Goal: Task Accomplishment & Management: Manage account settings

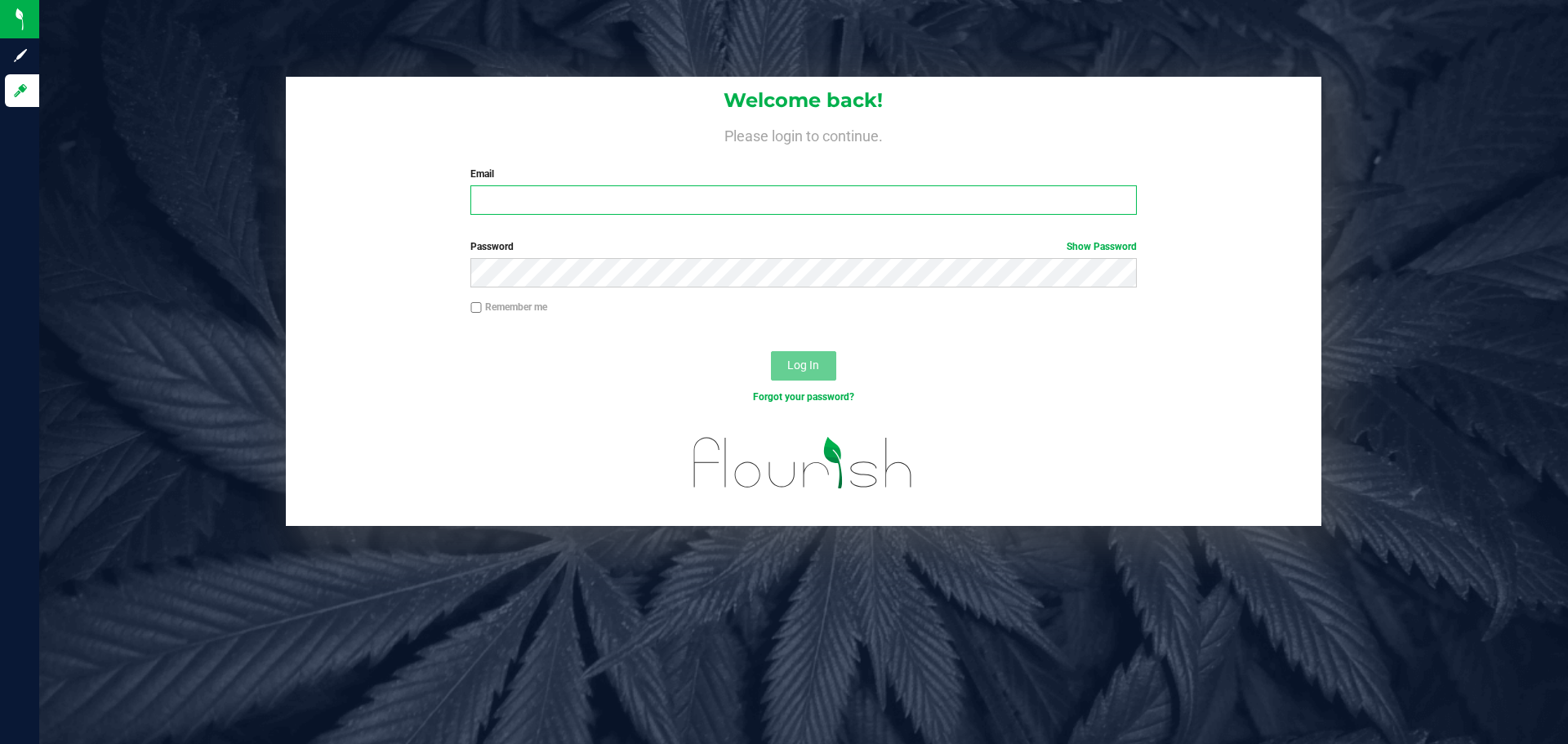
click at [608, 205] on input "Email" at bounding box center [803, 201] width 665 height 30
type input "[EMAIL_ADDRESS][DOMAIN_NAME]"
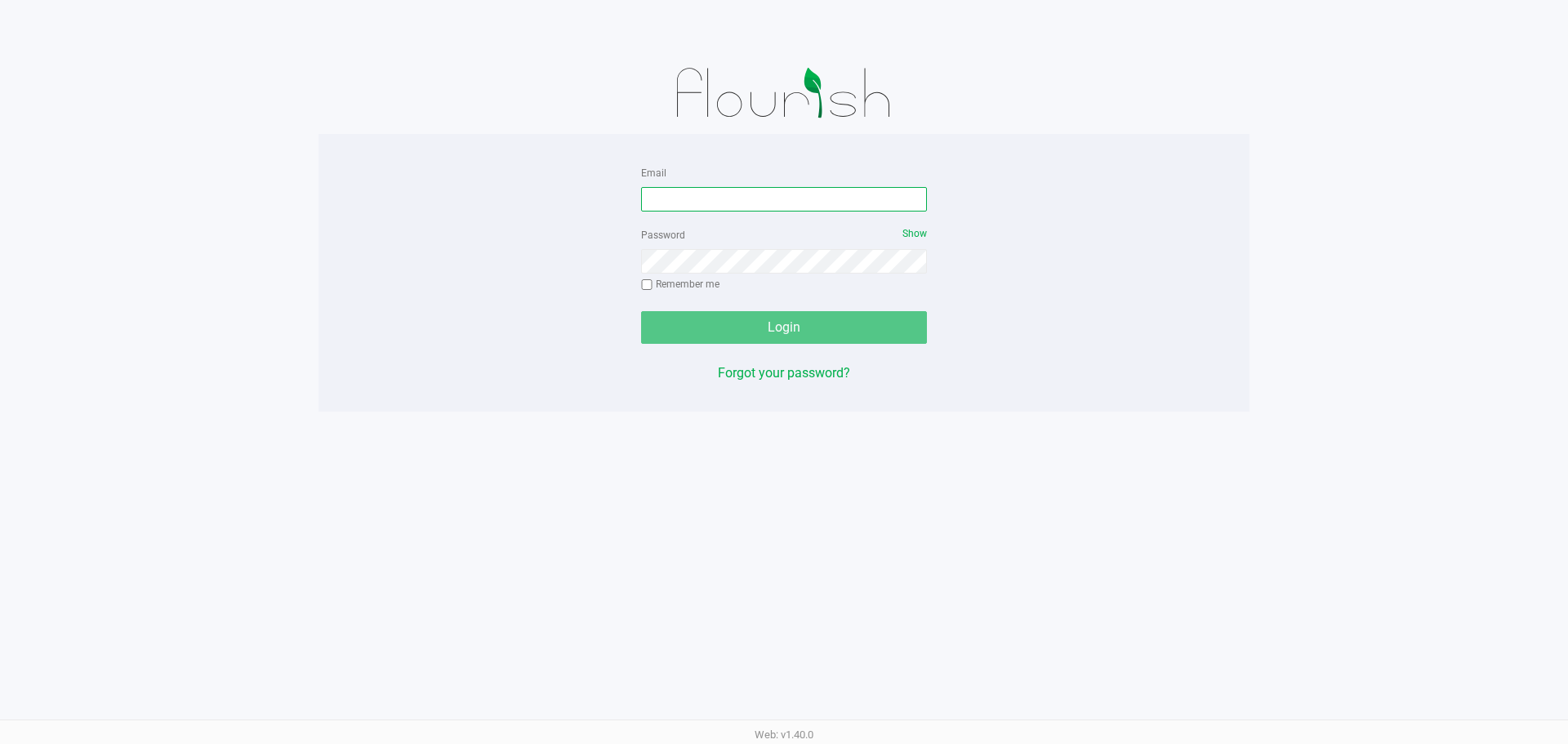
click at [672, 199] on input "Email" at bounding box center [784, 199] width 286 height 24
type input "[EMAIL_ADDRESS][DOMAIN_NAME]"
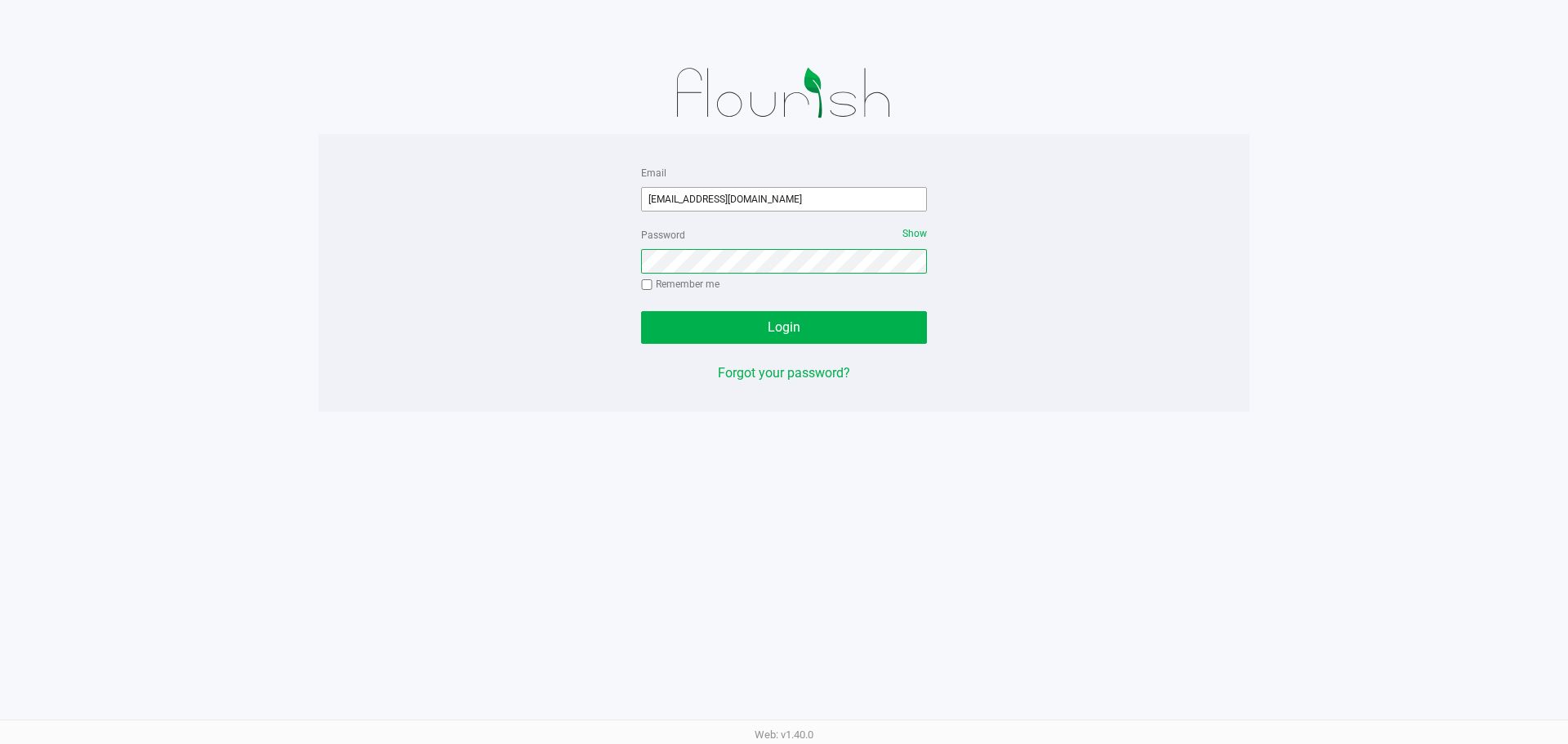
click at [641, 311] on button "Login" at bounding box center [784, 327] width 286 height 32
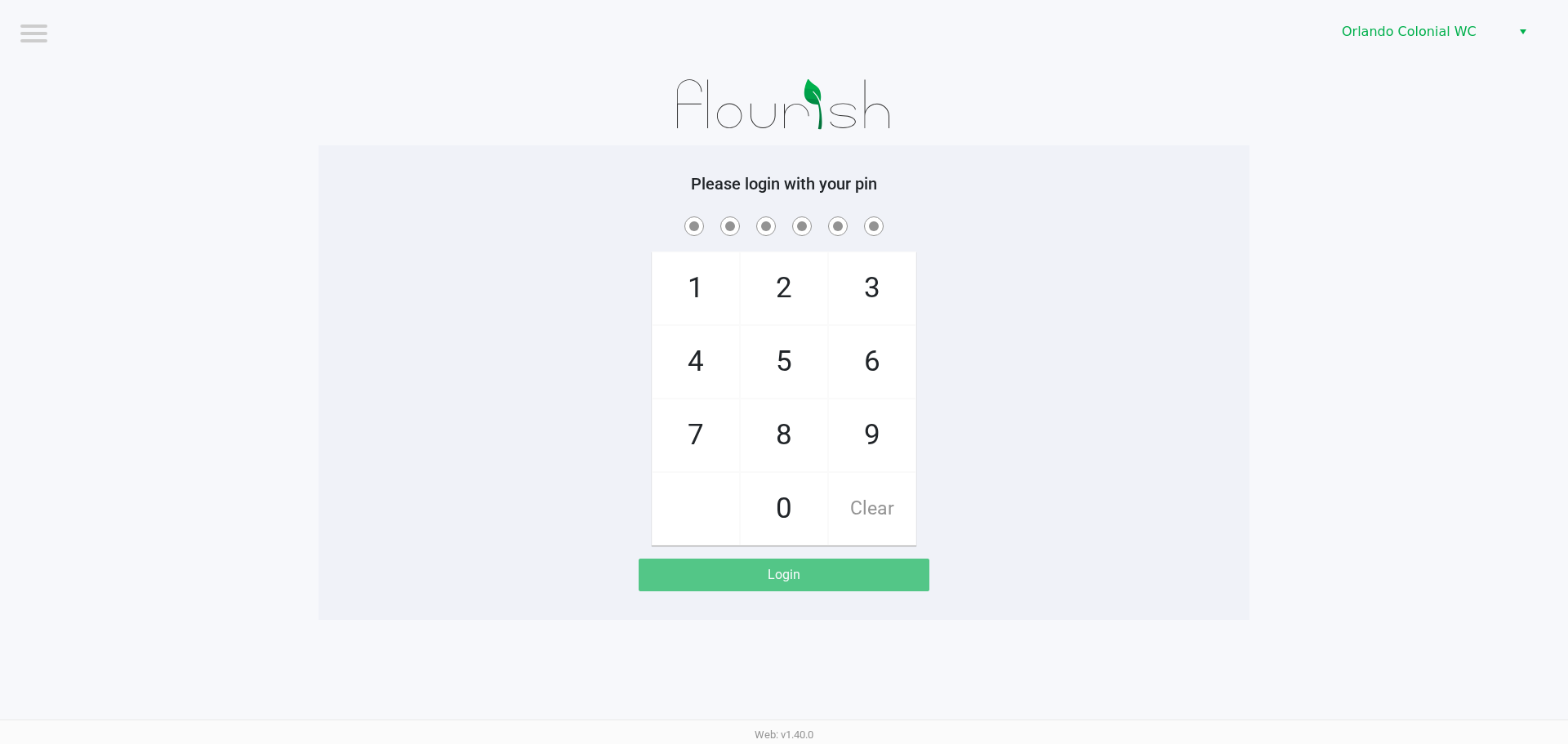
click at [802, 432] on span "8" at bounding box center [784, 435] width 86 height 72
checkbox input "true"
click at [692, 431] on span "7" at bounding box center [695, 435] width 86 height 72
checkbox input "true"
click at [769, 498] on span "0" at bounding box center [784, 509] width 86 height 72
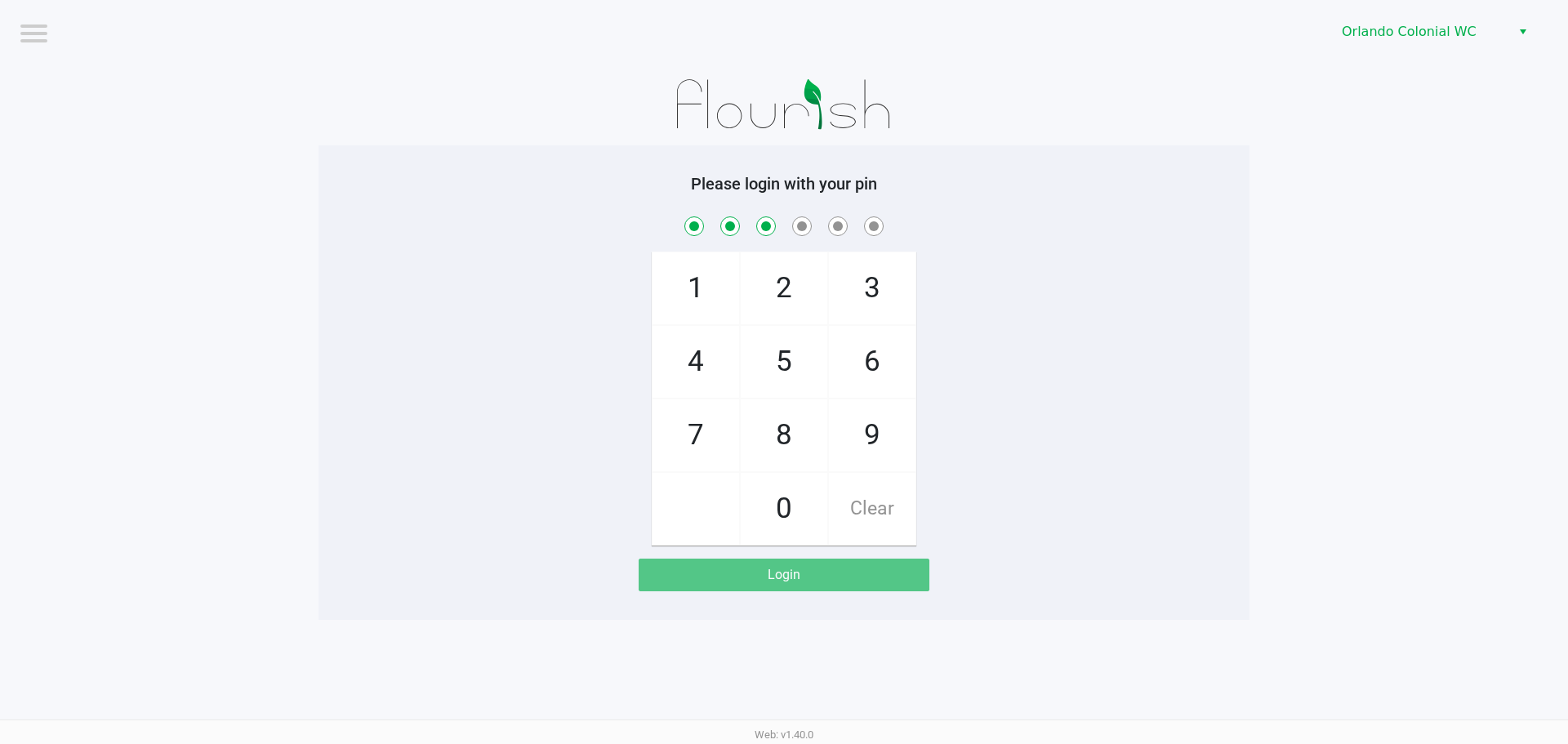
checkbox input "true"
click at [716, 363] on span "4" at bounding box center [695, 362] width 86 height 72
checkbox input "true"
click at [701, 443] on span "7" at bounding box center [695, 435] width 86 height 72
checkbox input "true"
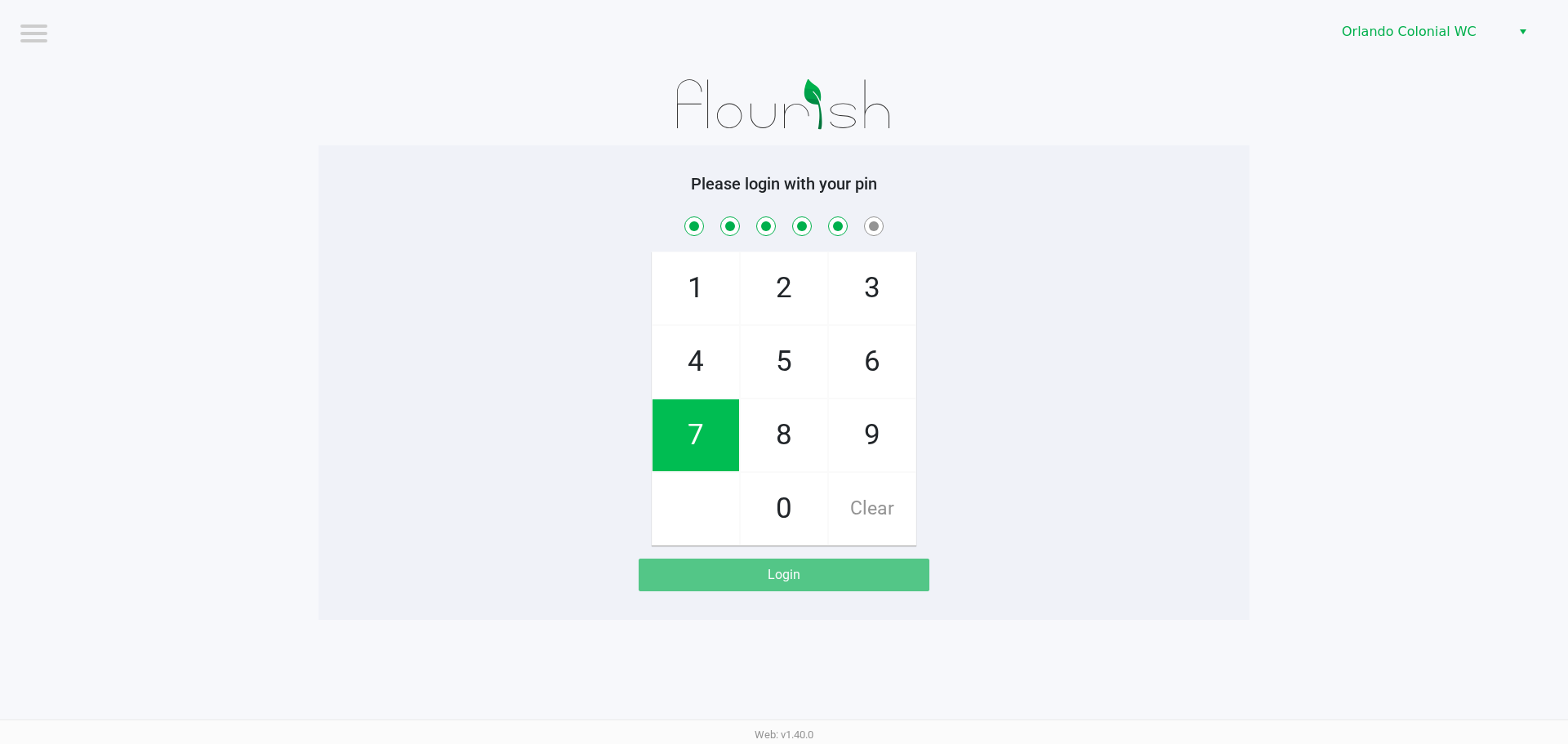
click at [709, 283] on span "1" at bounding box center [695, 288] width 86 height 72
checkbox input "true"
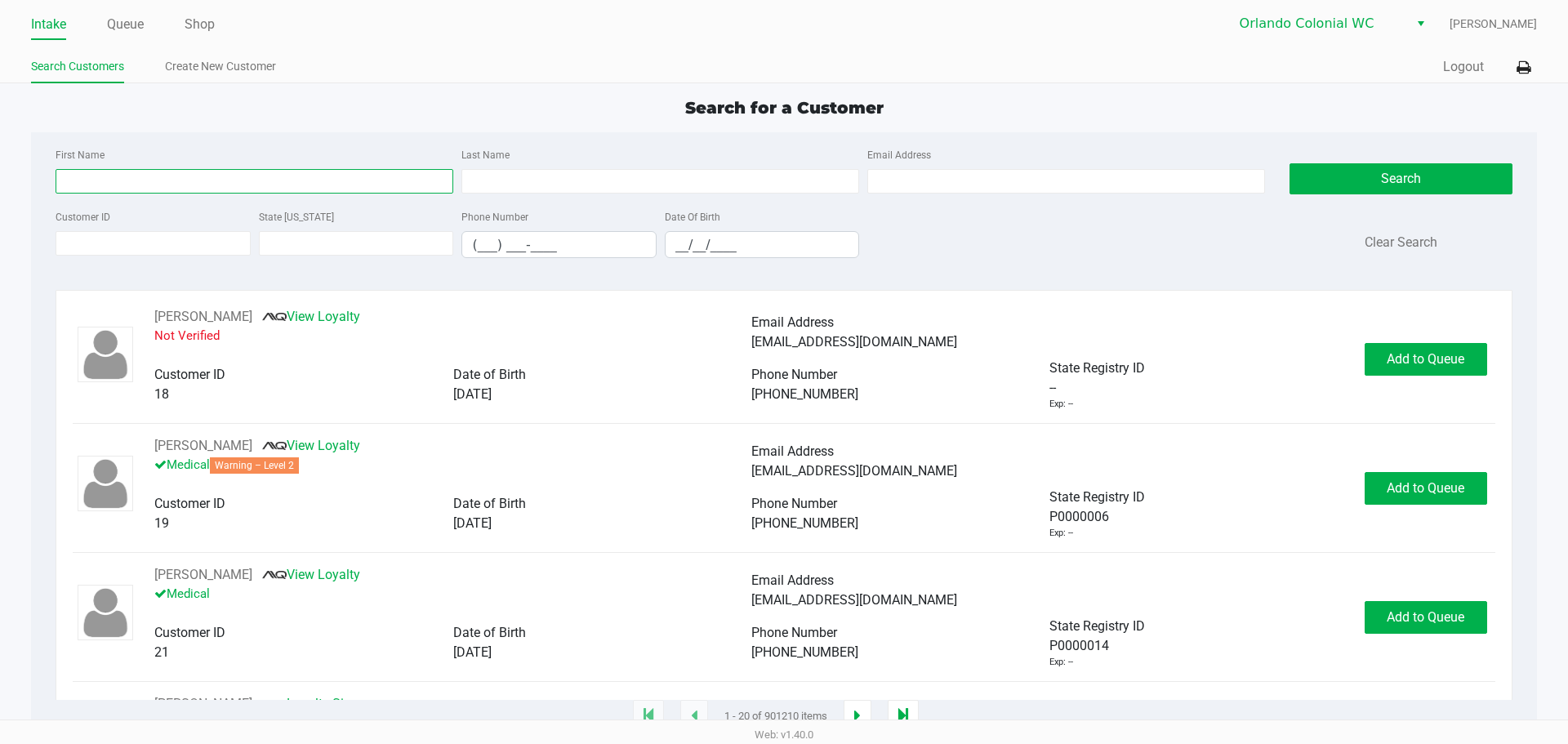
drag, startPoint x: 137, startPoint y: 183, endPoint x: 135, endPoint y: 207, distance: 24.1
click at [136, 192] on input "First Name" at bounding box center [255, 181] width 398 height 24
click at [138, 239] on input "Customer ID" at bounding box center [153, 243] width 195 height 24
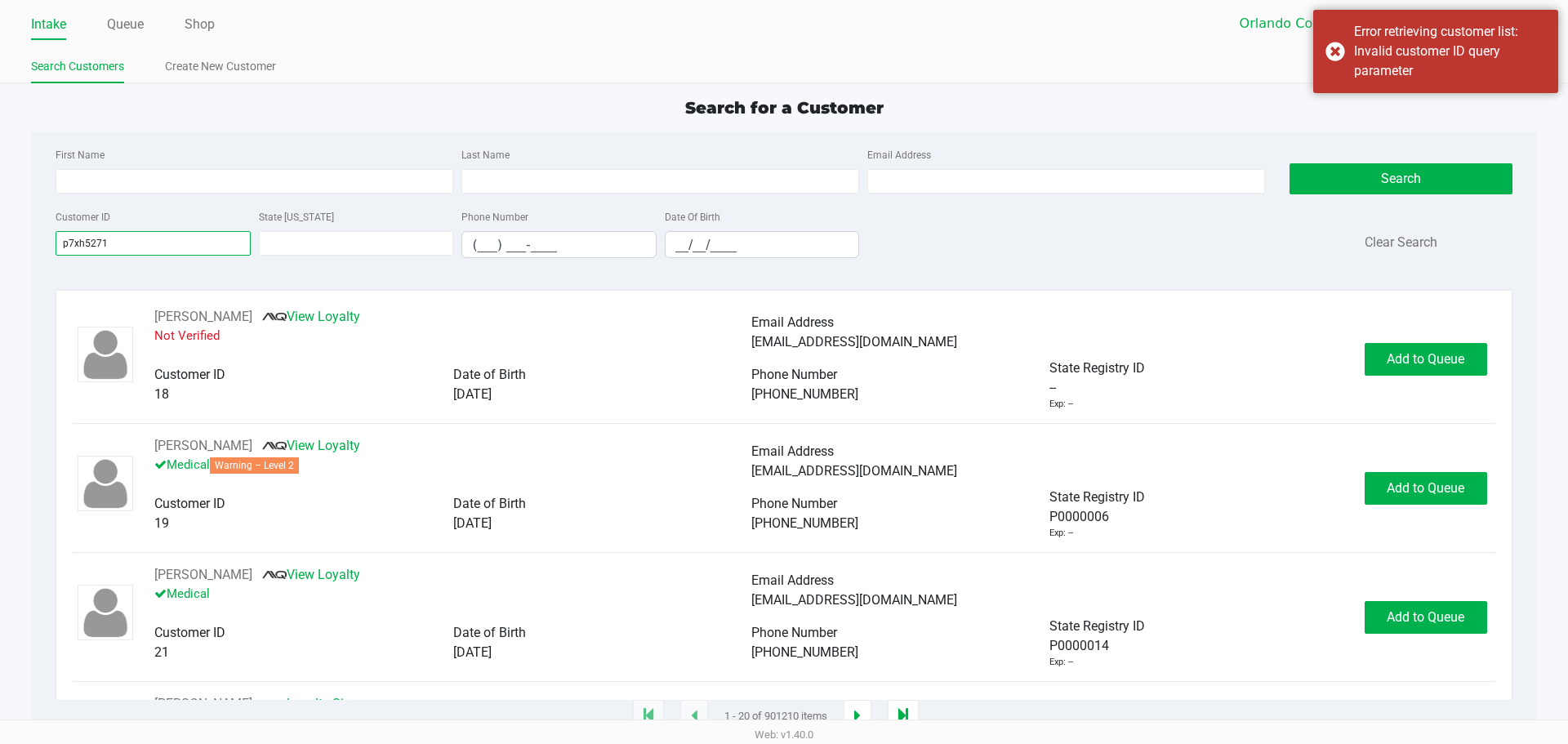
click at [161, 241] on input "p7xh5271" at bounding box center [153, 243] width 195 height 24
click at [1394, 167] on button "Search" at bounding box center [1401, 179] width 222 height 31
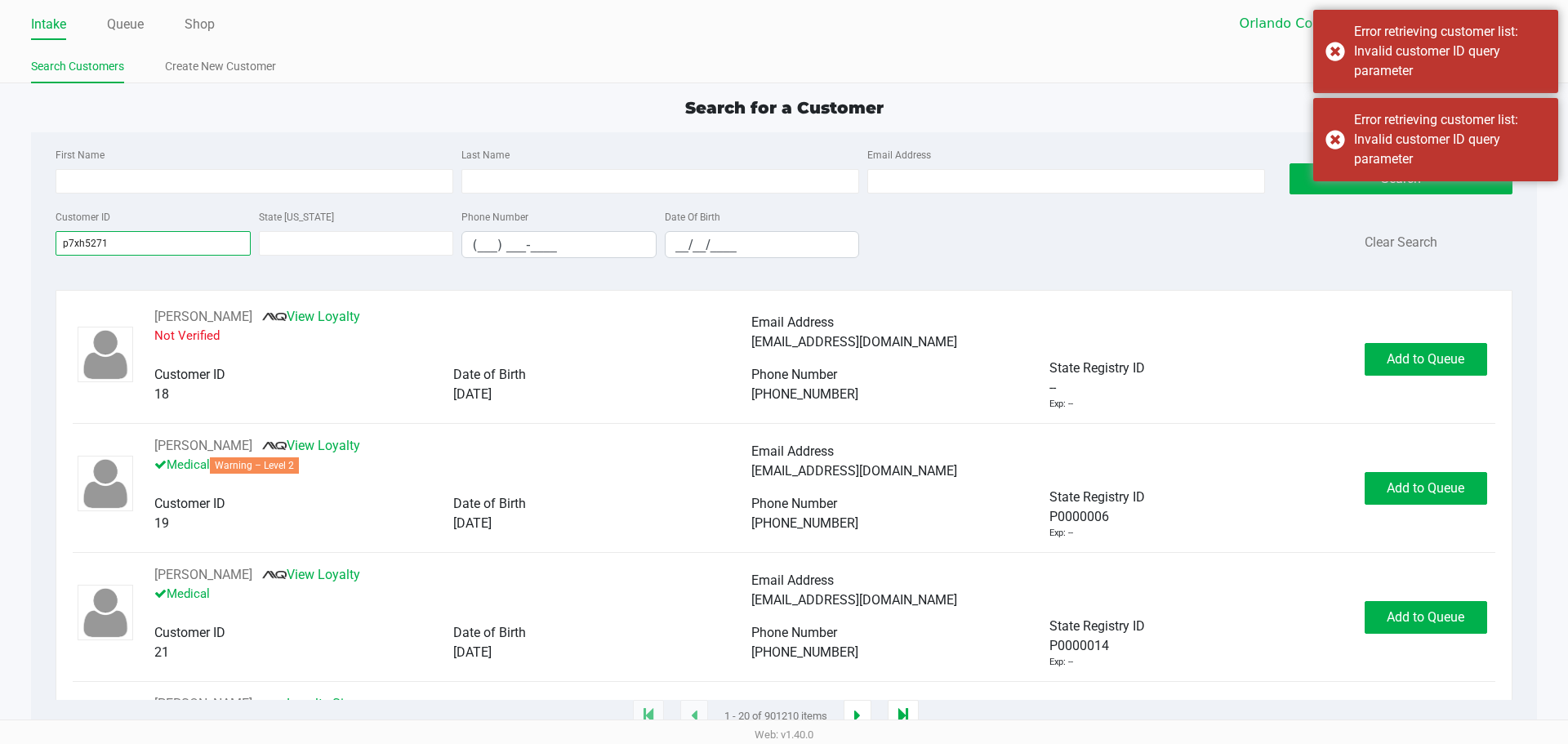
click at [140, 245] on input "p7xh5271" at bounding box center [153, 243] width 195 height 24
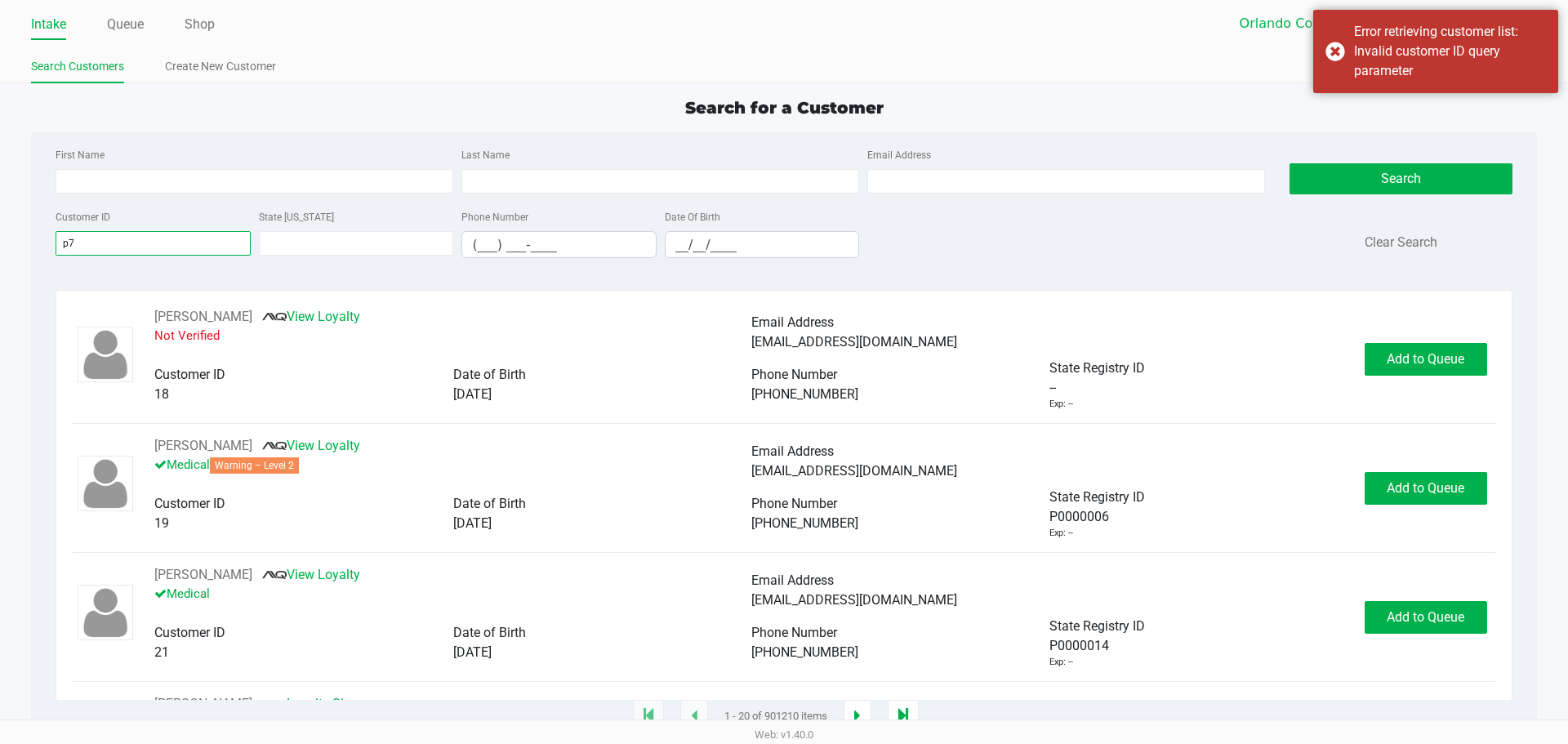
type input "p"
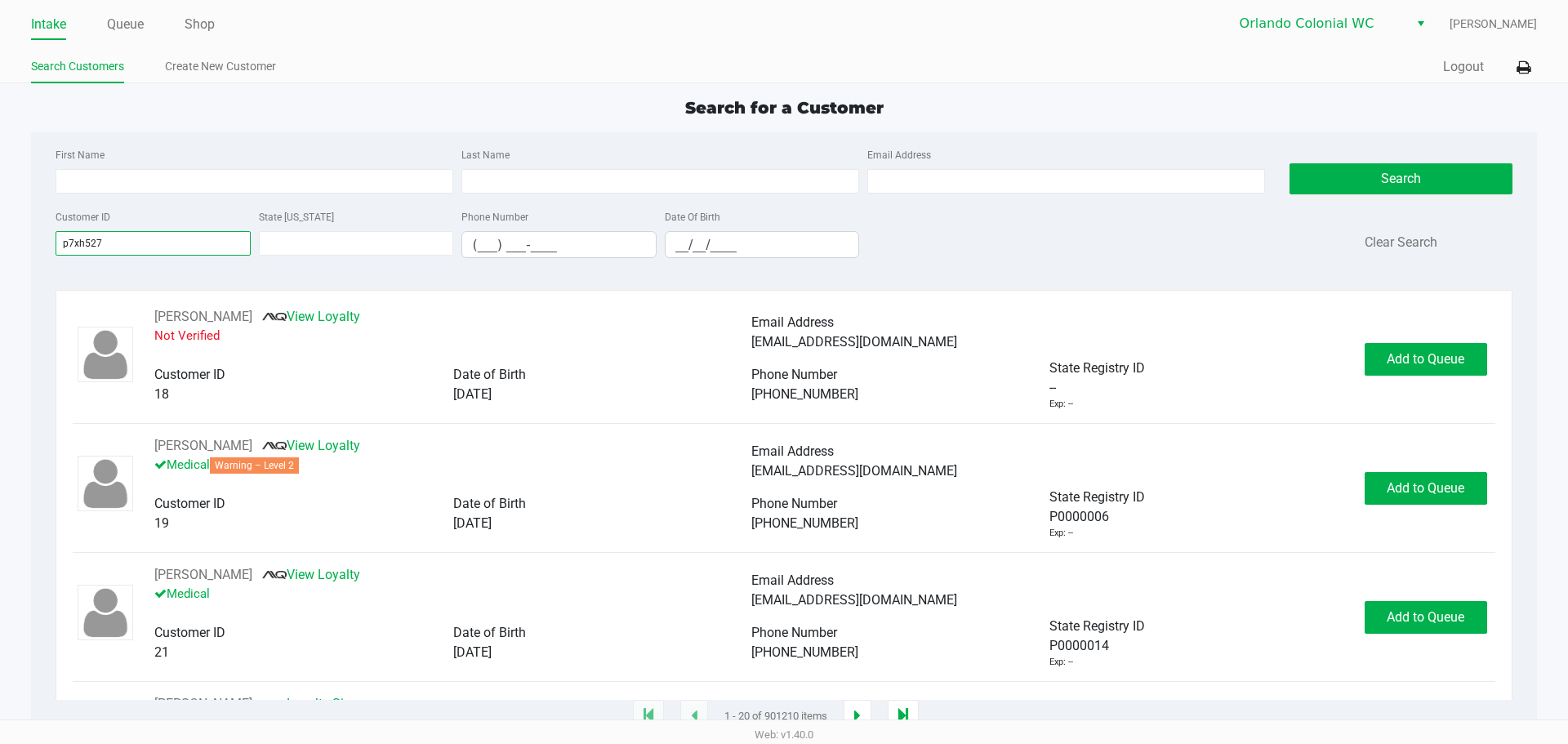
type input "p7xh5271"
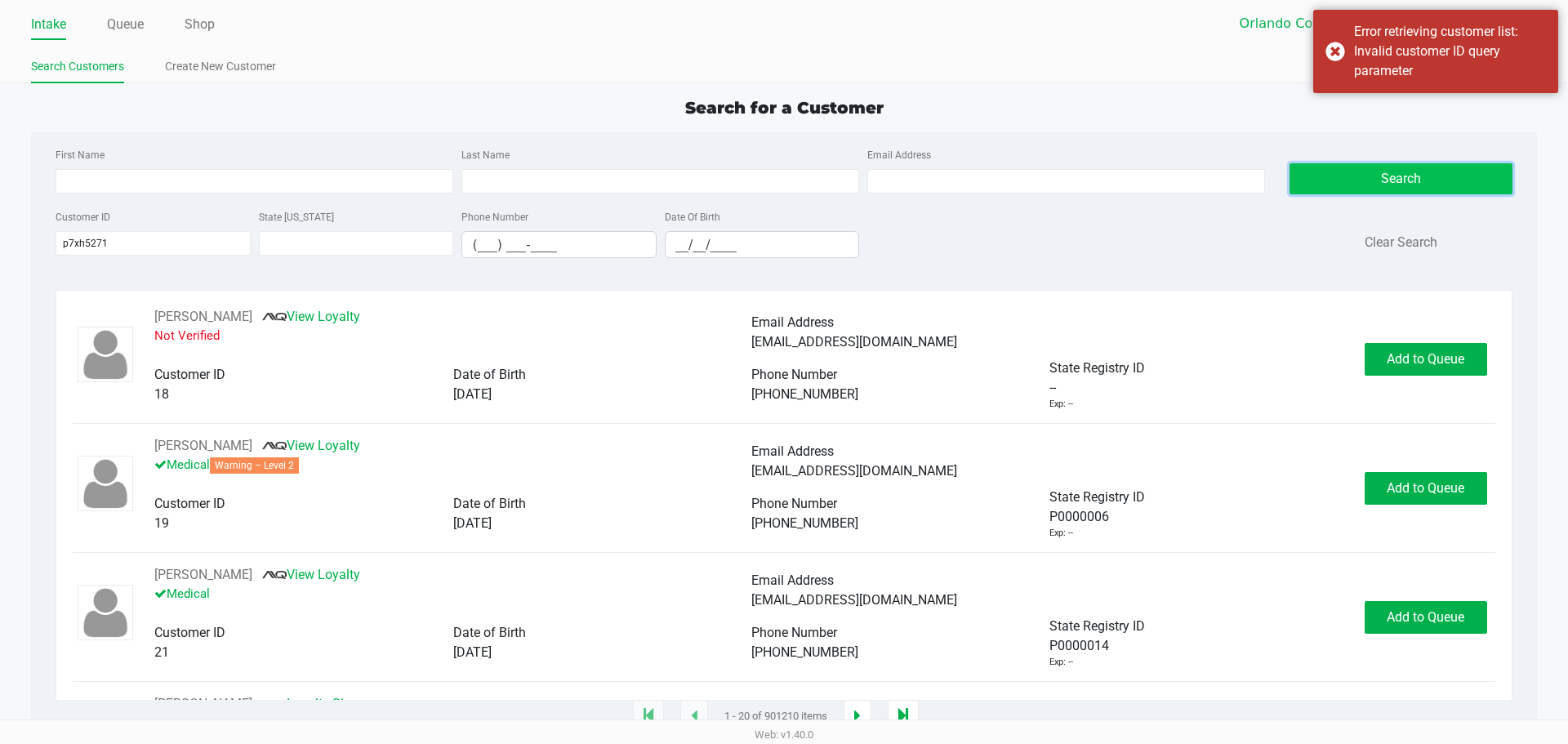
click at [1384, 189] on button "Search" at bounding box center [1401, 179] width 222 height 31
click at [1154, 58] on div "Quick Sale Logout" at bounding box center [1161, 67] width 753 height 31
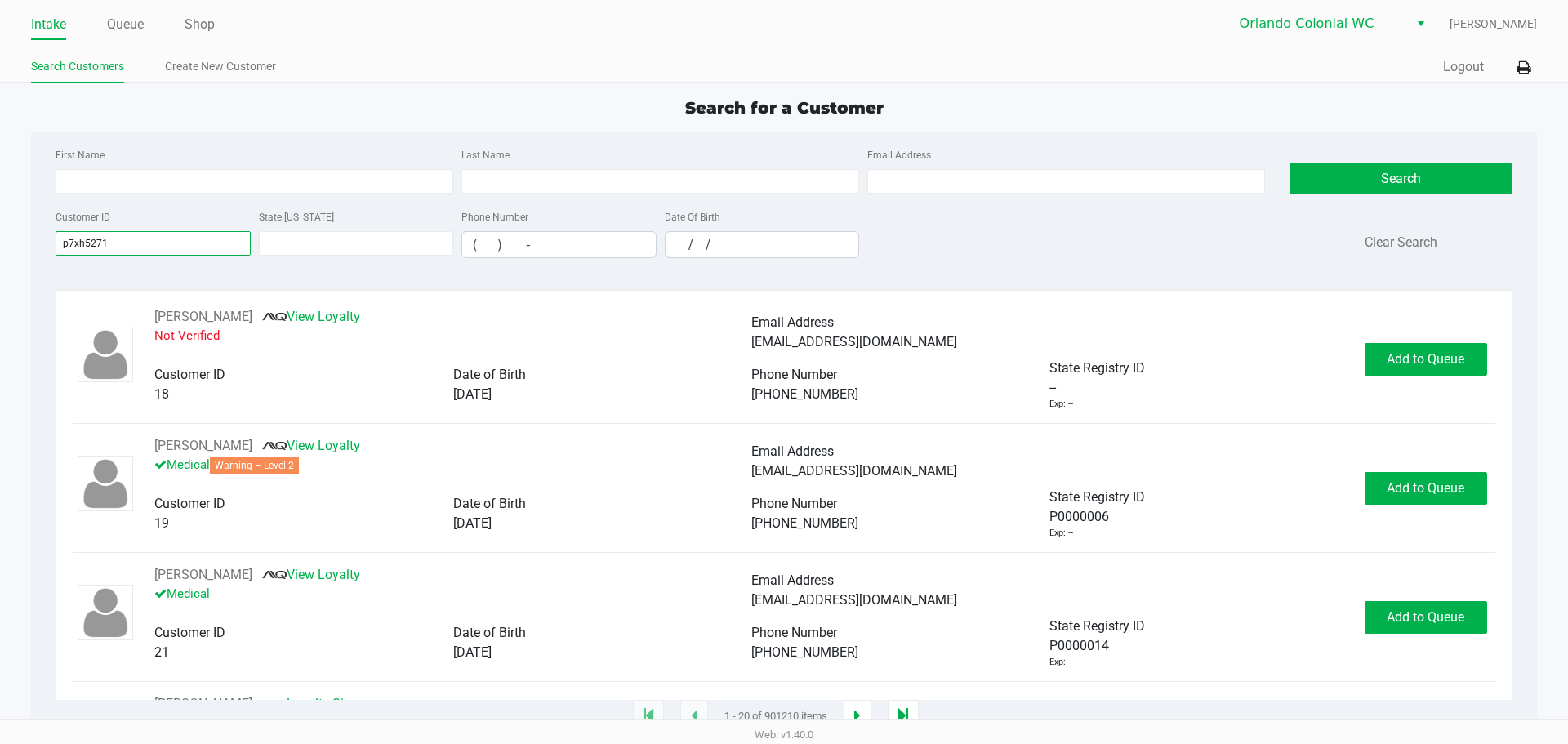
click at [106, 242] on input "p7xh5271" at bounding box center [153, 243] width 195 height 24
click at [113, 248] on input "p7xh5271" at bounding box center [153, 243] width 195 height 24
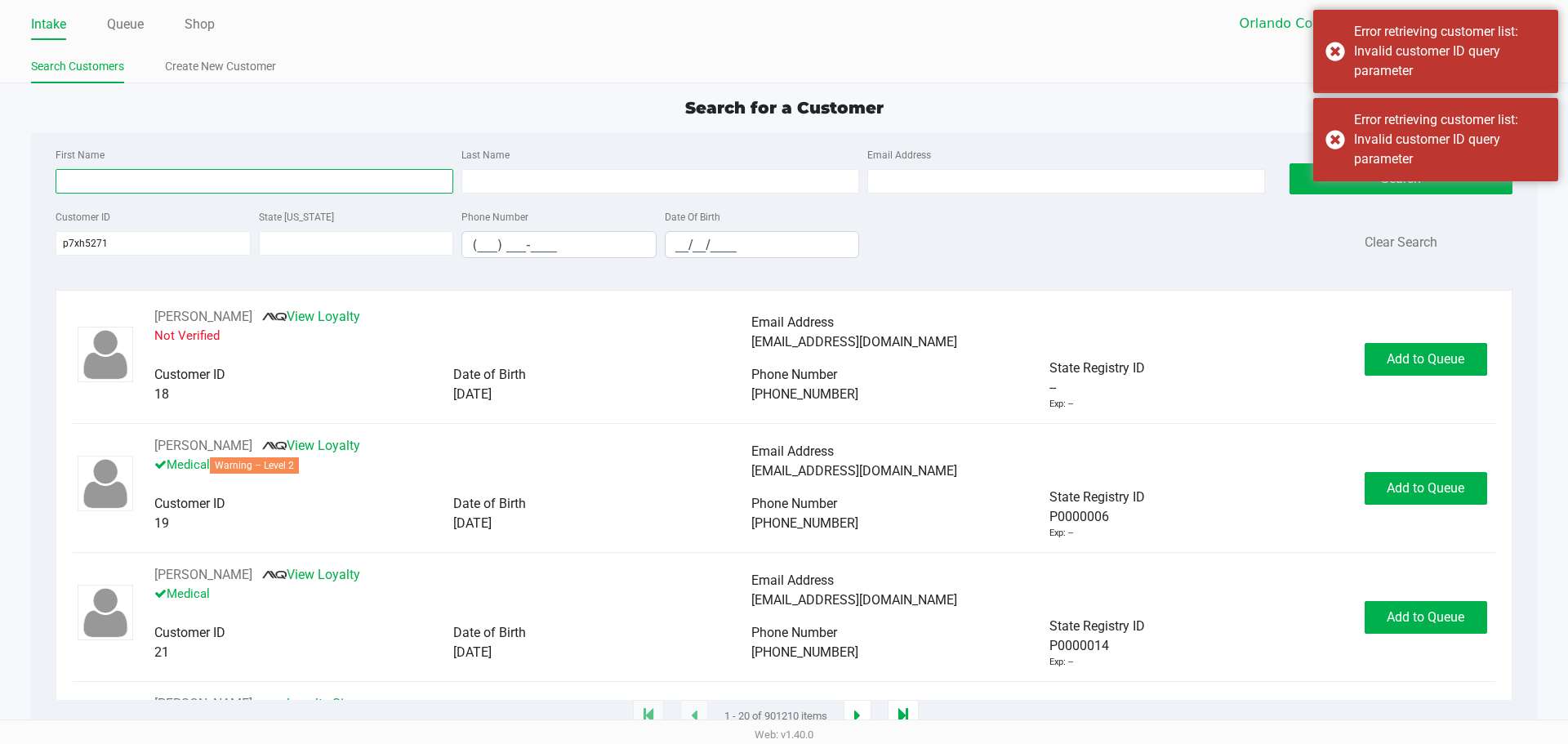
click at [187, 173] on input "First Name" at bounding box center [255, 181] width 398 height 24
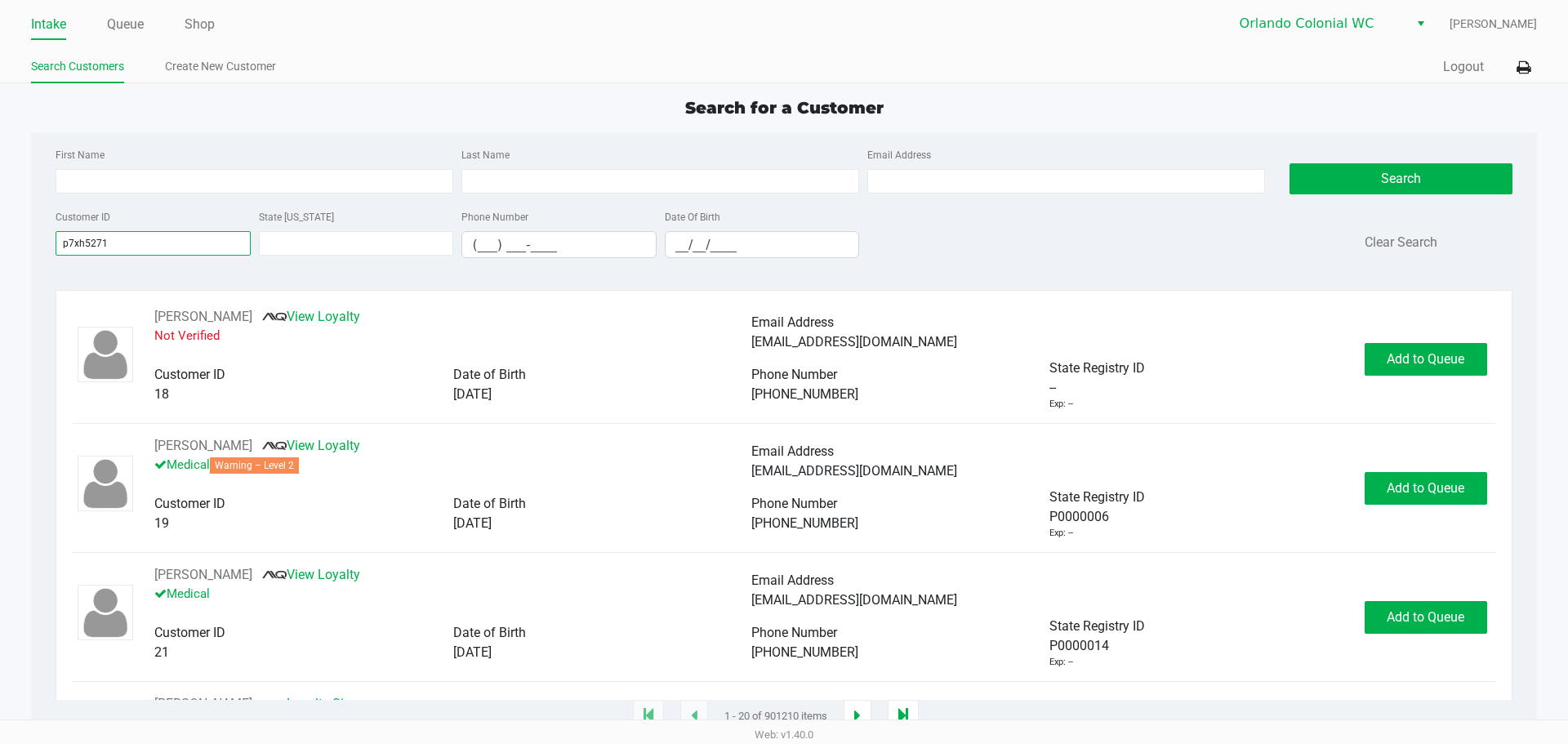
drag, startPoint x: 179, startPoint y: 238, endPoint x: 0, endPoint y: 276, distance: 183.0
click at [0, 276] on app-all-customers "Search for a Customer First Name Last Name Email Address State Registry ID Cust…" at bounding box center [784, 406] width 1568 height 622
click at [146, 171] on input "First Name" at bounding box center [255, 181] width 398 height 24
type input "M"
click at [131, 34] on link "Queue" at bounding box center [126, 24] width 37 height 23
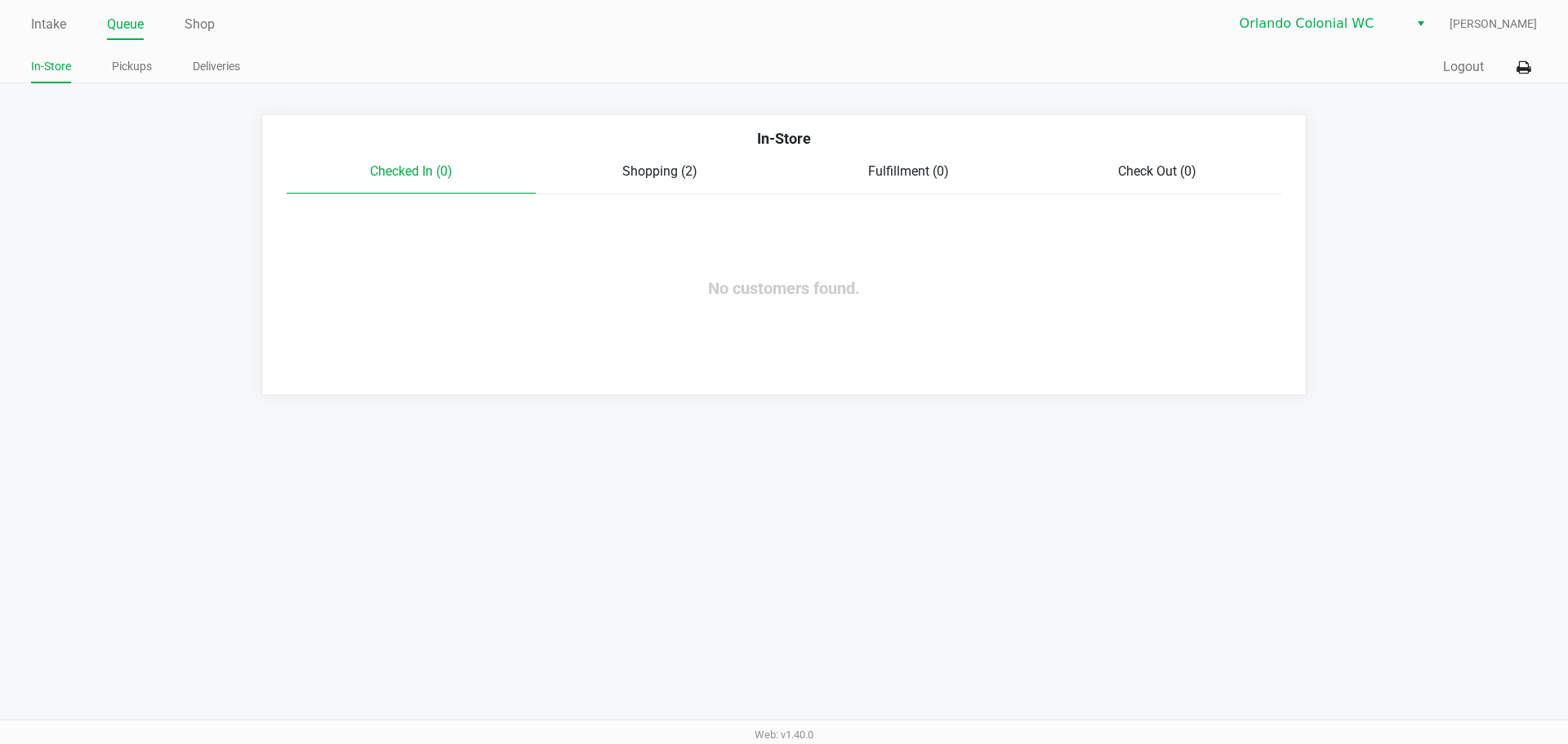
click at [646, 174] on span "Shopping (2)" at bounding box center [660, 171] width 75 height 16
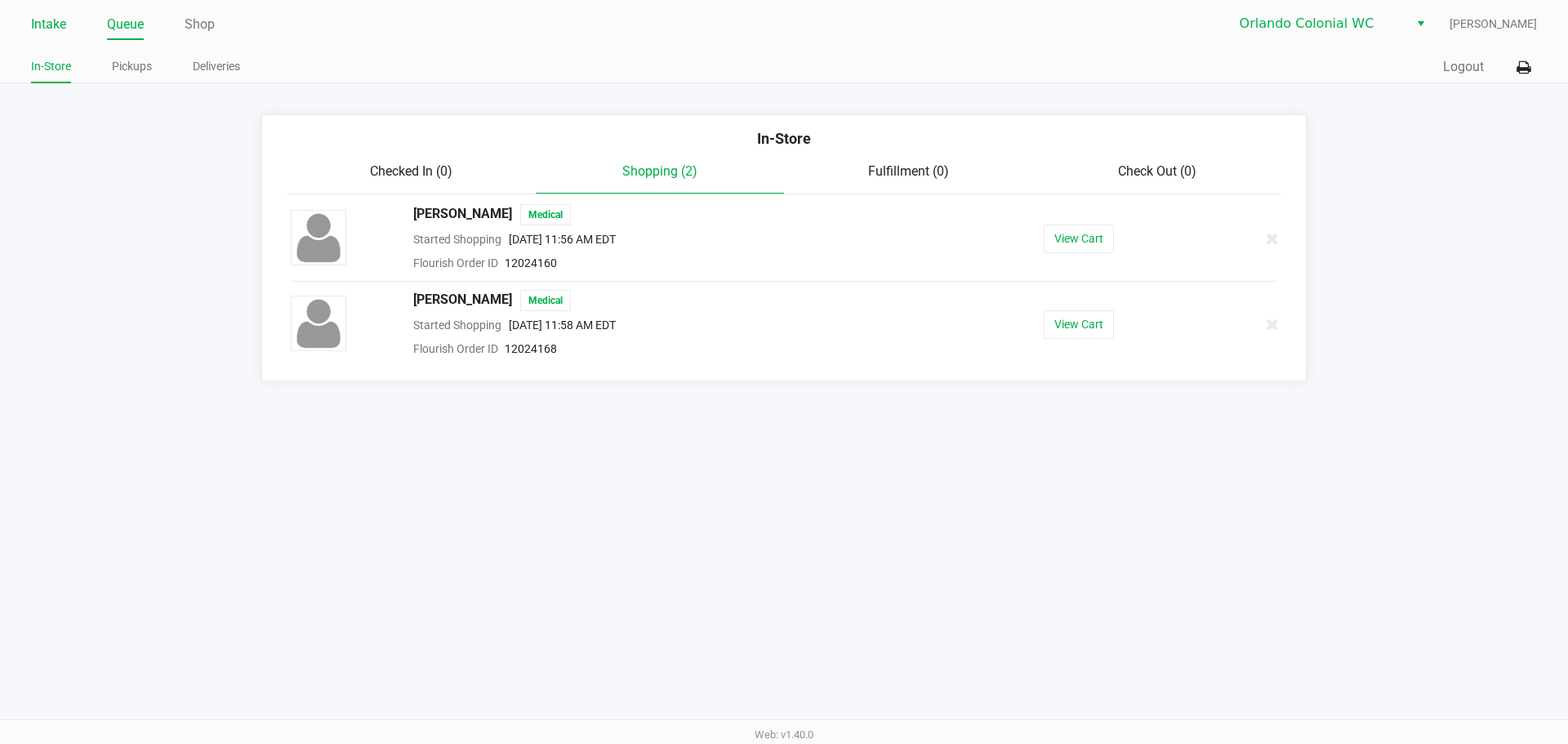
click at [51, 32] on link "Intake" at bounding box center [49, 24] width 35 height 23
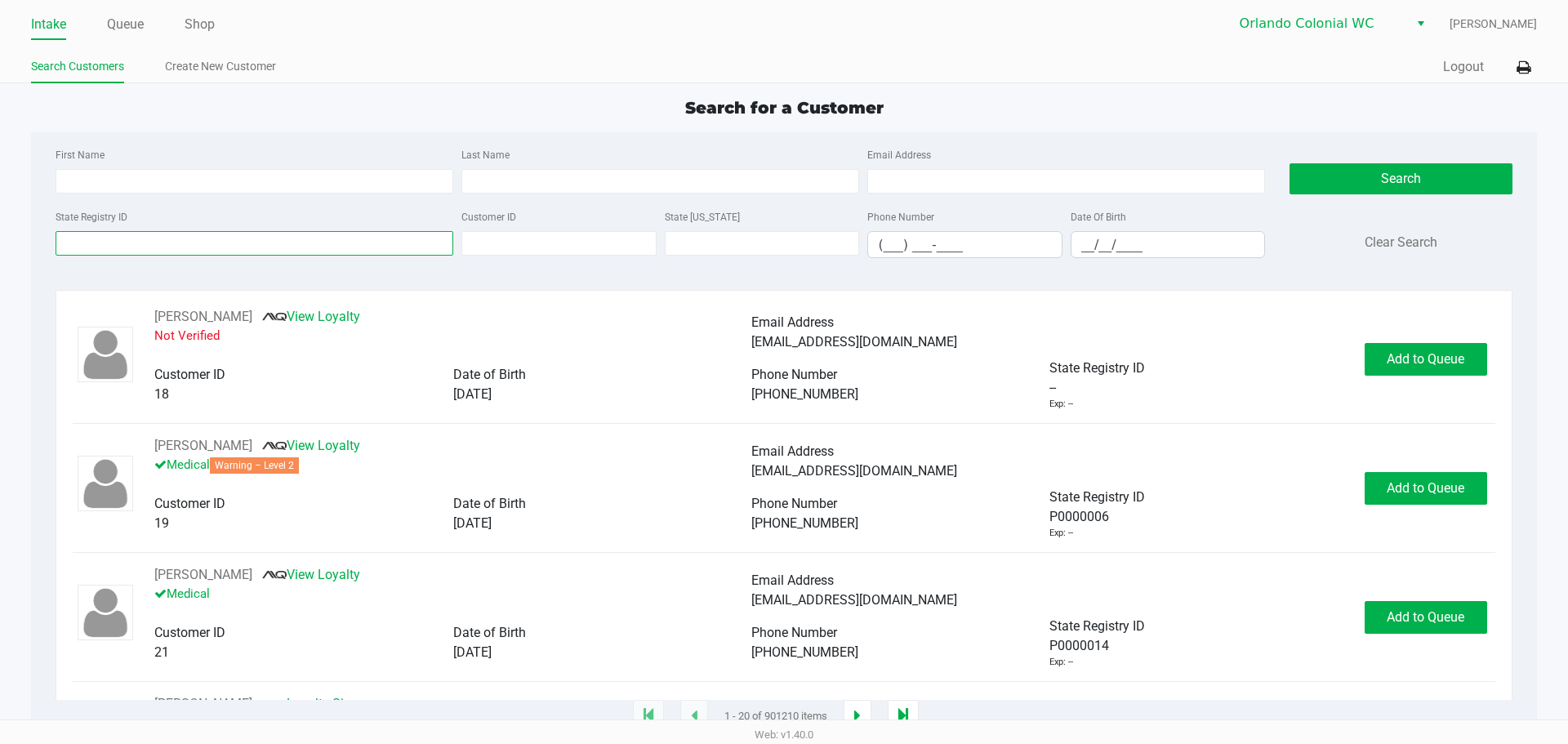
click at [259, 237] on input "State Registry ID" at bounding box center [255, 243] width 398 height 24
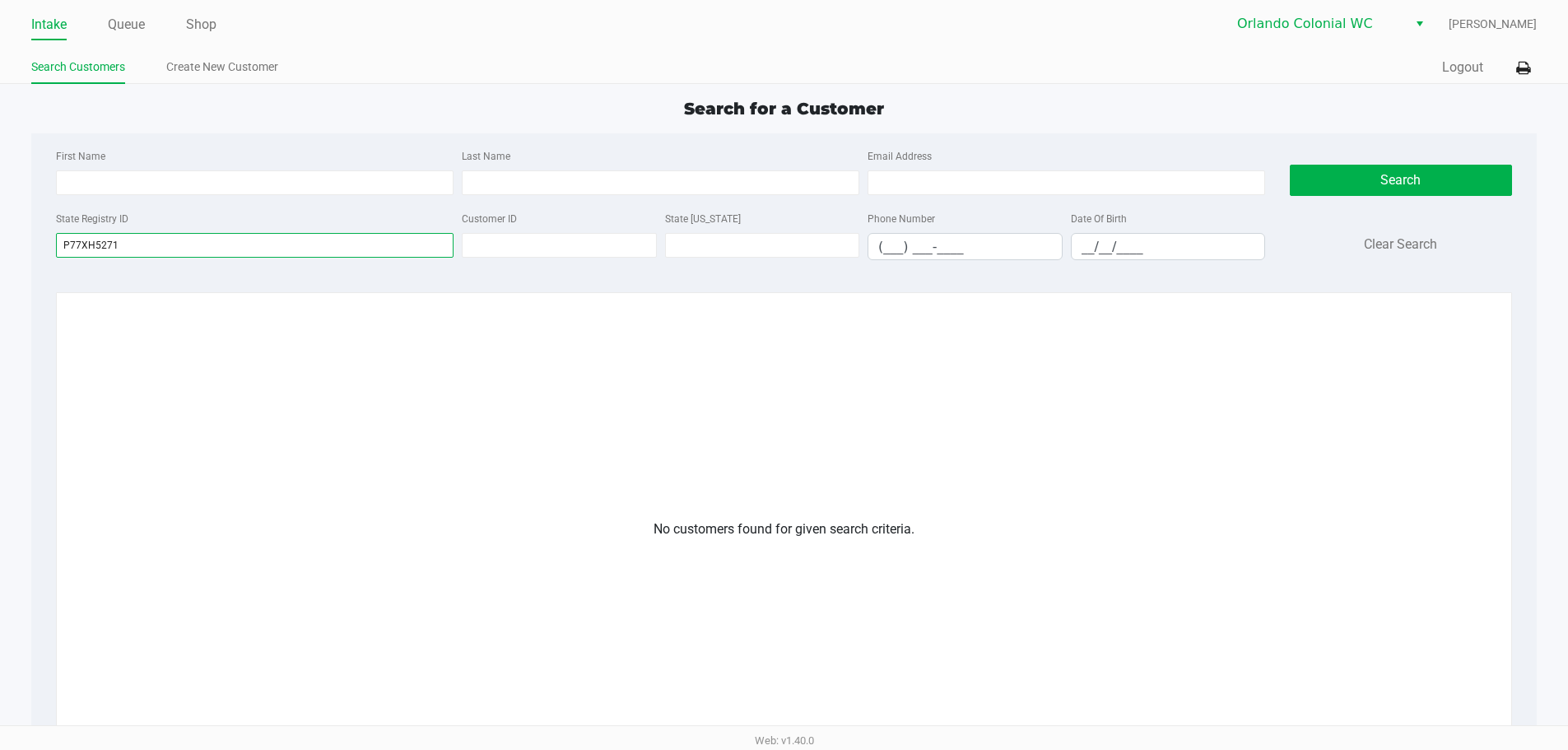
click at [78, 240] on input "P77XH5271" at bounding box center [255, 245] width 397 height 25
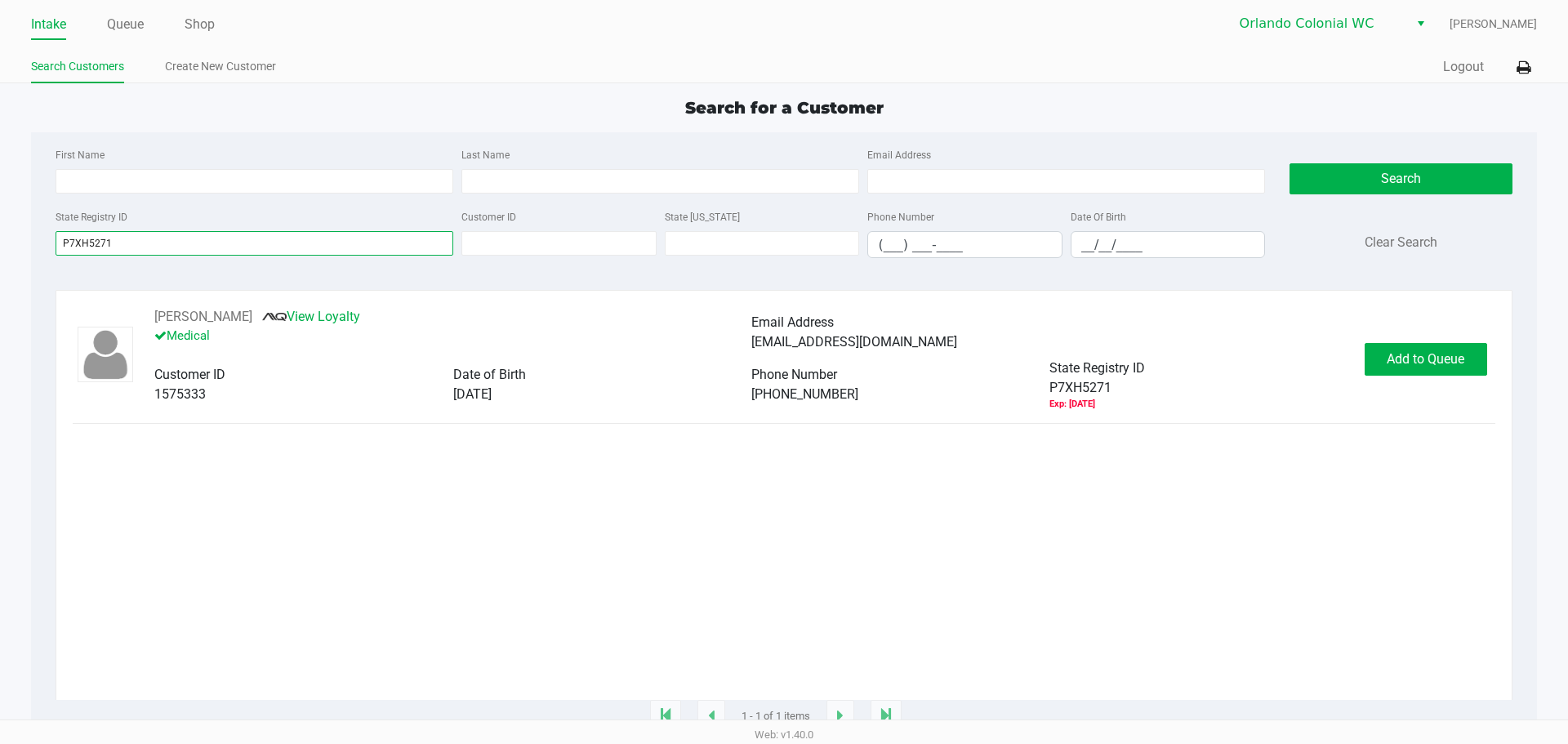
type input "P7XH5271"
click at [1399, 380] on div "MELISSA MANUEL View Loyalty Medical Email Address melcruzman@hotmail.com Custom…" at bounding box center [783, 358] width 1422 height 104
click at [1401, 370] on button "Add to Queue" at bounding box center [1426, 358] width 122 height 32
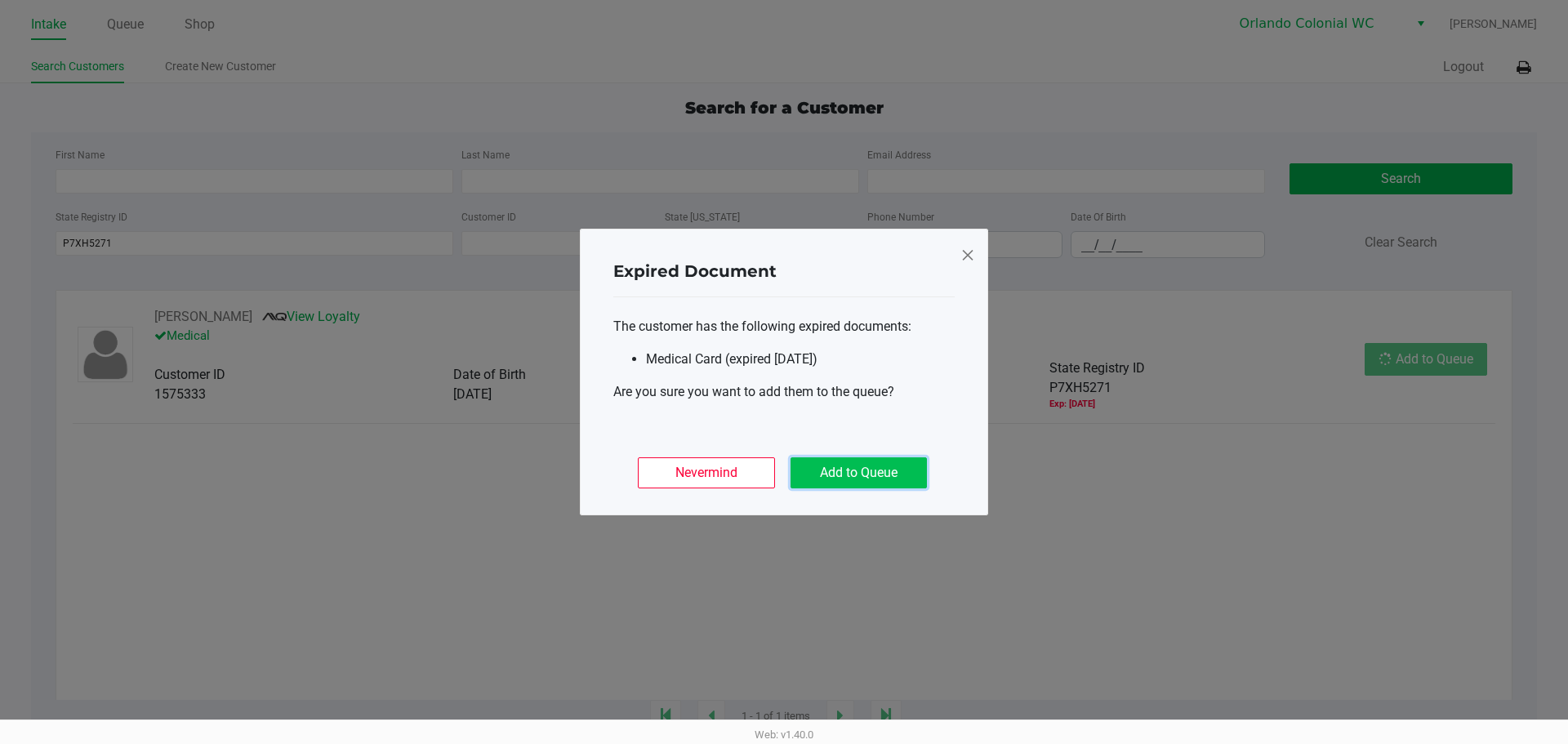
click at [870, 472] on button "Add to Queue" at bounding box center [859, 474] width 136 height 31
click at [870, 472] on div "Nevermind Add to Queue" at bounding box center [784, 466] width 342 height 64
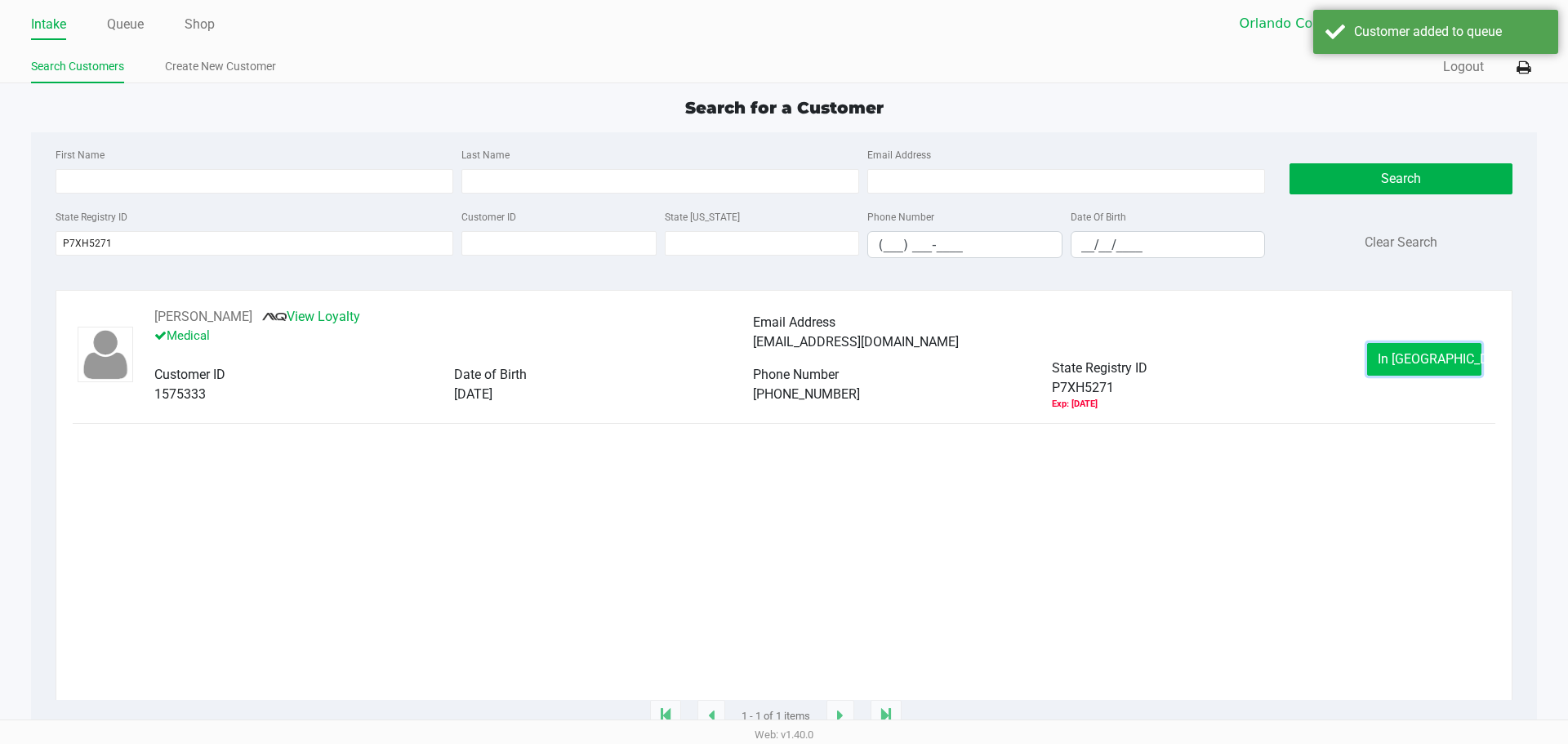
click at [1411, 357] on span "In Queue" at bounding box center [1446, 359] width 137 height 16
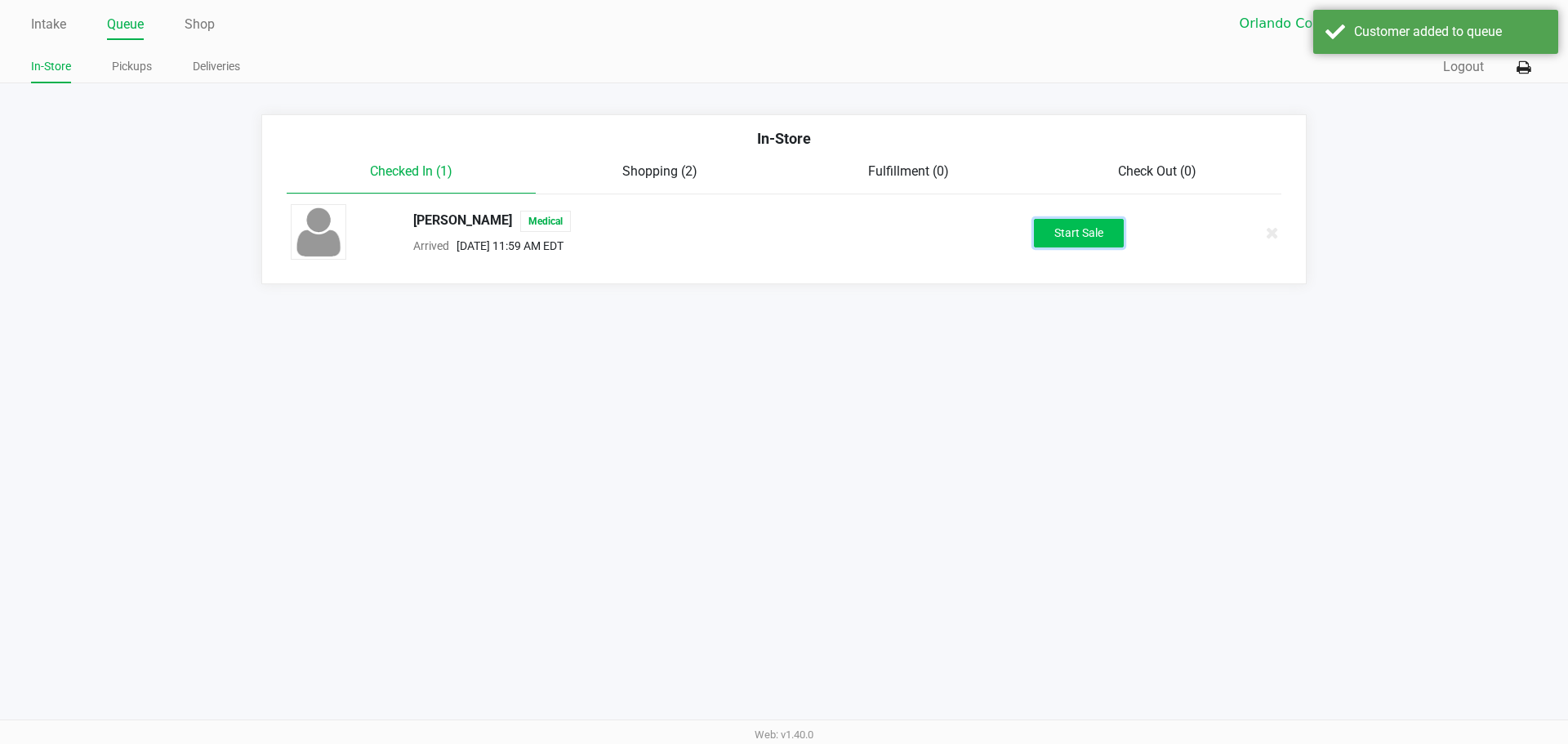
click at [1123, 241] on button "Start Sale" at bounding box center [1079, 233] width 90 height 29
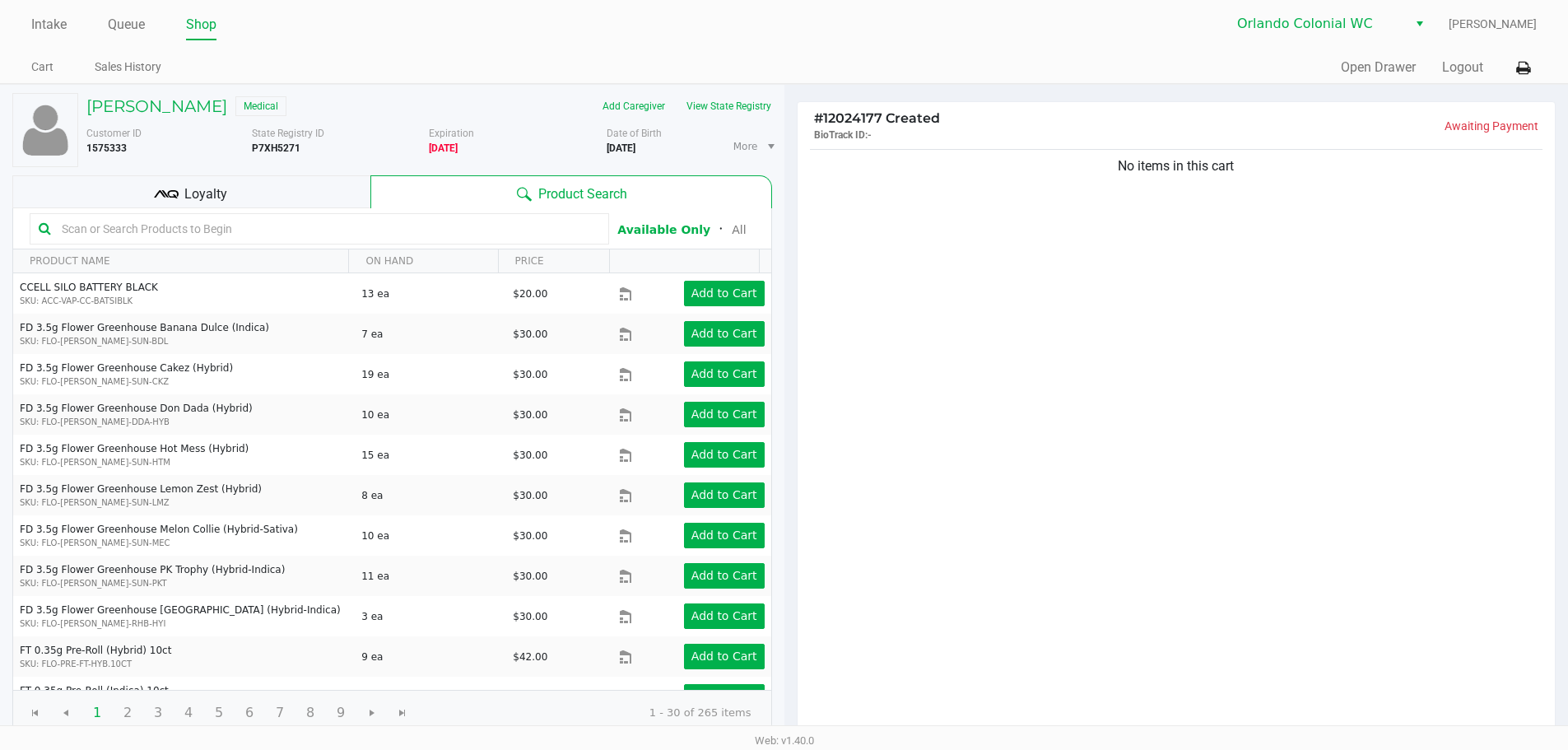
click at [1243, 319] on div "No items in this cart" at bounding box center [1177, 441] width 759 height 592
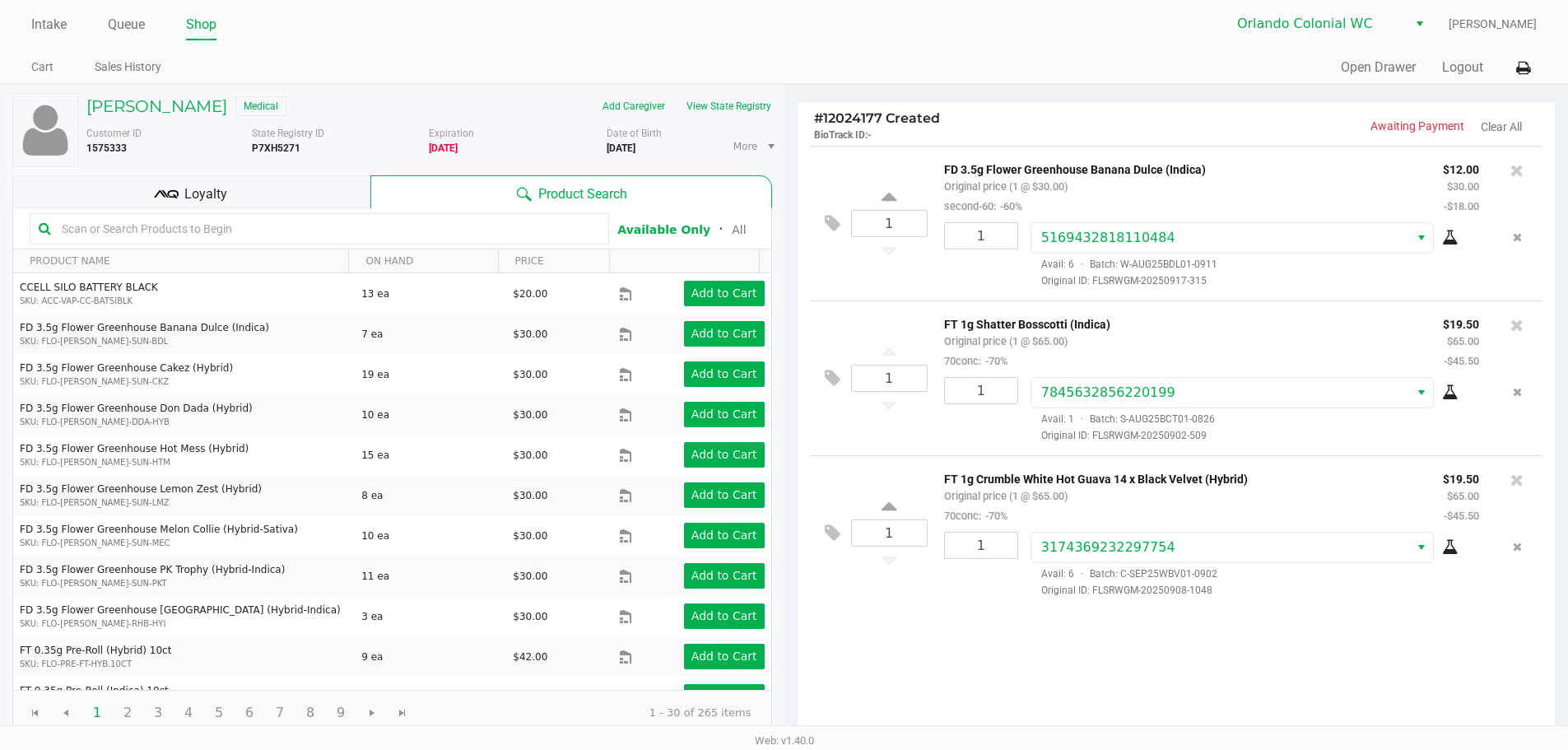
scroll to position [169, 0]
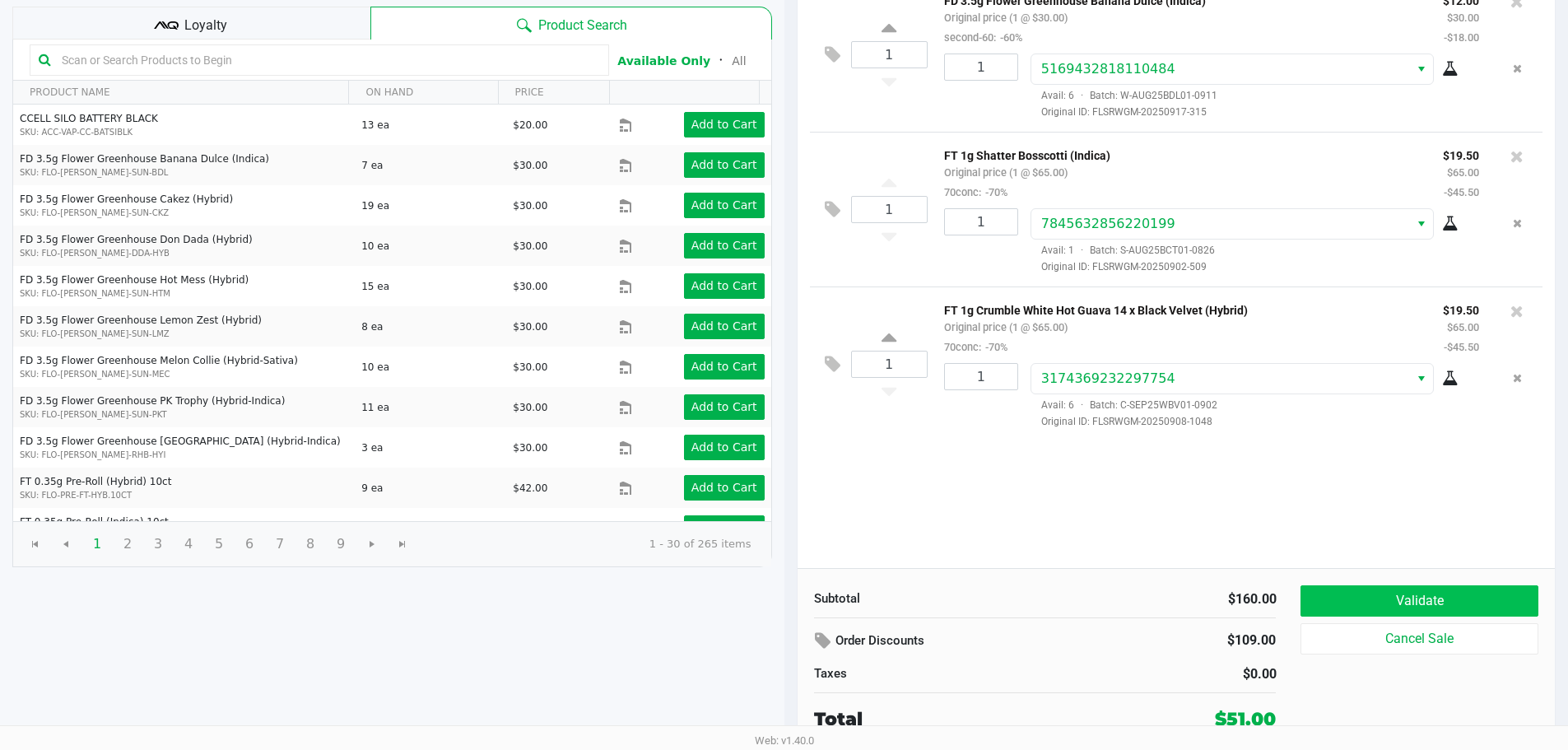
click at [1435, 612] on button "Validate" at bounding box center [1419, 601] width 237 height 32
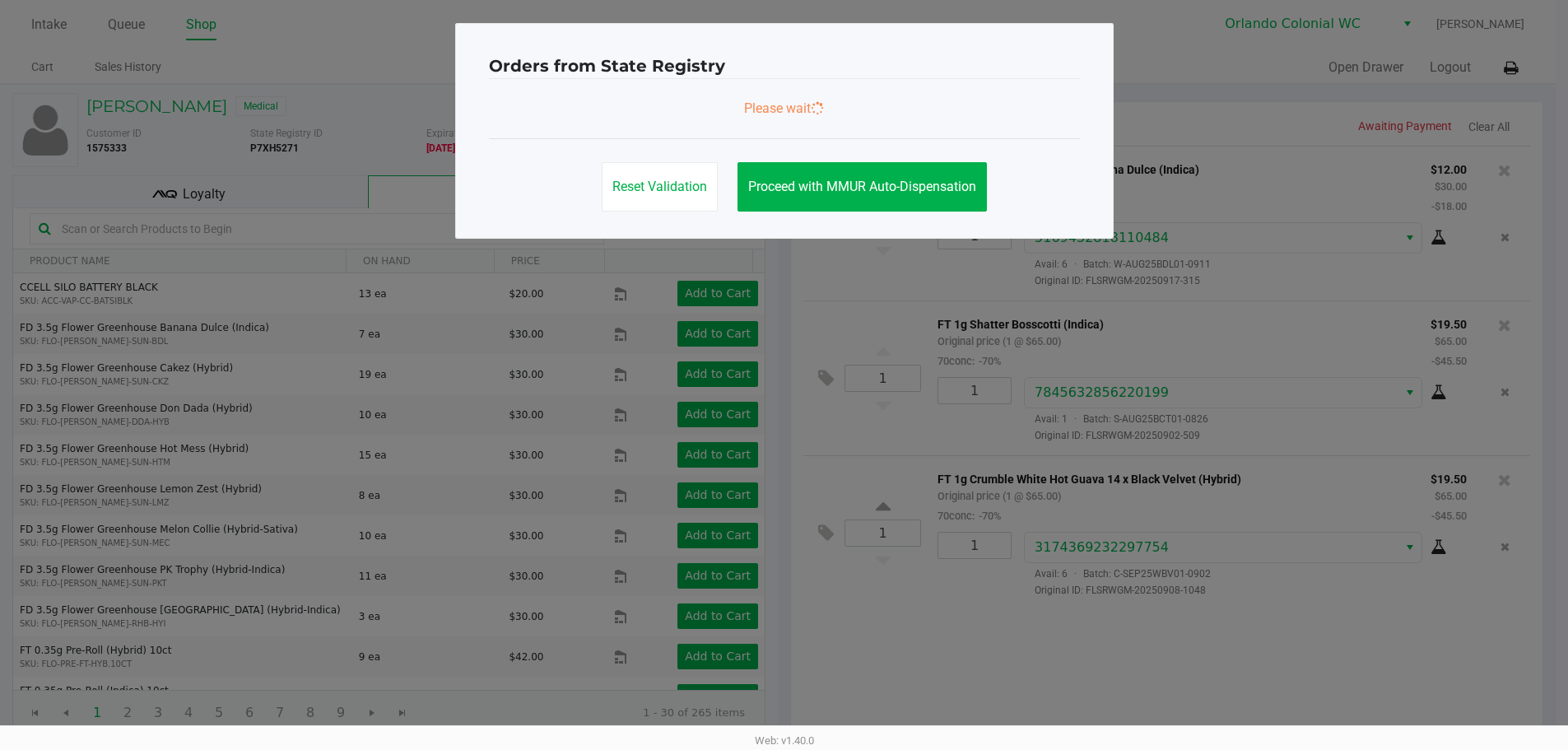
scroll to position [0, 0]
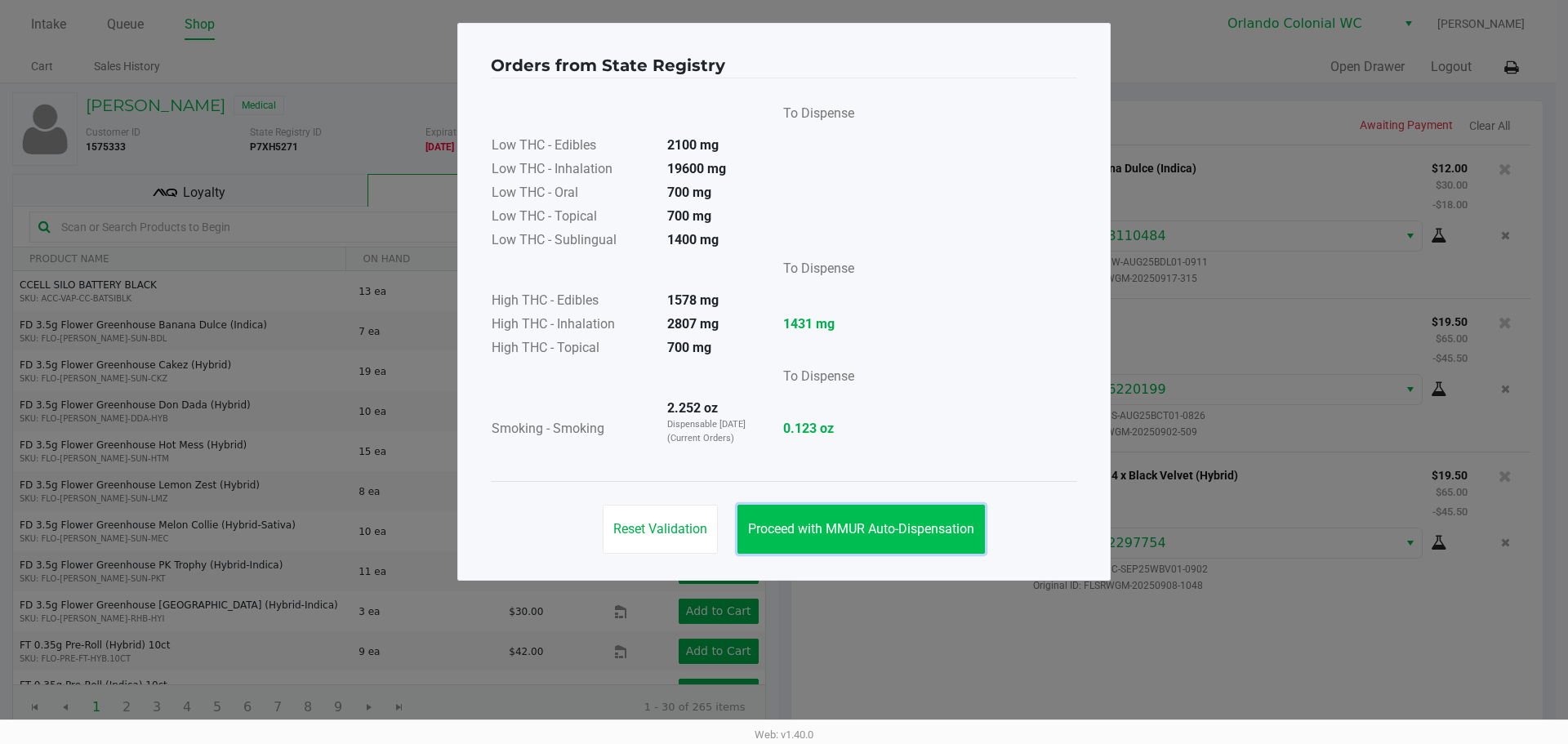
click at [940, 526] on span "Proceed with MMUR Auto-Dispensation" at bounding box center [861, 529] width 226 height 16
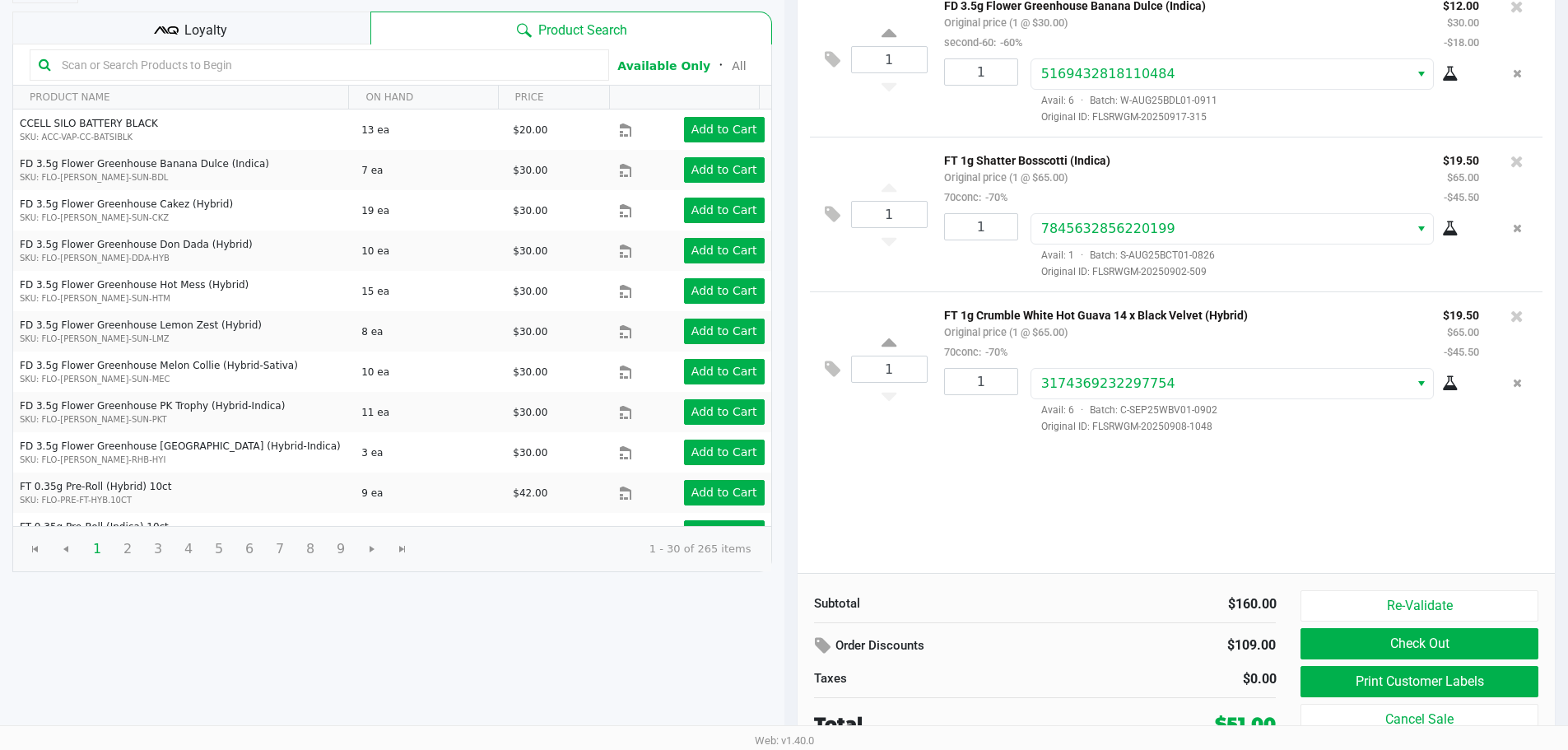
scroll to position [169, 0]
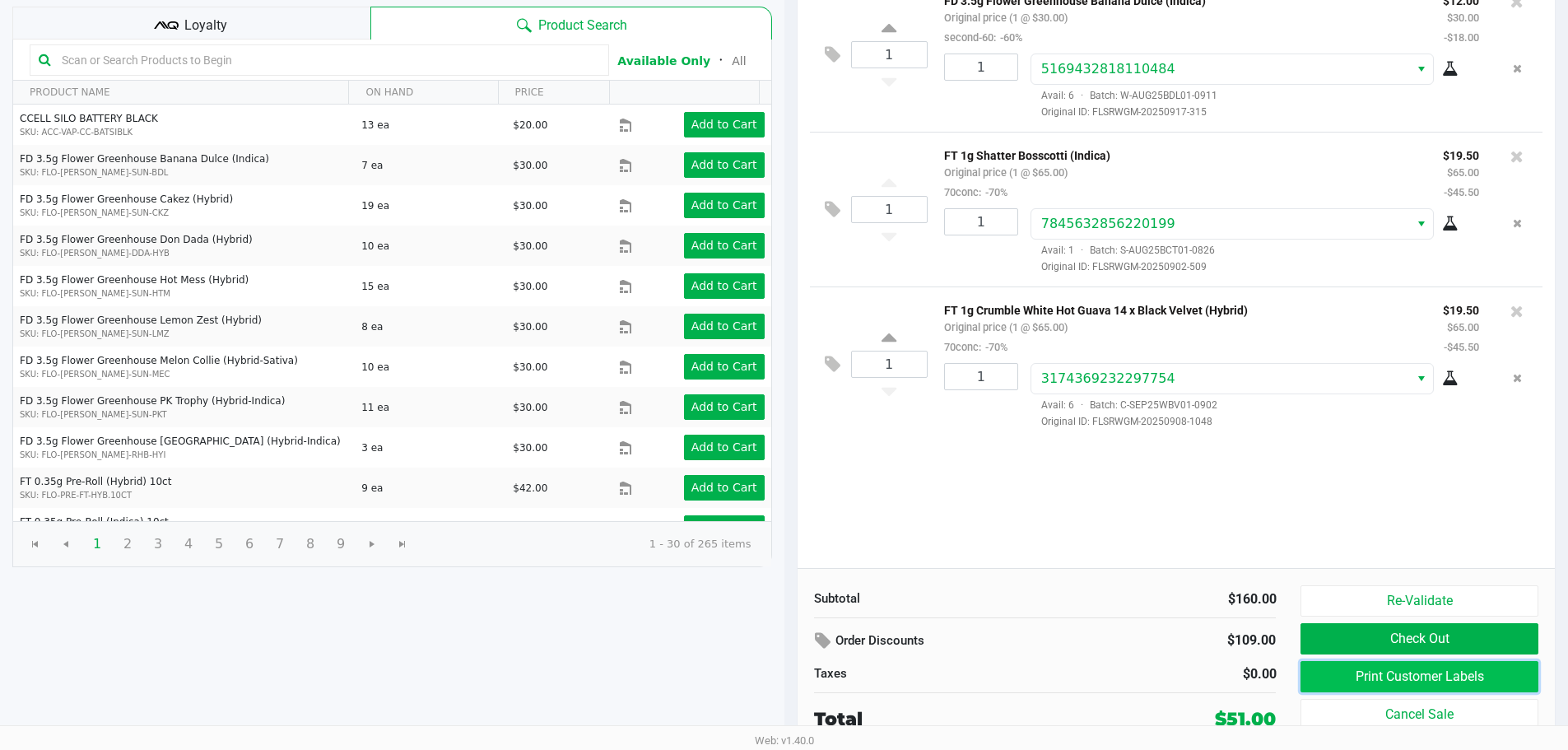
click at [1351, 686] on button "Print Customer Labels" at bounding box center [1419, 677] width 237 height 32
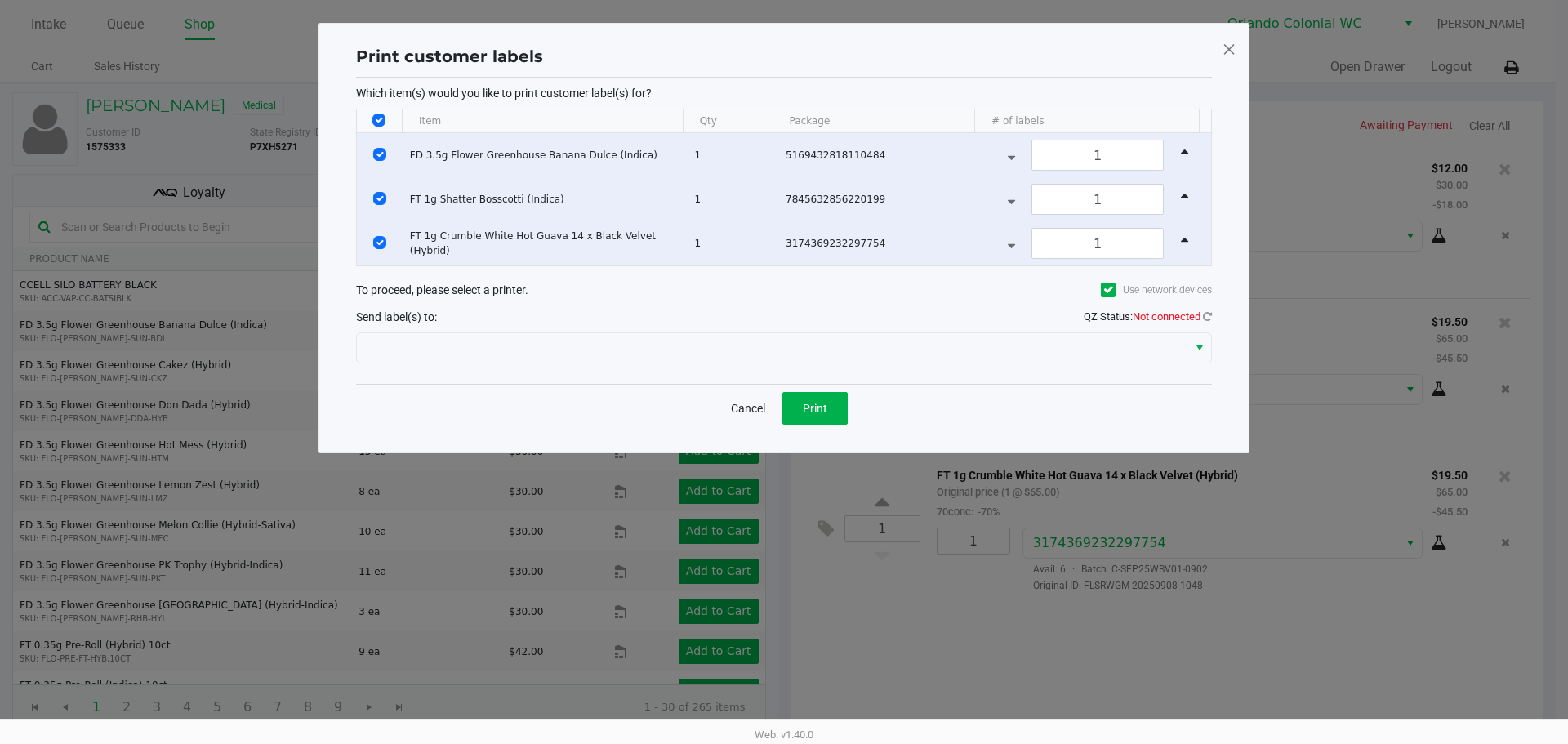
click at [798, 390] on div "Cancel Print" at bounding box center [784, 407] width 856 height 48
click at [800, 399] on button "Print" at bounding box center [815, 408] width 65 height 32
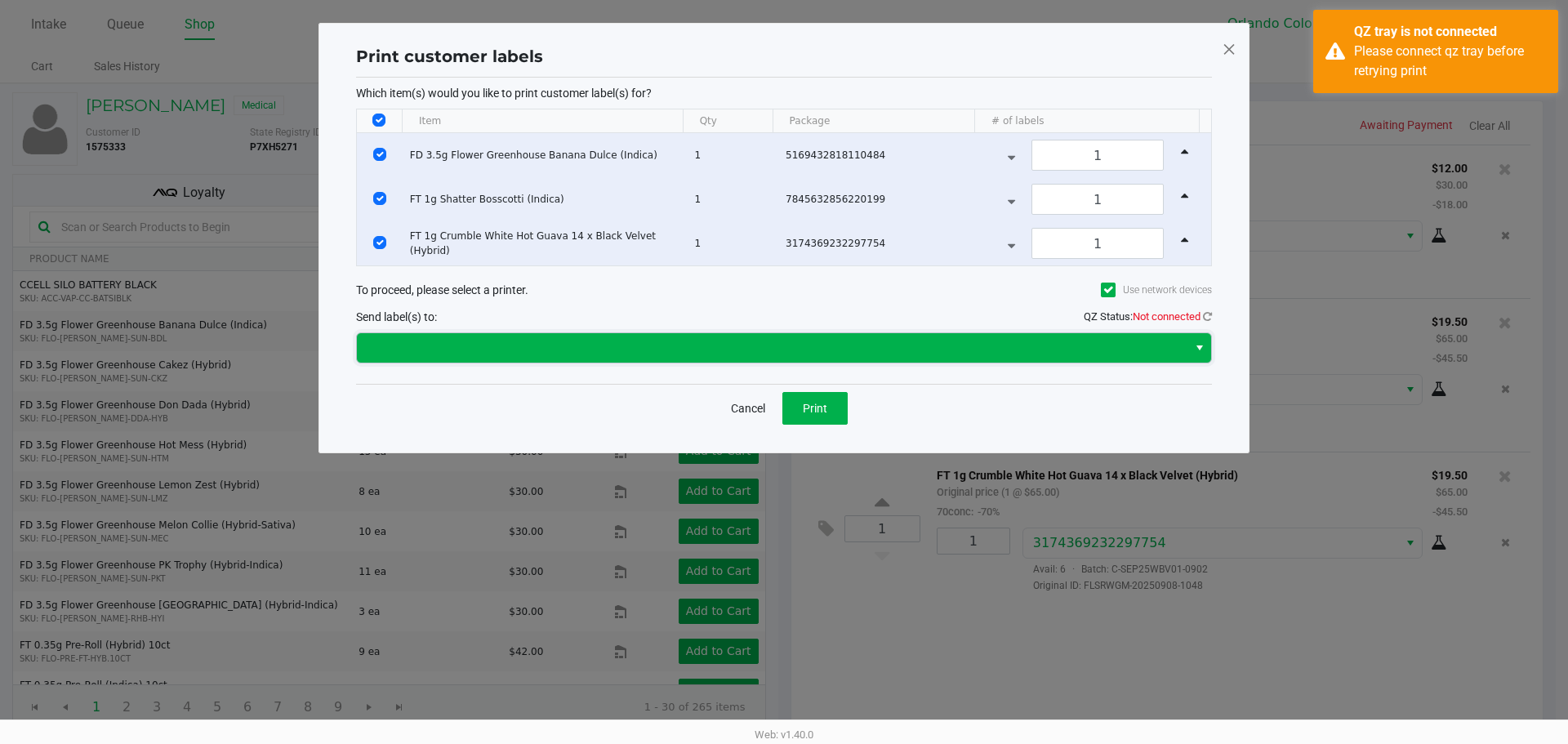
click at [906, 351] on span at bounding box center [773, 348] width 811 height 19
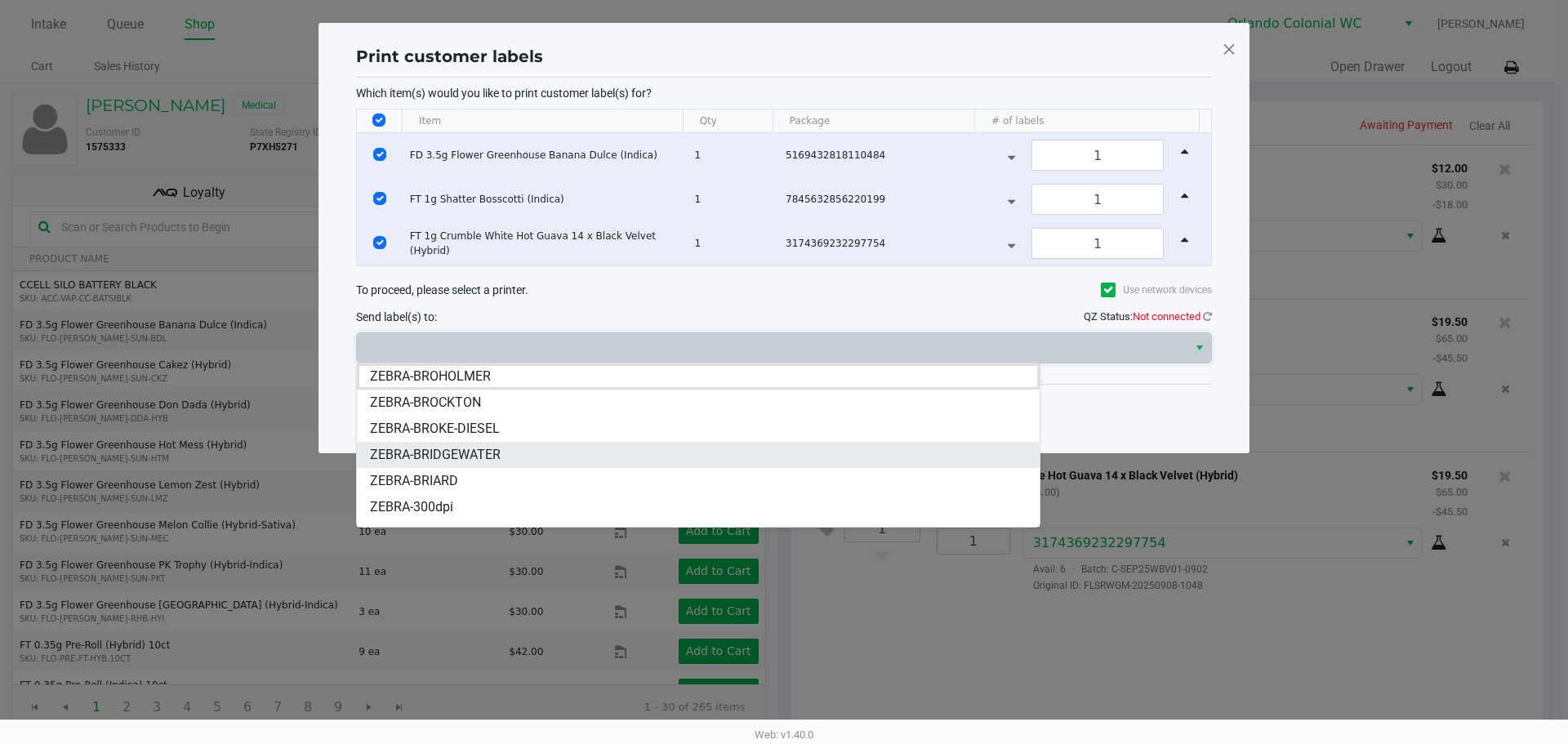
click at [474, 458] on span "ZEBRA-BRIDGEWATER" at bounding box center [435, 454] width 131 height 19
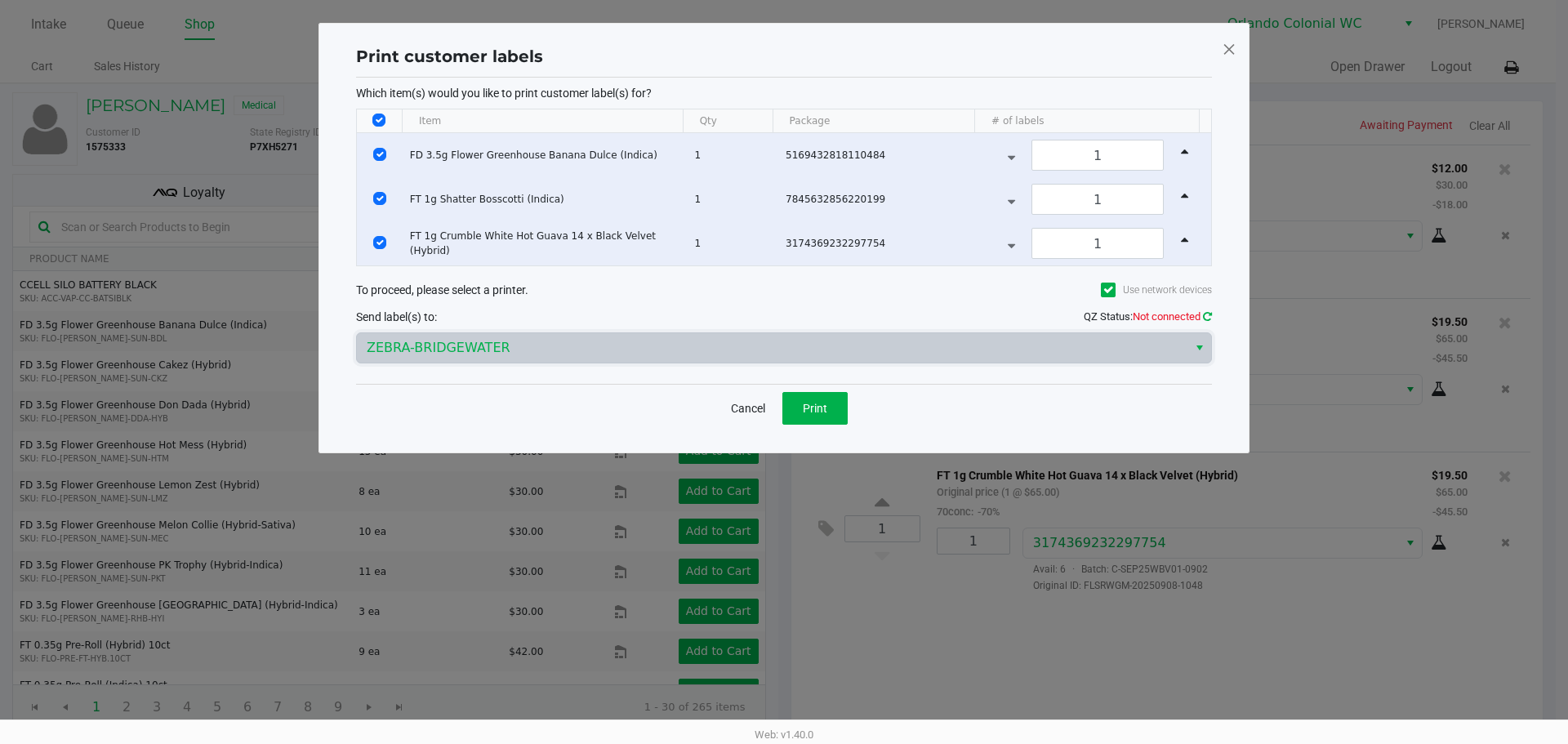
click at [1207, 315] on icon at bounding box center [1208, 317] width 9 height 10
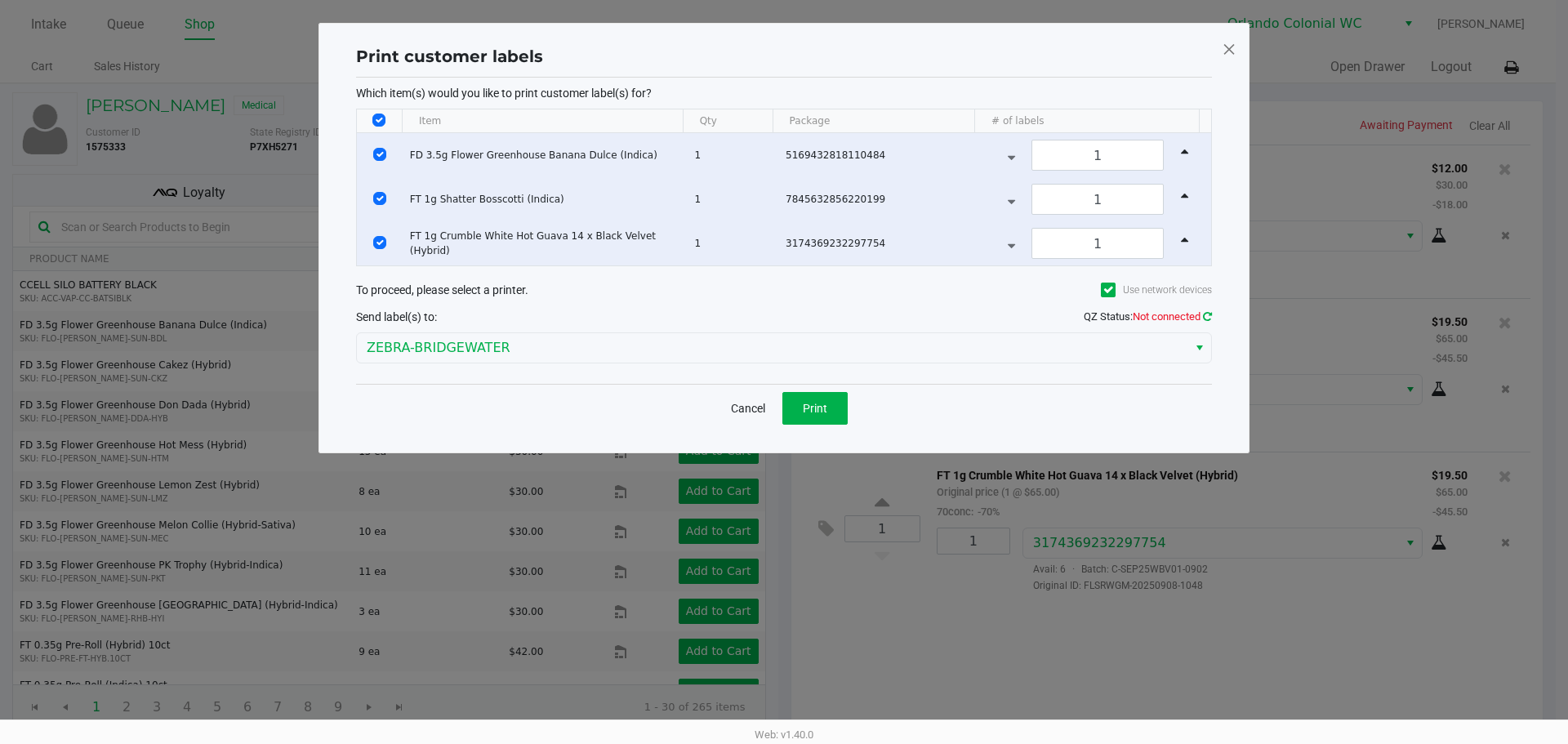
click at [1204, 320] on icon at bounding box center [1208, 317] width 9 height 10
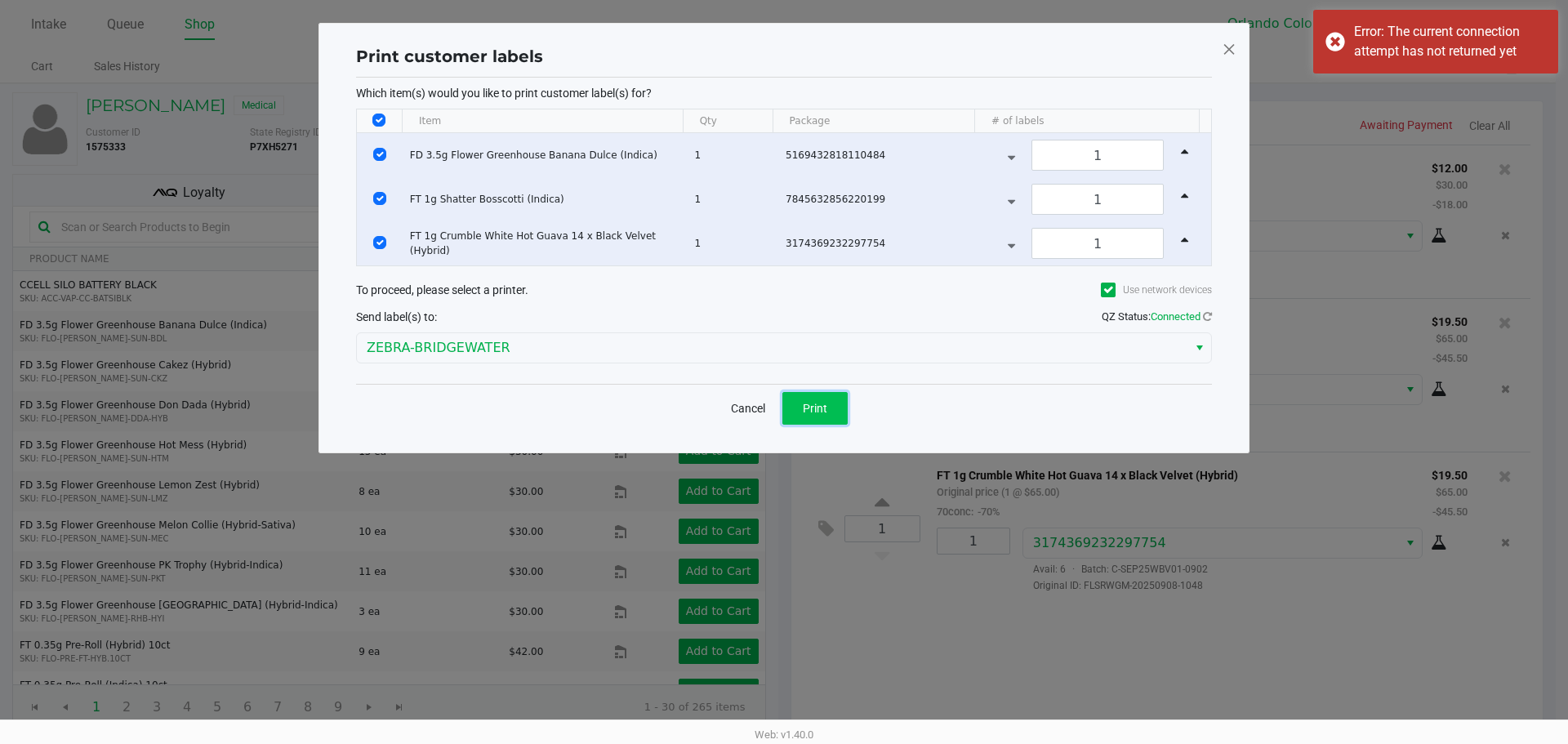
click at [835, 403] on button "Print" at bounding box center [815, 408] width 65 height 32
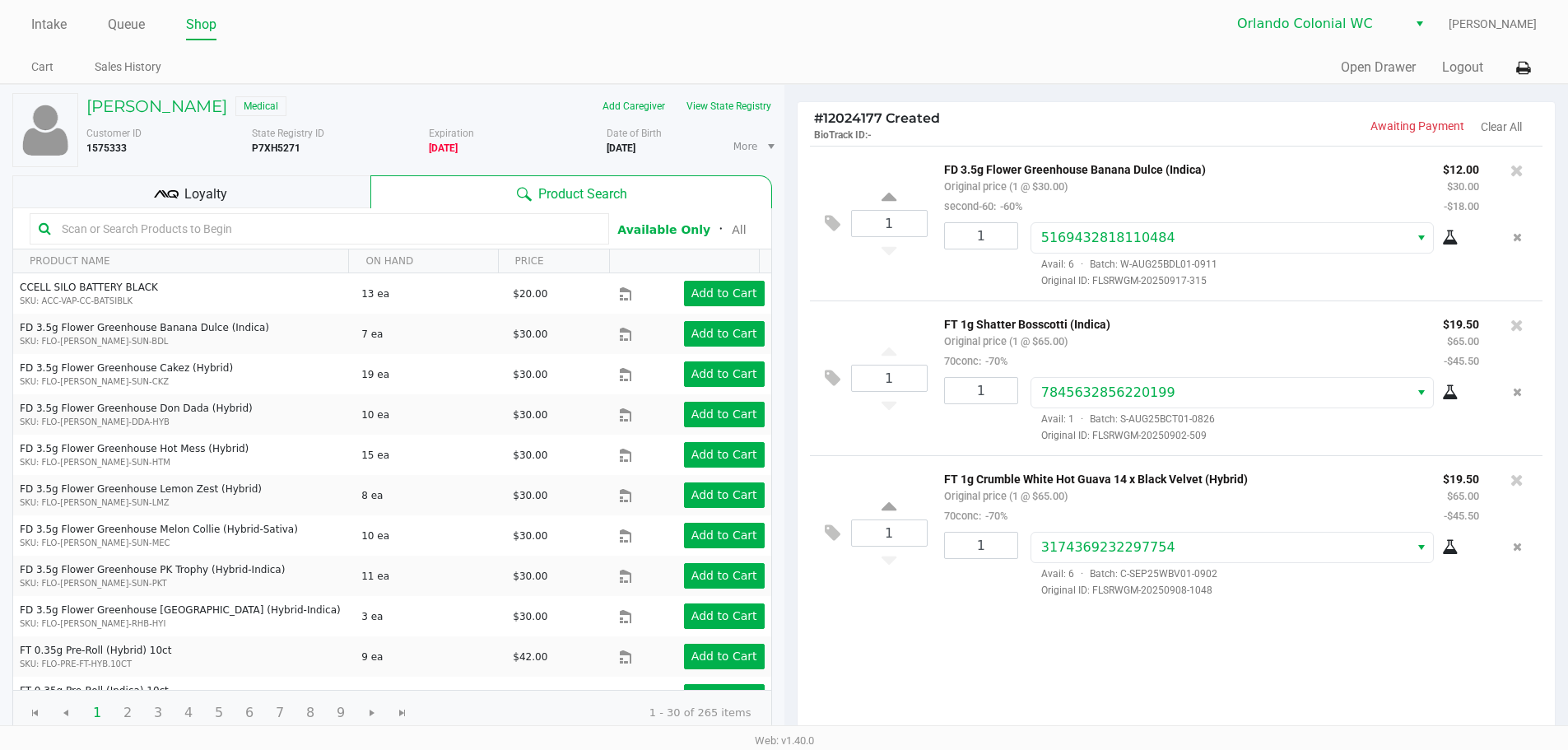
scroll to position [169, 0]
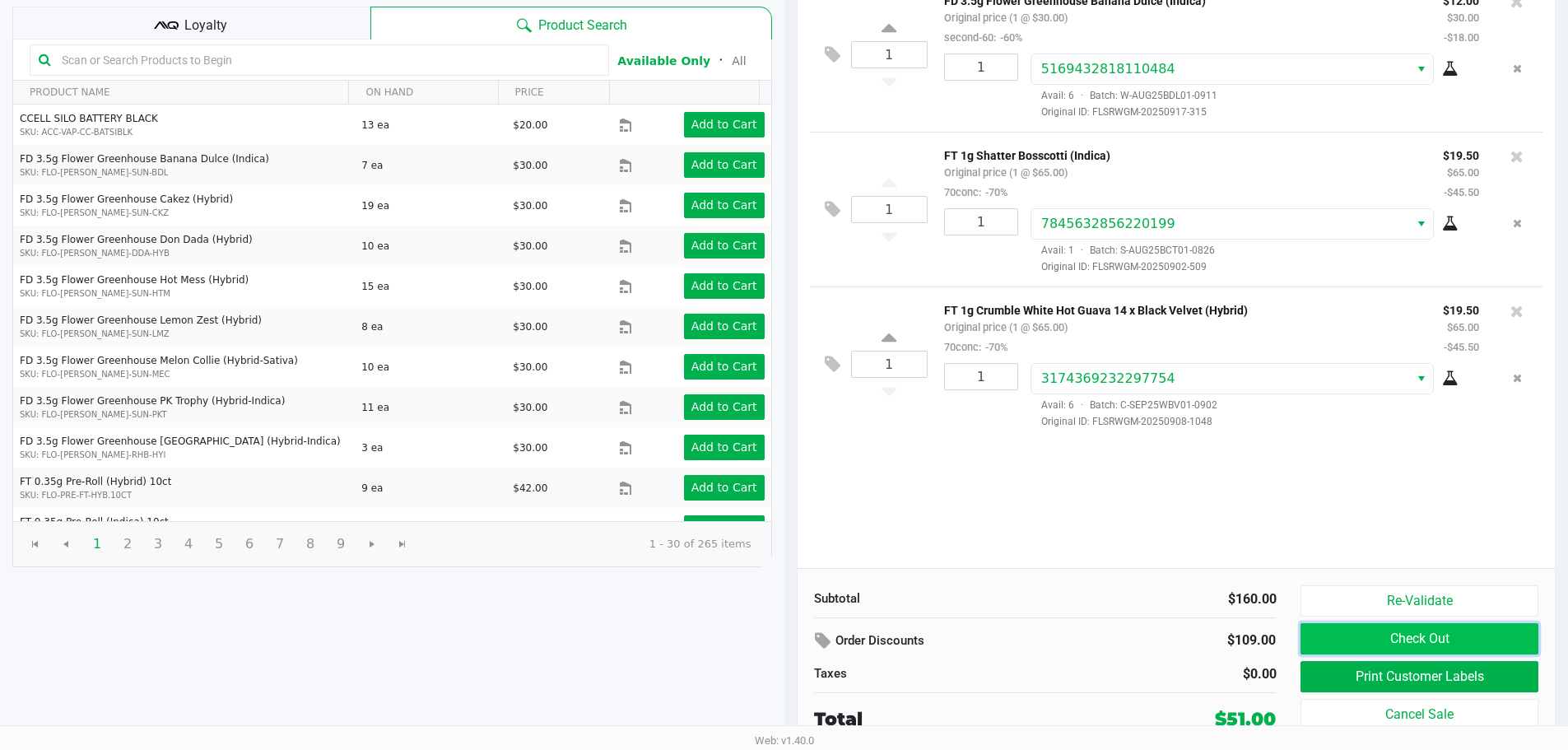
click at [1402, 643] on button "Check Out" at bounding box center [1419, 639] width 237 height 32
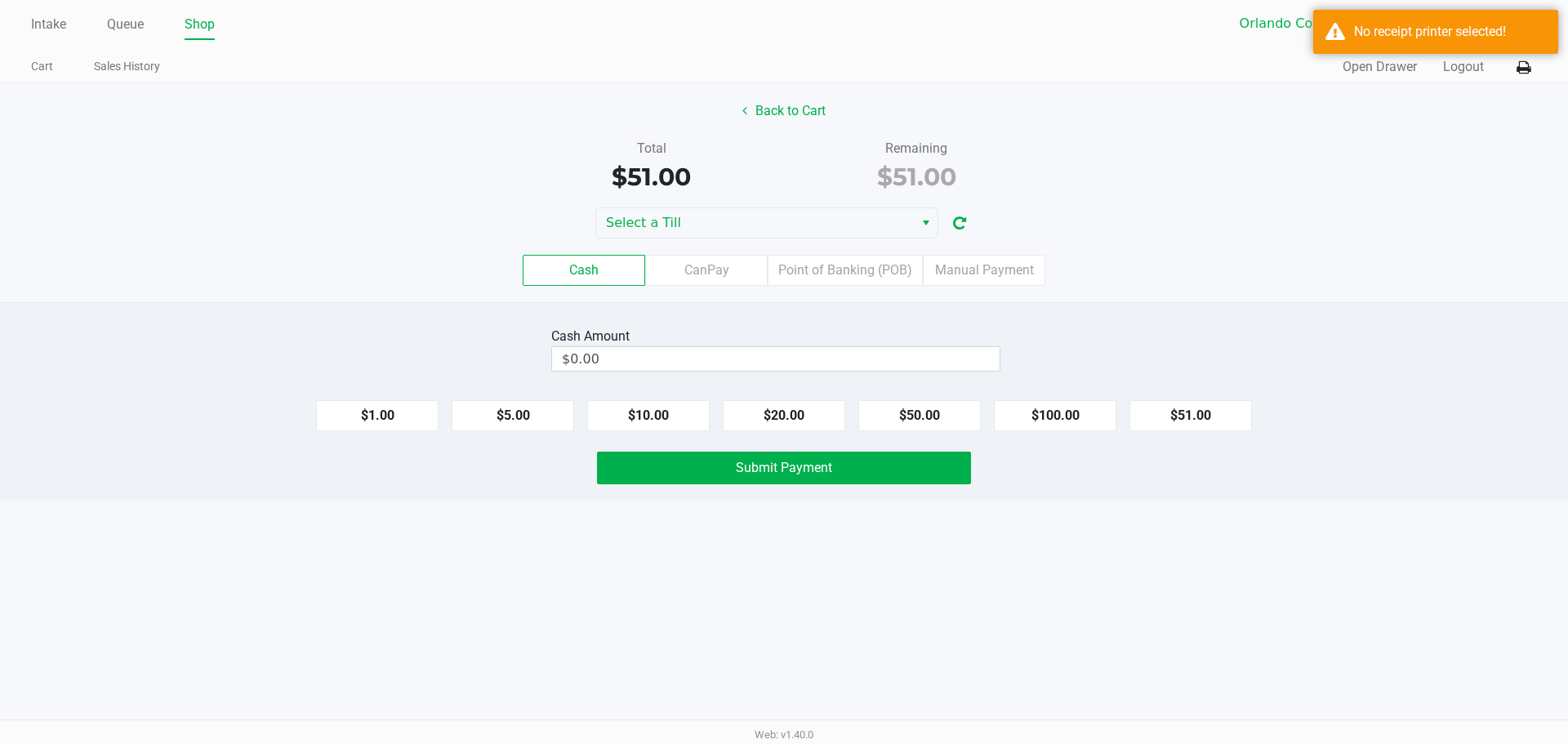
click at [1524, 70] on icon at bounding box center [1524, 67] width 14 height 11
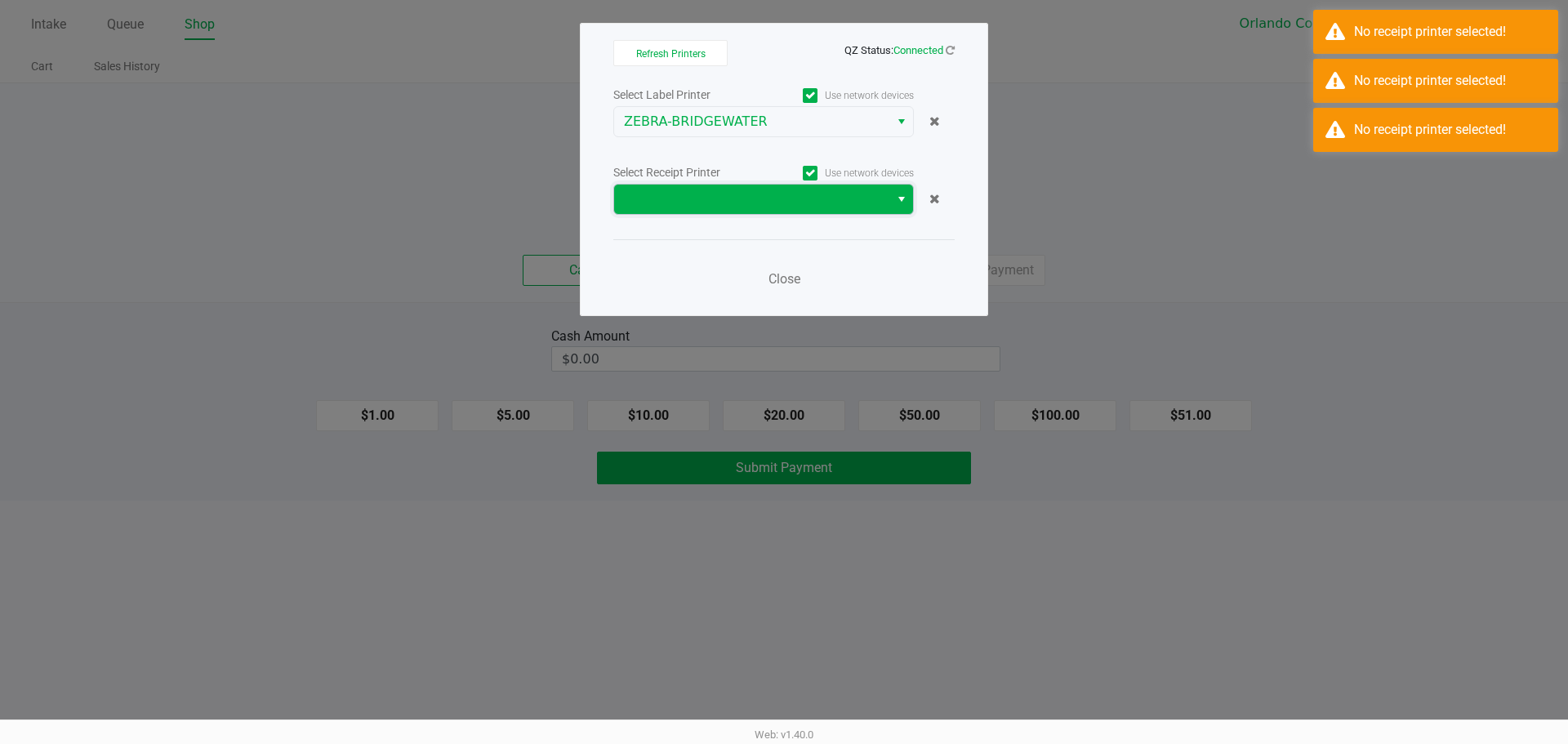
click at [761, 187] on span at bounding box center [752, 200] width 276 height 30
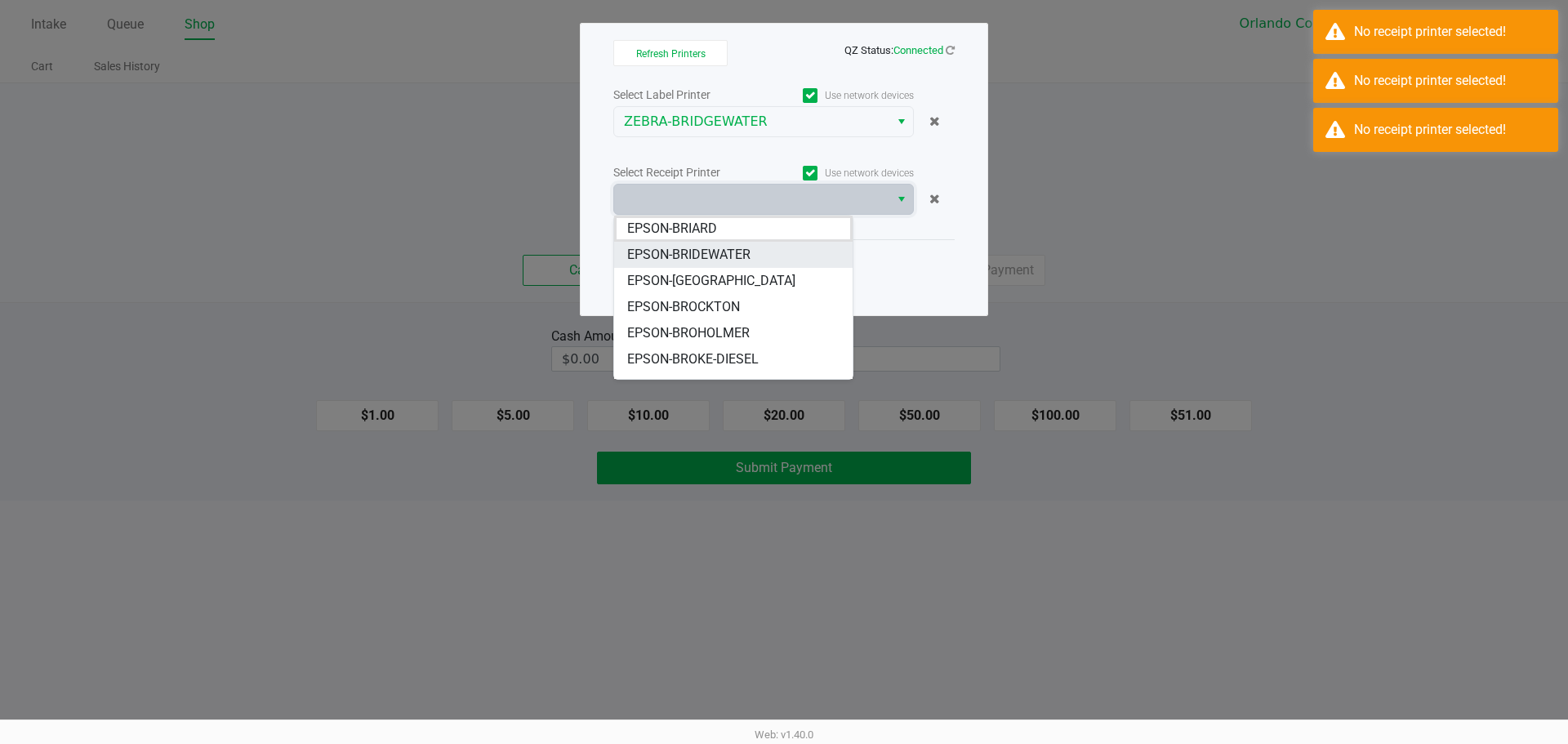
click at [738, 259] on span "EPSON-BRIDEWATER" at bounding box center [688, 255] width 123 height 19
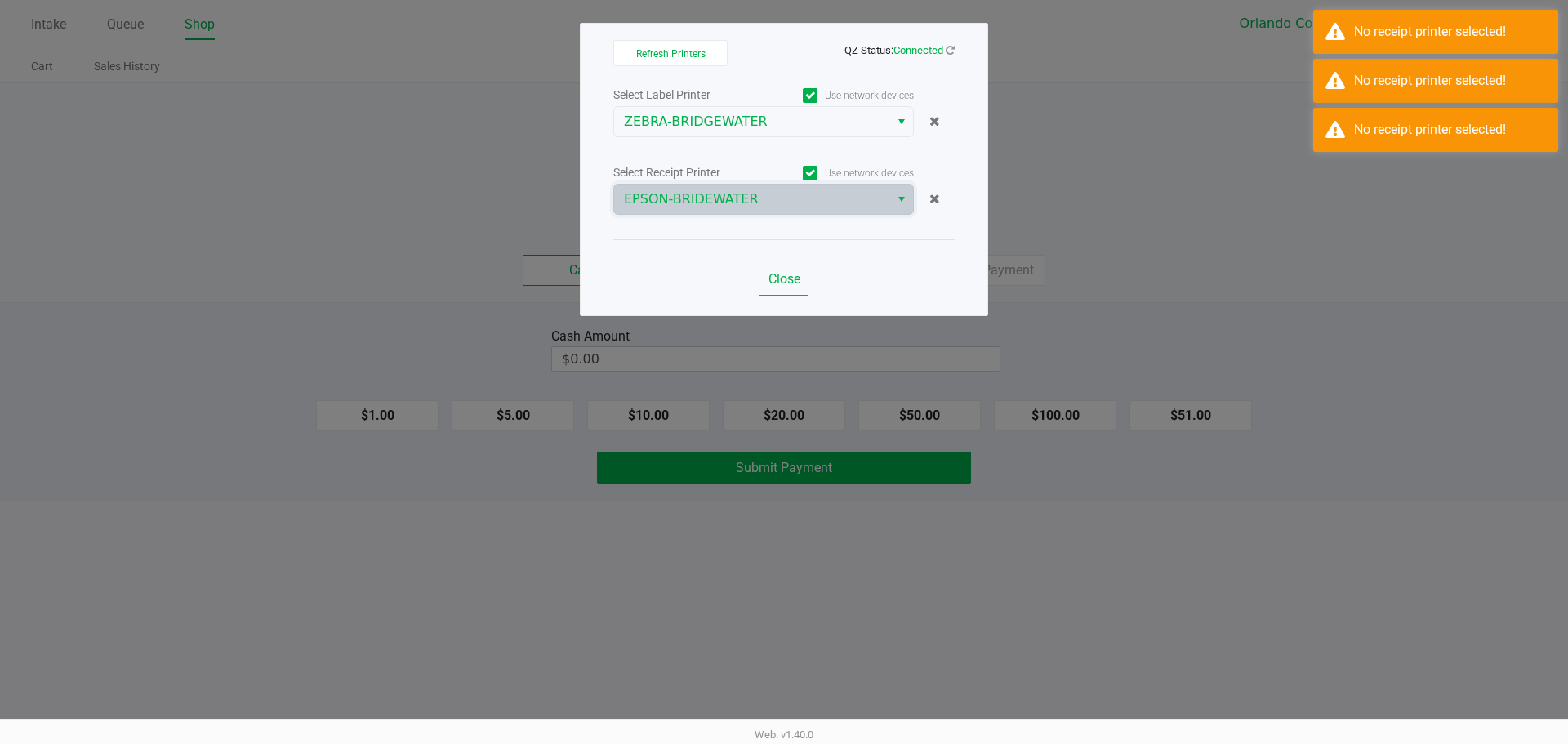
click at [789, 290] on button "Close" at bounding box center [784, 279] width 49 height 32
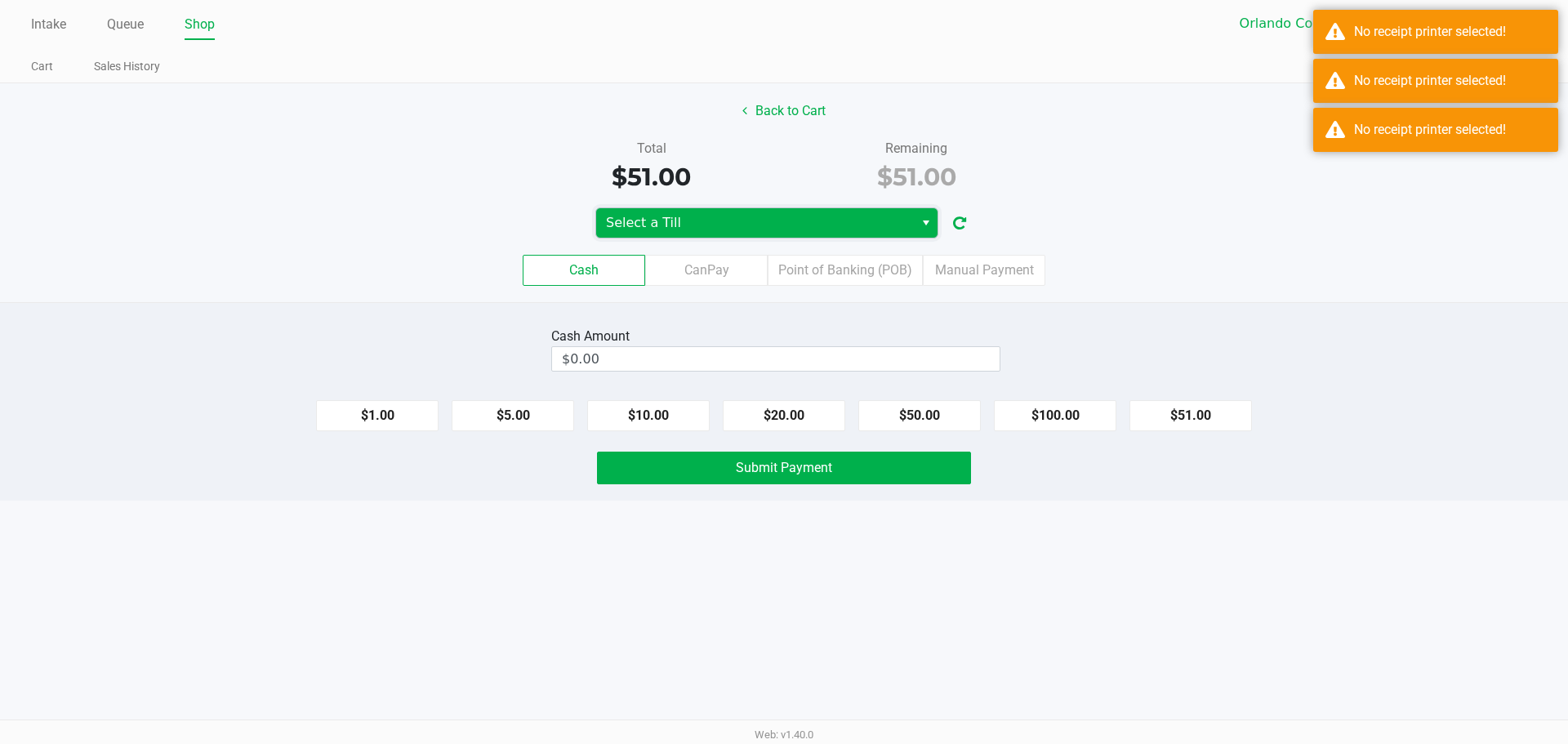
click at [801, 213] on span "Select a Till" at bounding box center [755, 222] width 298 height 19
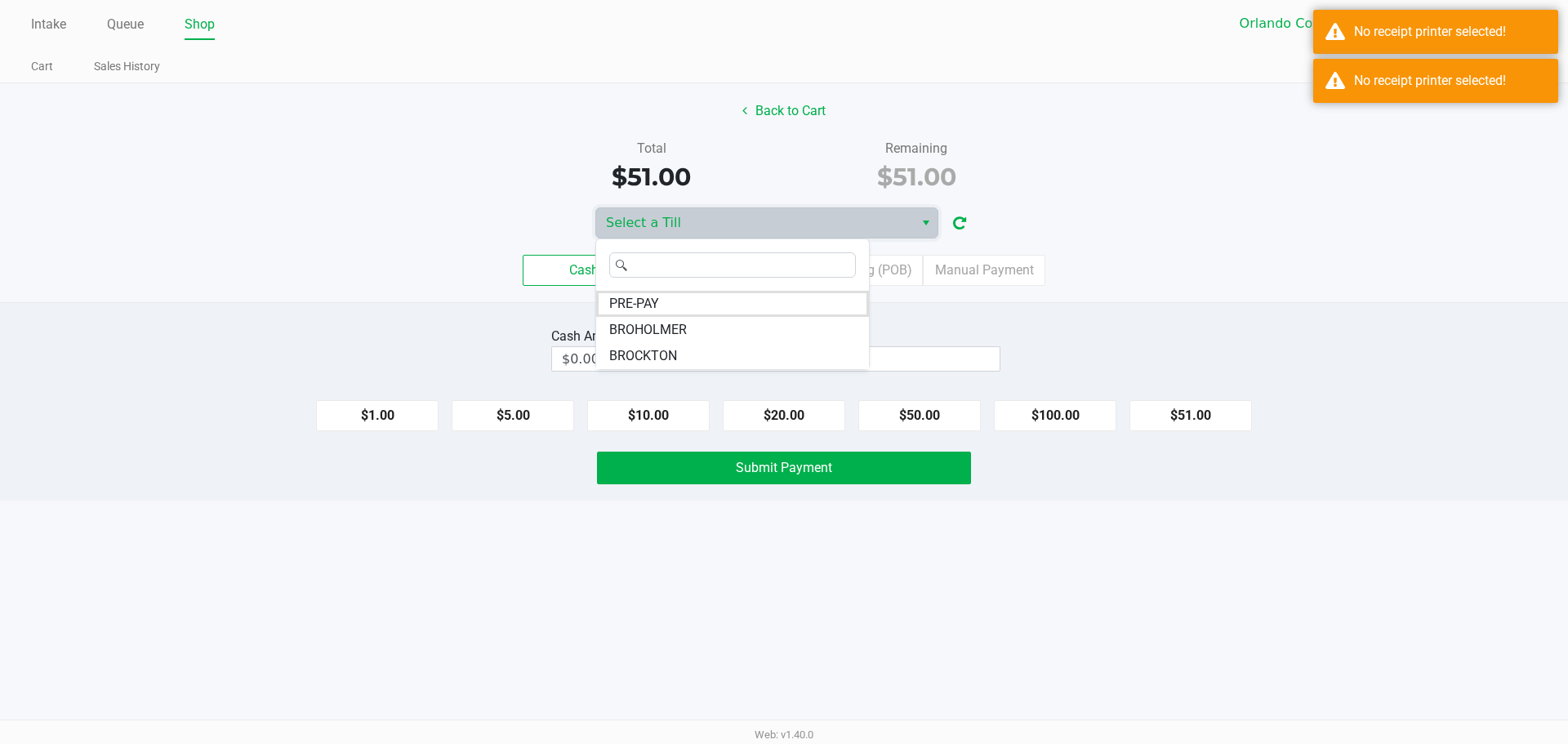
click at [453, 263] on div "Cash CanPay Point of Banking (POB) Manual Payment" at bounding box center [784, 270] width 1568 height 31
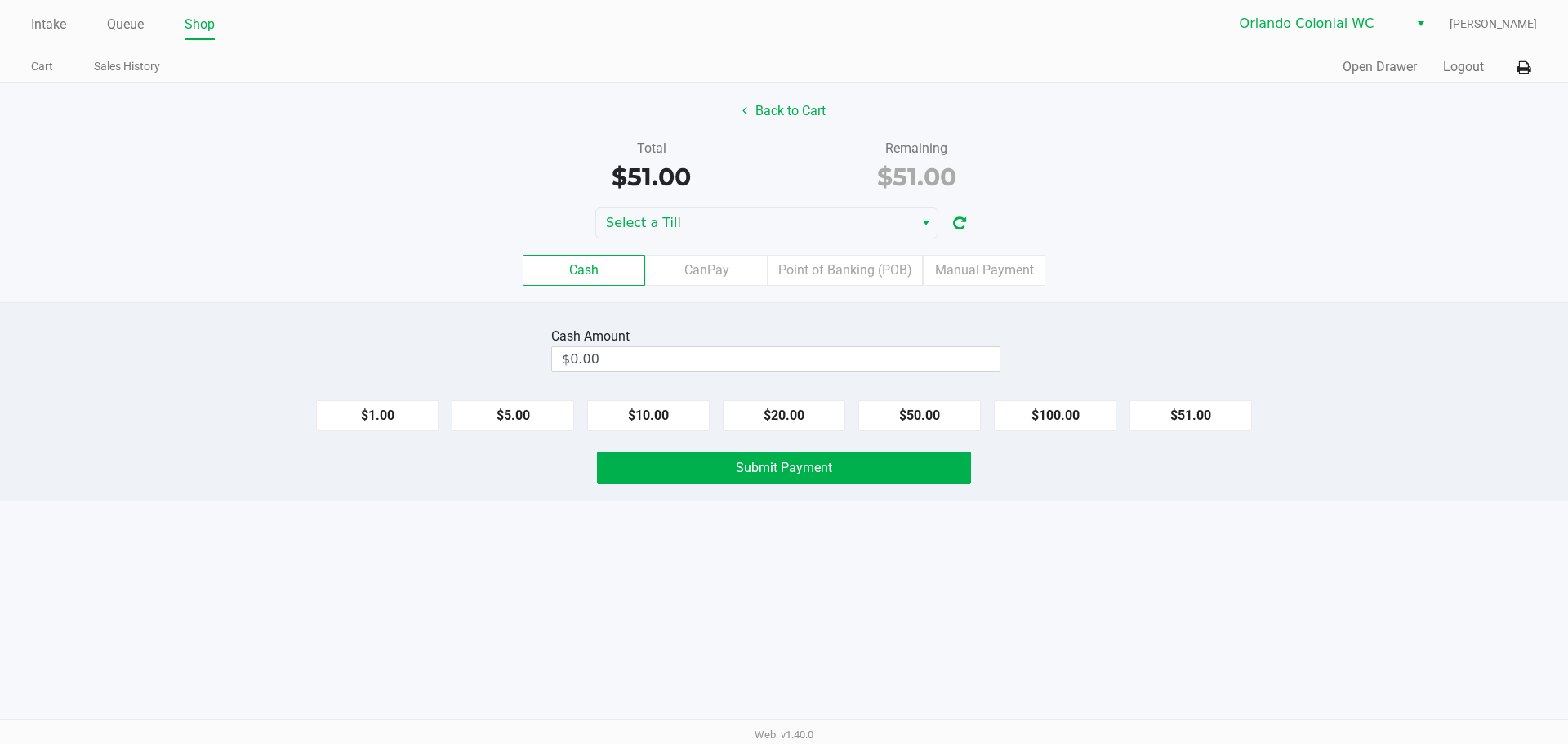
click at [743, 341] on div "Cash Amount" at bounding box center [775, 337] width 449 height 19
click at [741, 361] on input "0" at bounding box center [775, 358] width 447 height 24
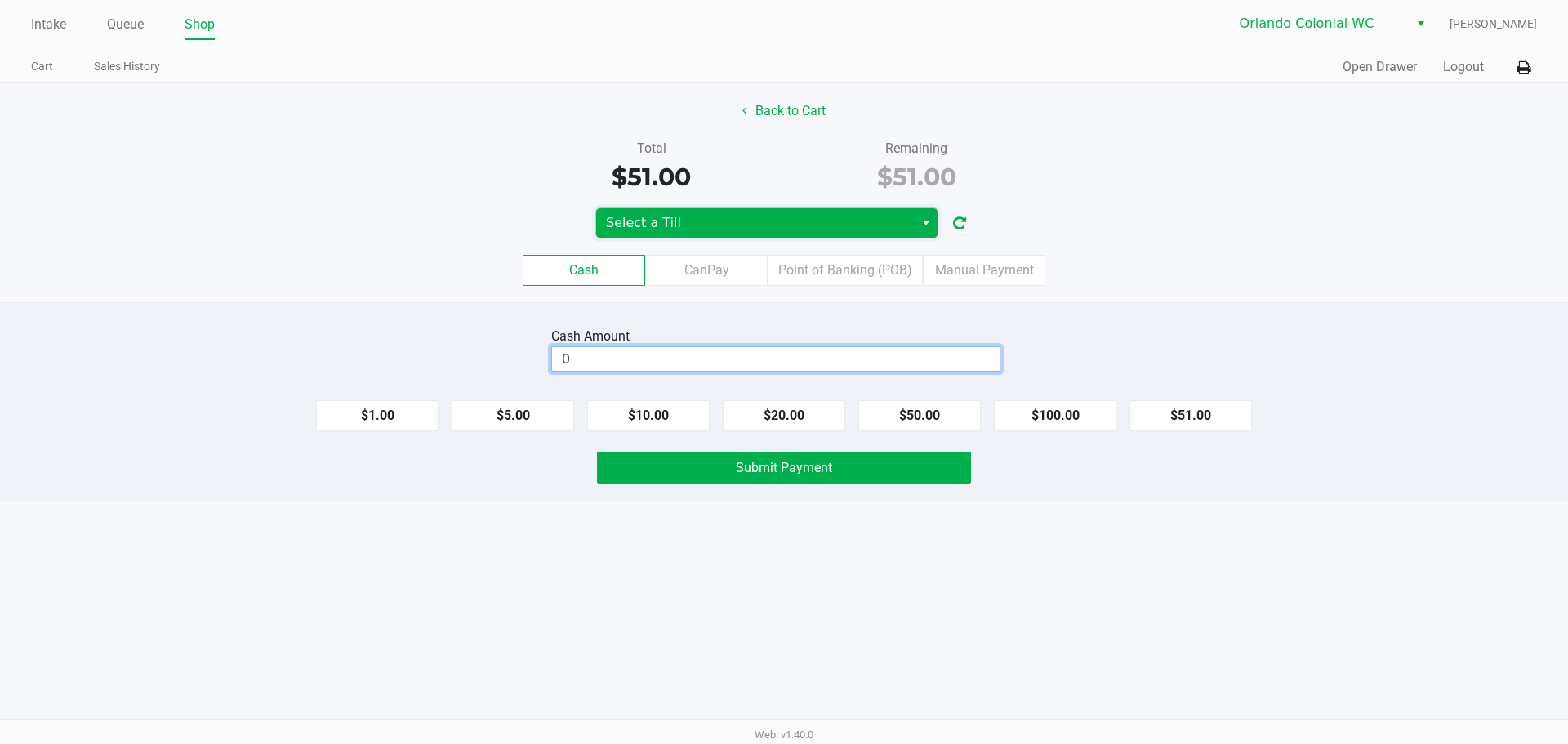
type input "$0.00"
click at [730, 230] on span "Select a Till" at bounding box center [755, 222] width 298 height 19
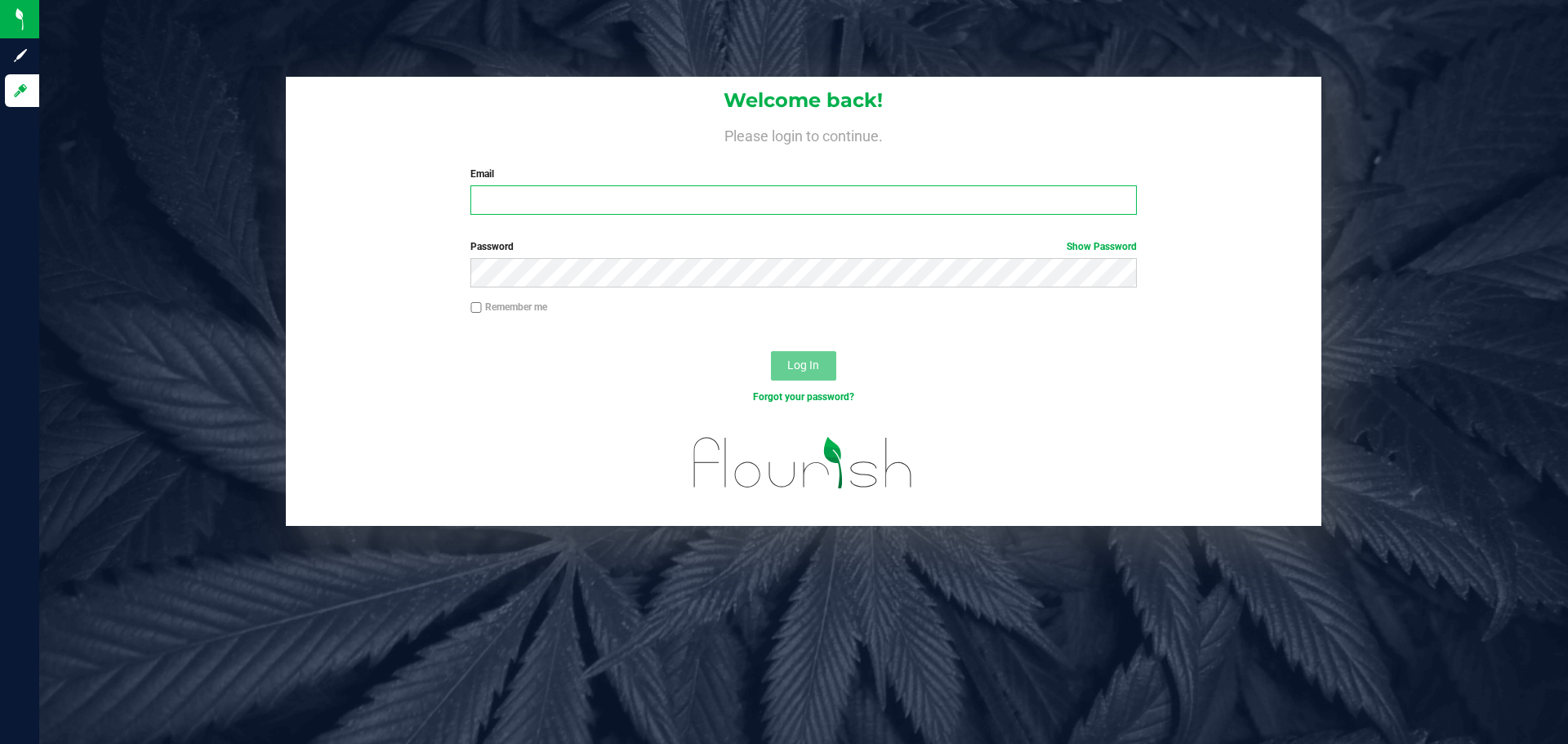
click at [625, 210] on input "Email" at bounding box center [803, 201] width 665 height 30
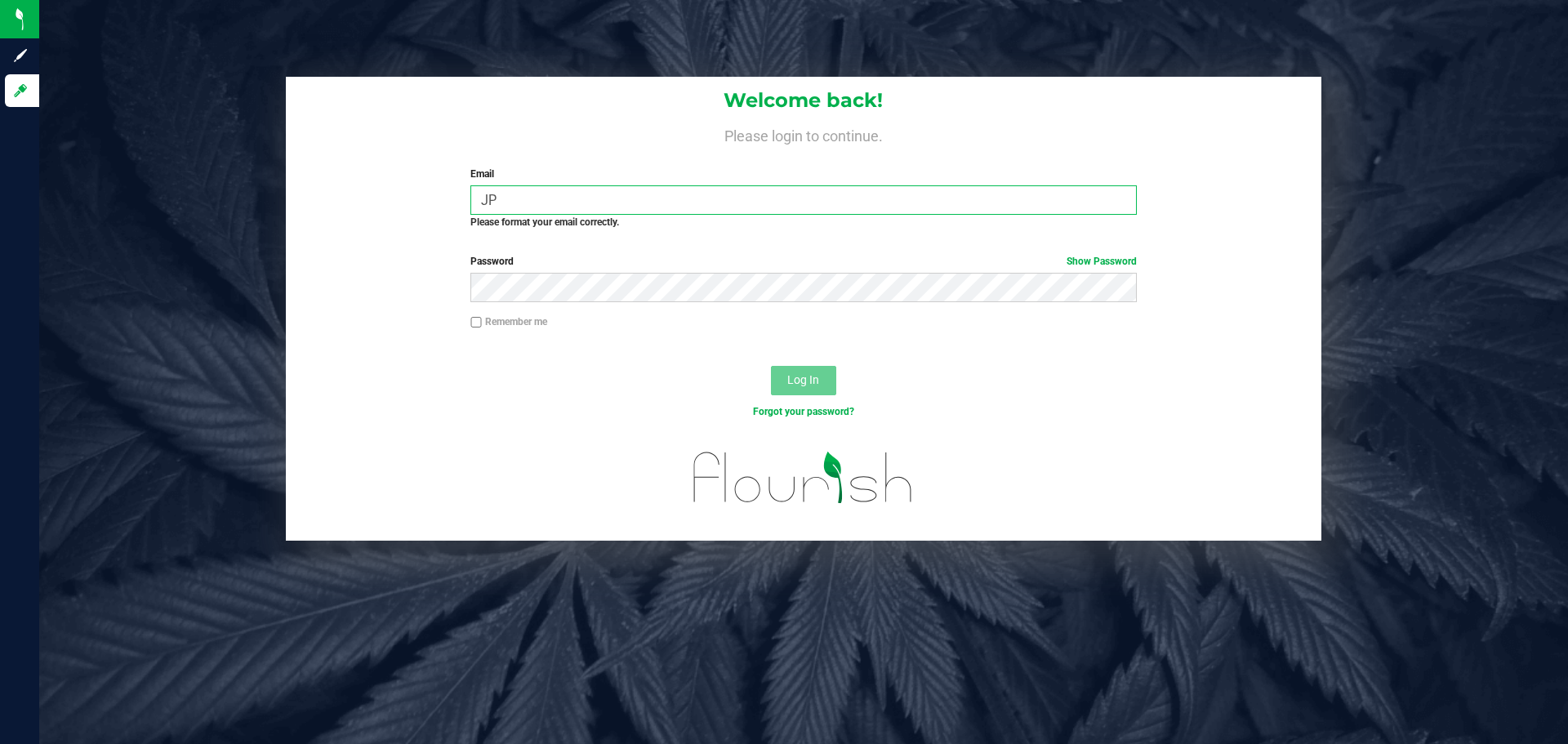
type input "J"
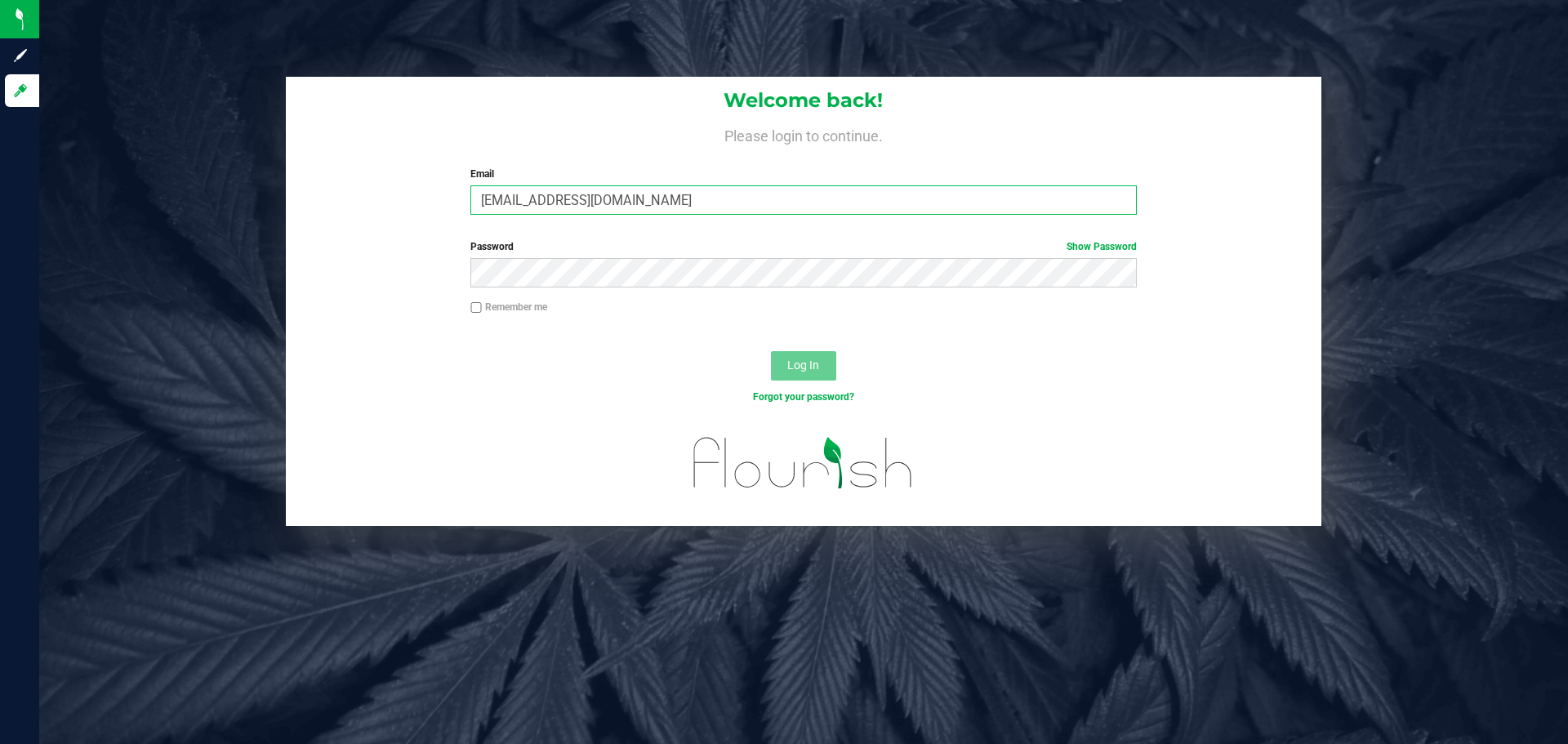
type input "[EMAIL_ADDRESS][DOMAIN_NAME]"
click at [771, 352] on button "Log In" at bounding box center [803, 366] width 65 height 30
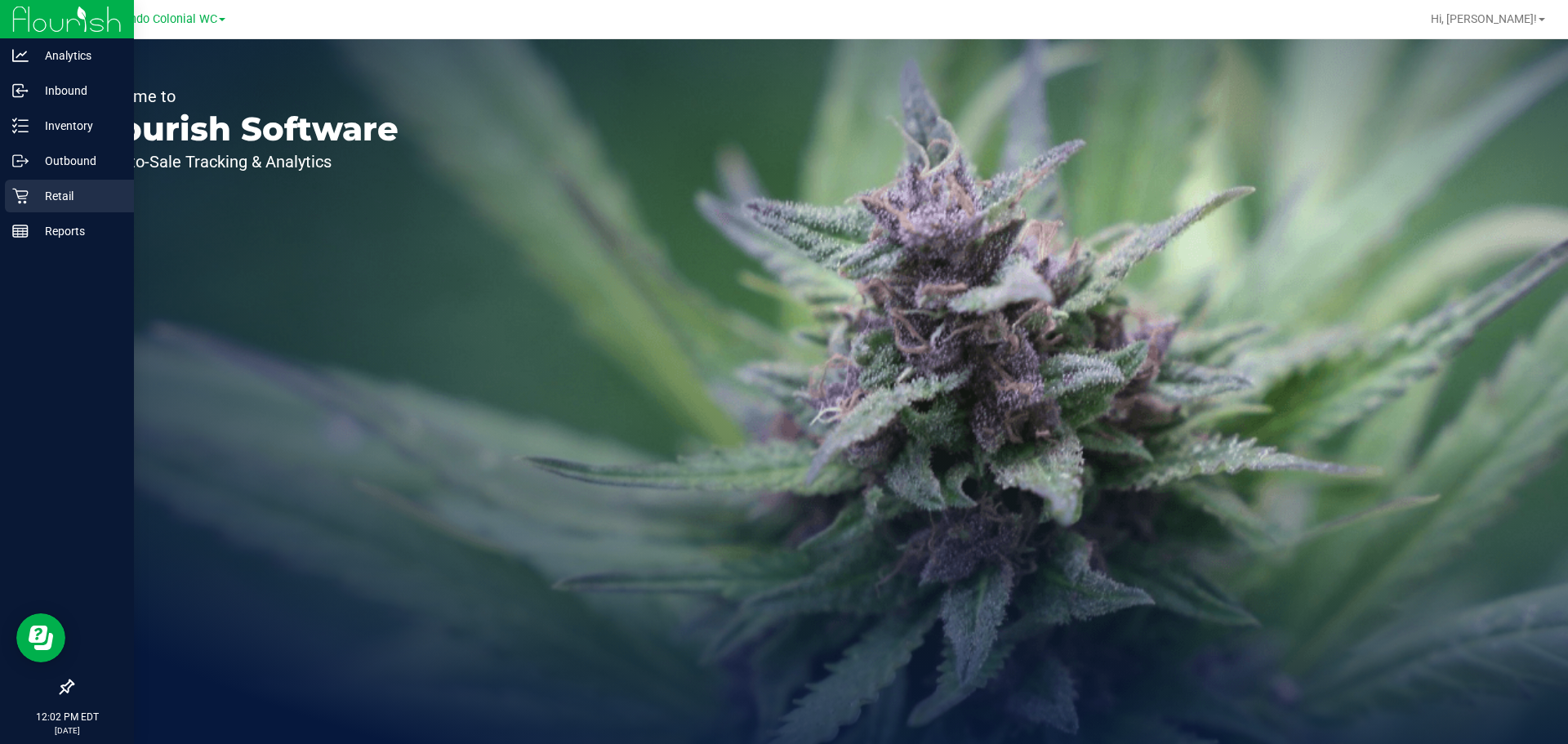
click at [25, 198] on icon at bounding box center [20, 195] width 17 height 17
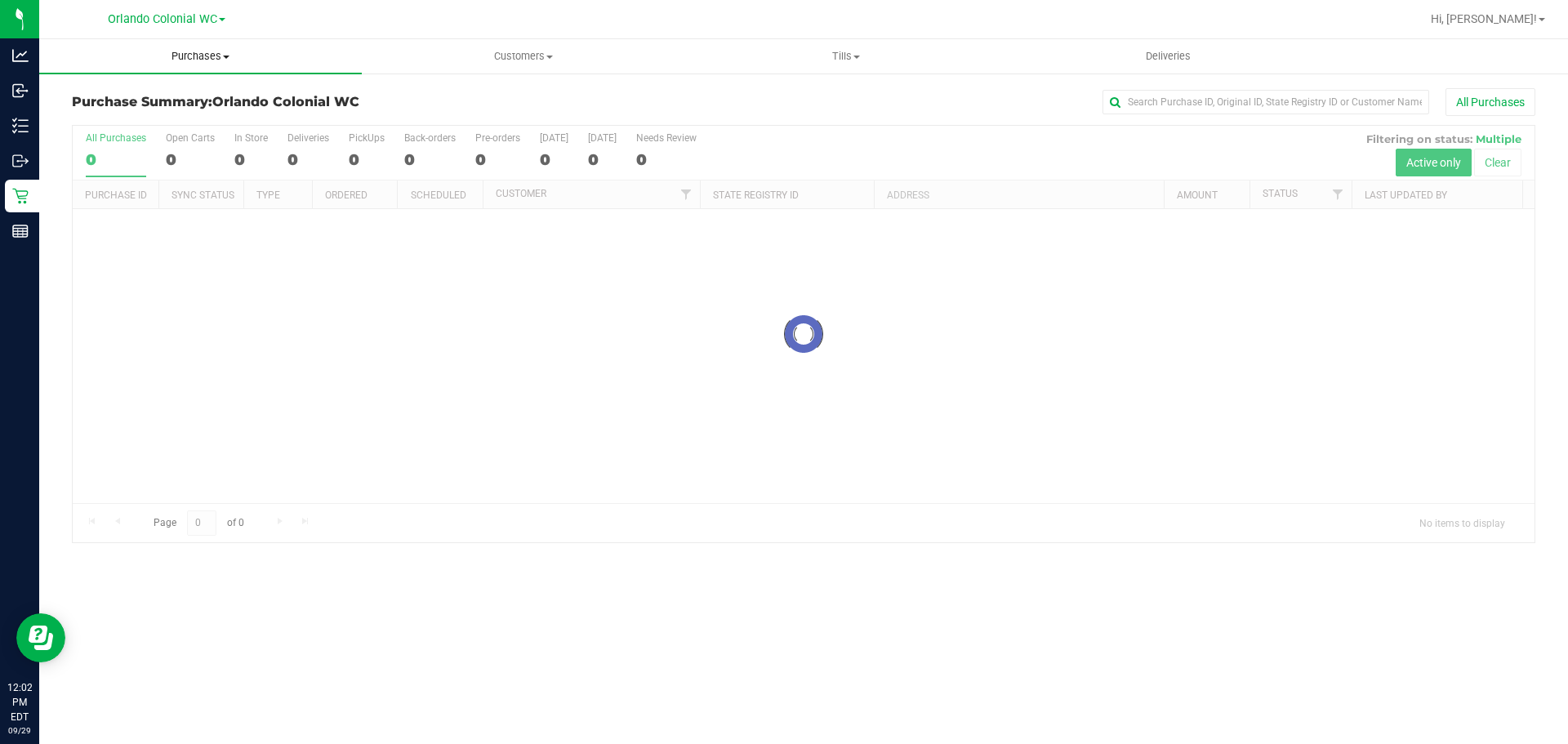
click at [201, 60] on span "Purchases" at bounding box center [201, 56] width 323 height 15
click at [175, 114] on li "Fulfillment" at bounding box center [201, 119] width 323 height 19
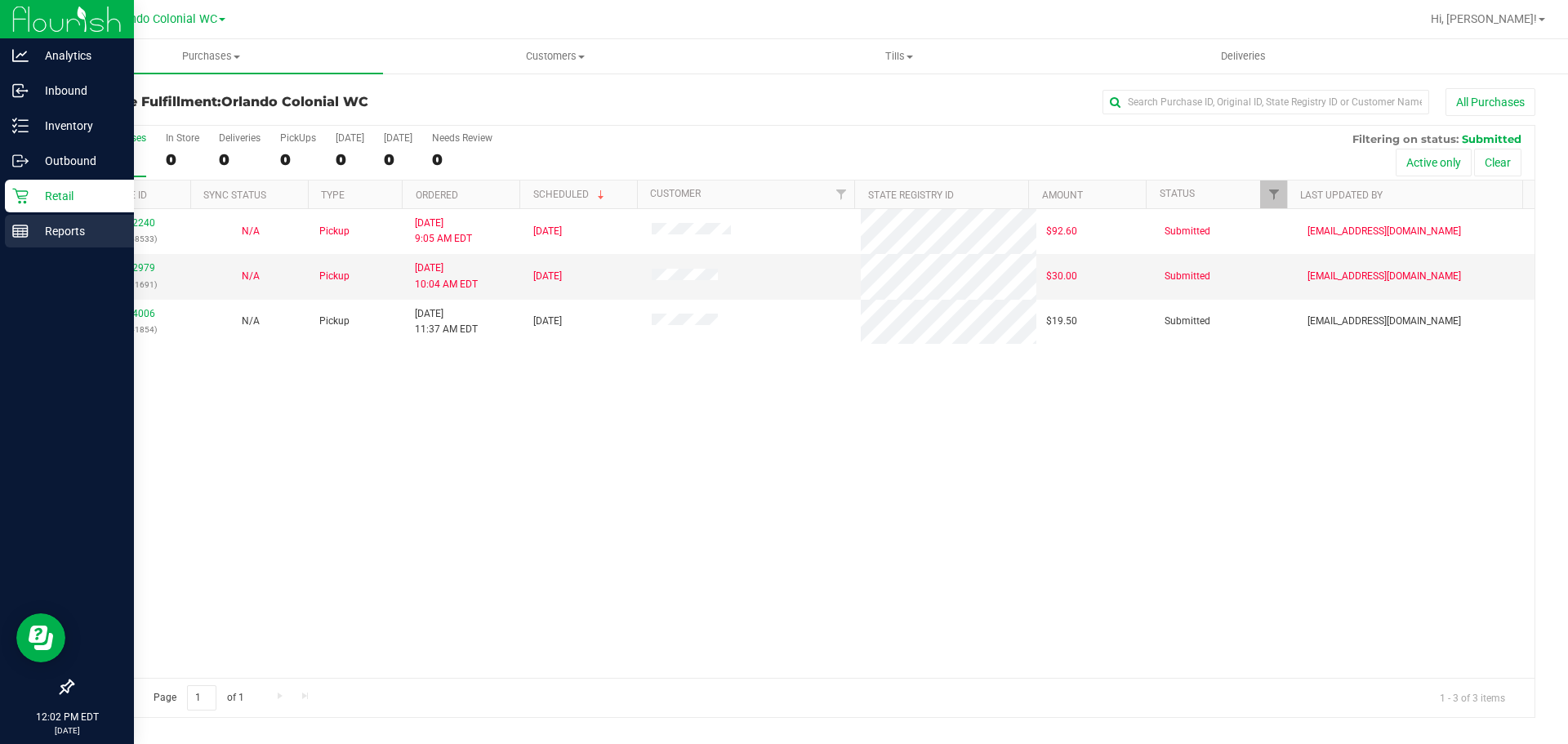
drag, startPoint x: 25, startPoint y: 247, endPoint x: 32, endPoint y: 240, distance: 9.9
click at [25, 248] on link "Reports" at bounding box center [67, 232] width 134 height 35
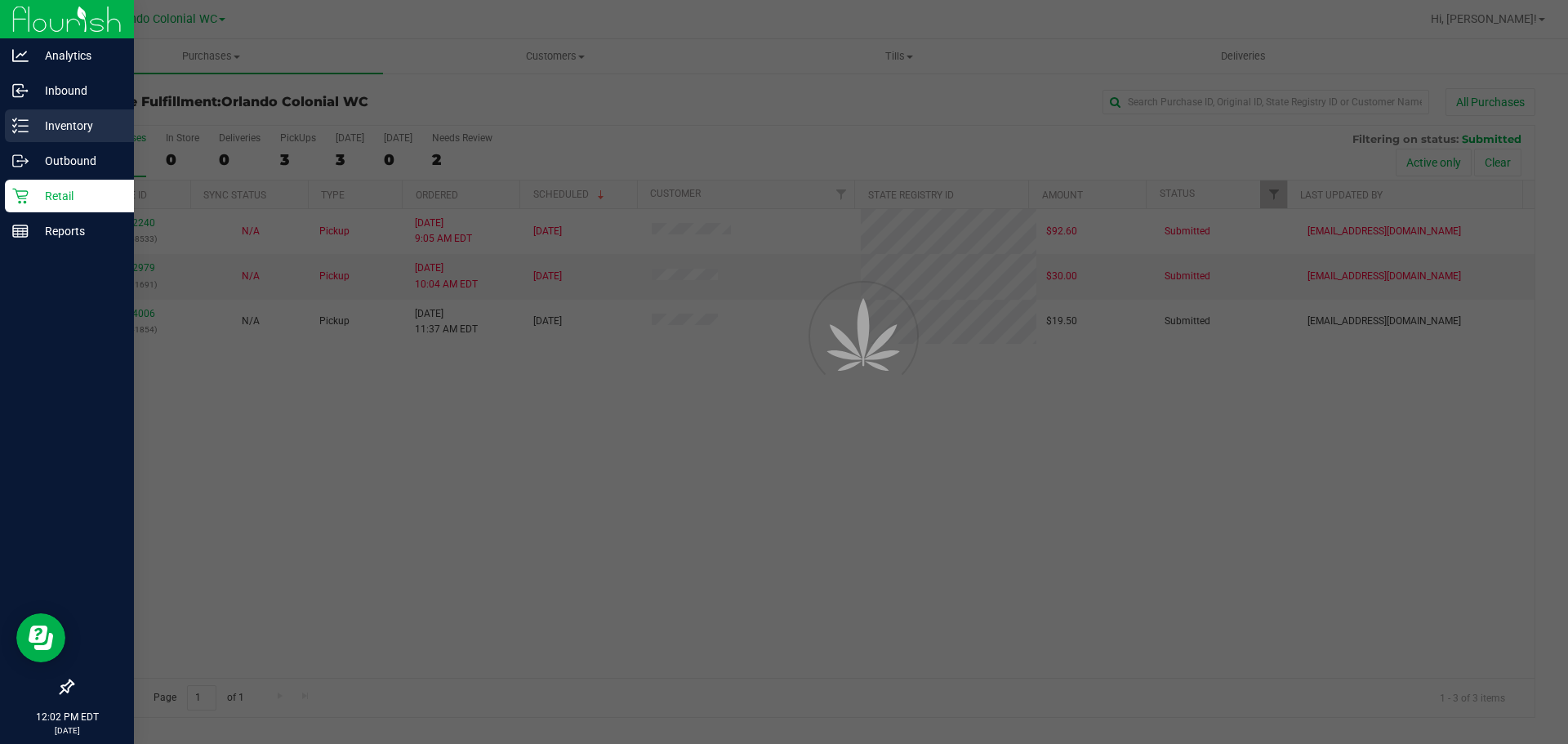
click at [72, 143] on link "Inventory" at bounding box center [67, 127] width 134 height 35
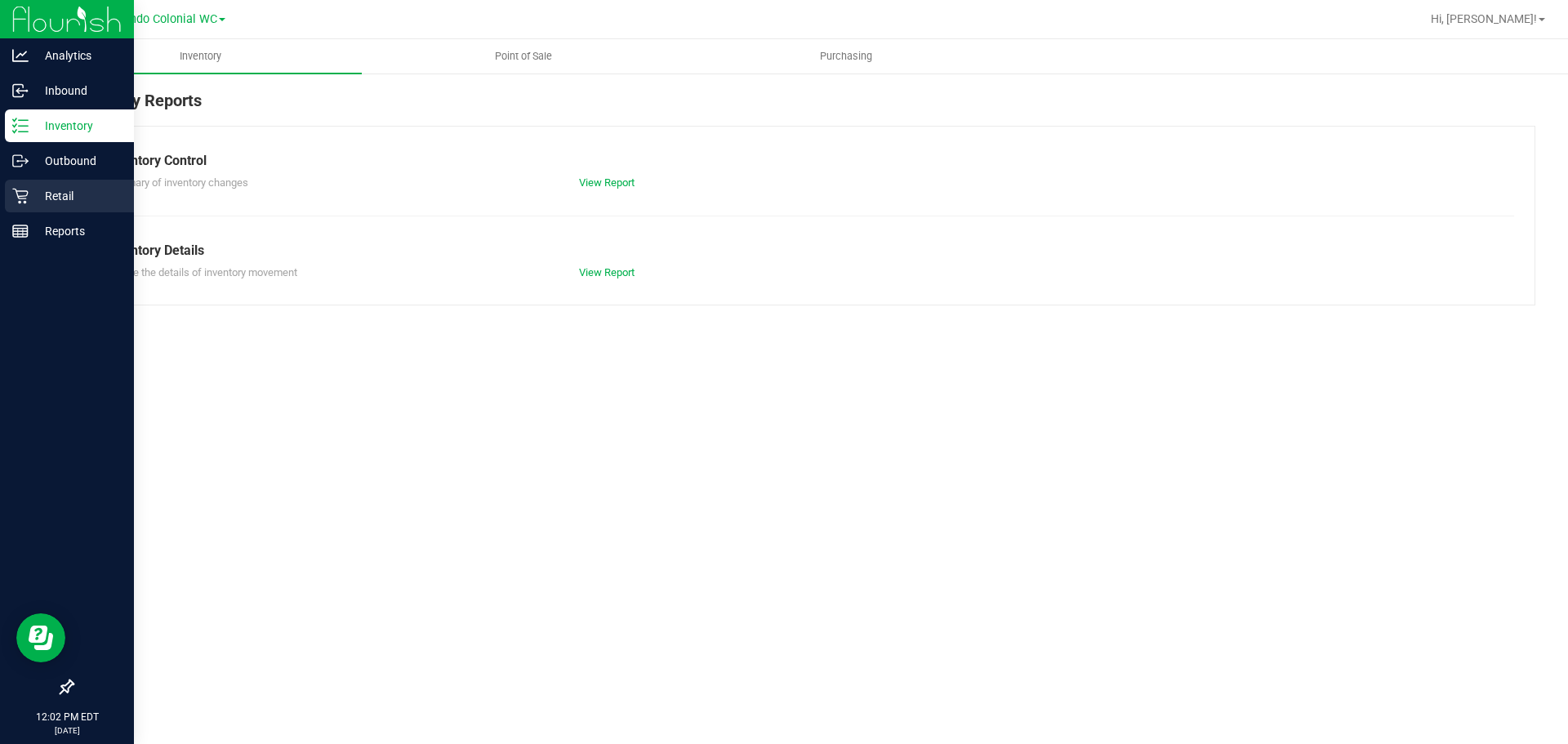
click at [27, 198] on icon at bounding box center [20, 195] width 17 height 17
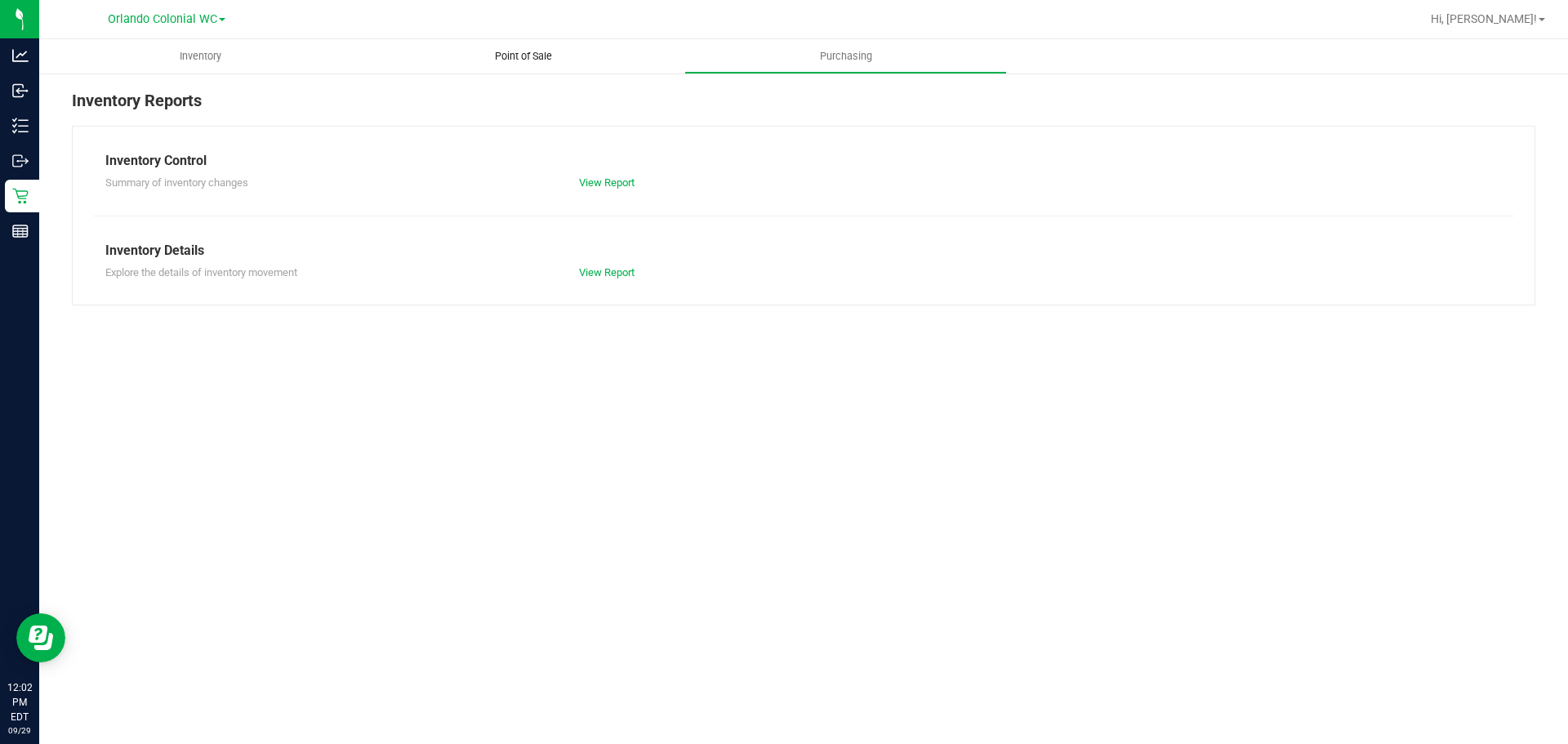
click at [490, 40] on uib-tab-heading "Point of Sale" at bounding box center [523, 56] width 321 height 32
click at [190, 51] on span "Inventory" at bounding box center [201, 56] width 85 height 15
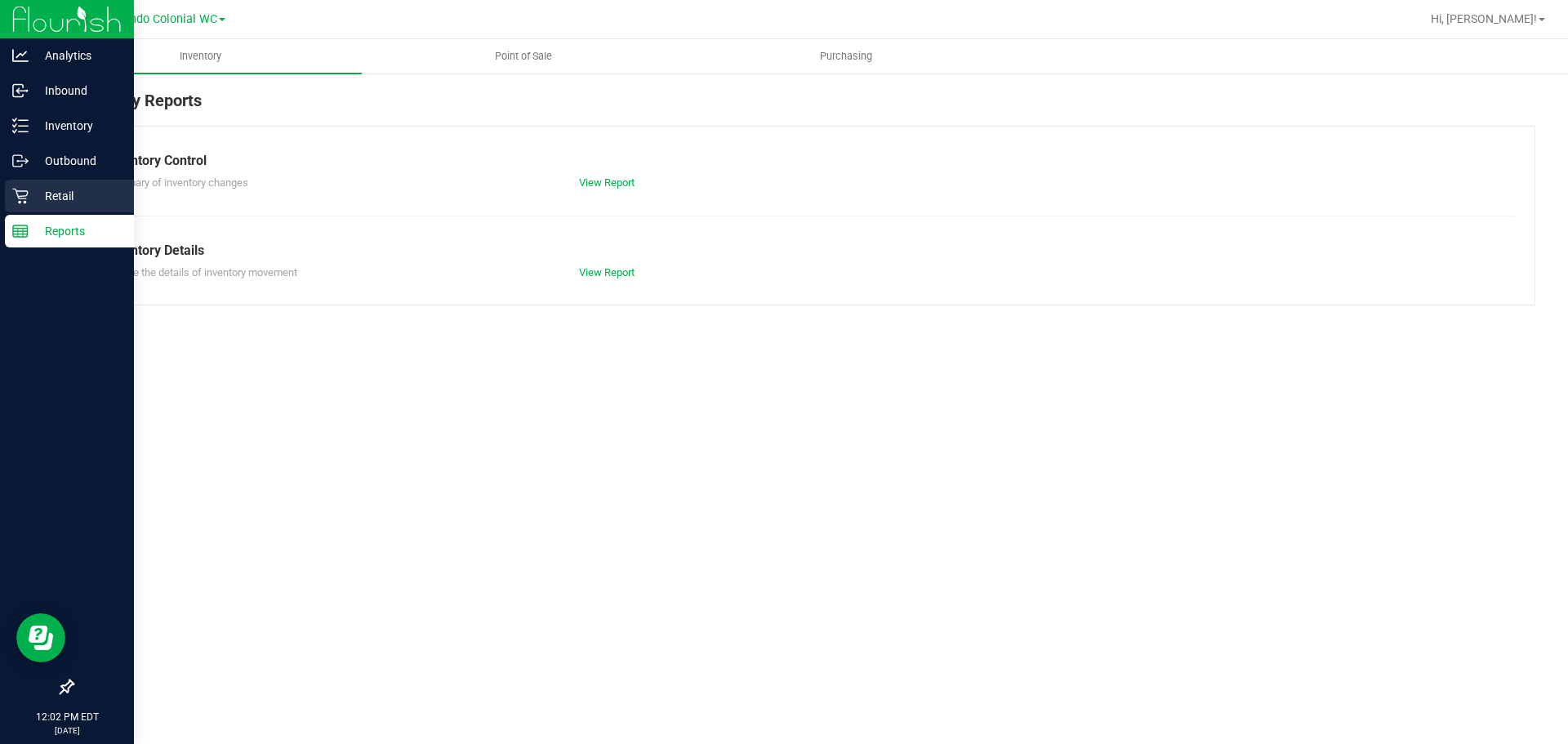
click at [19, 186] on div "Retail" at bounding box center [70, 195] width 129 height 32
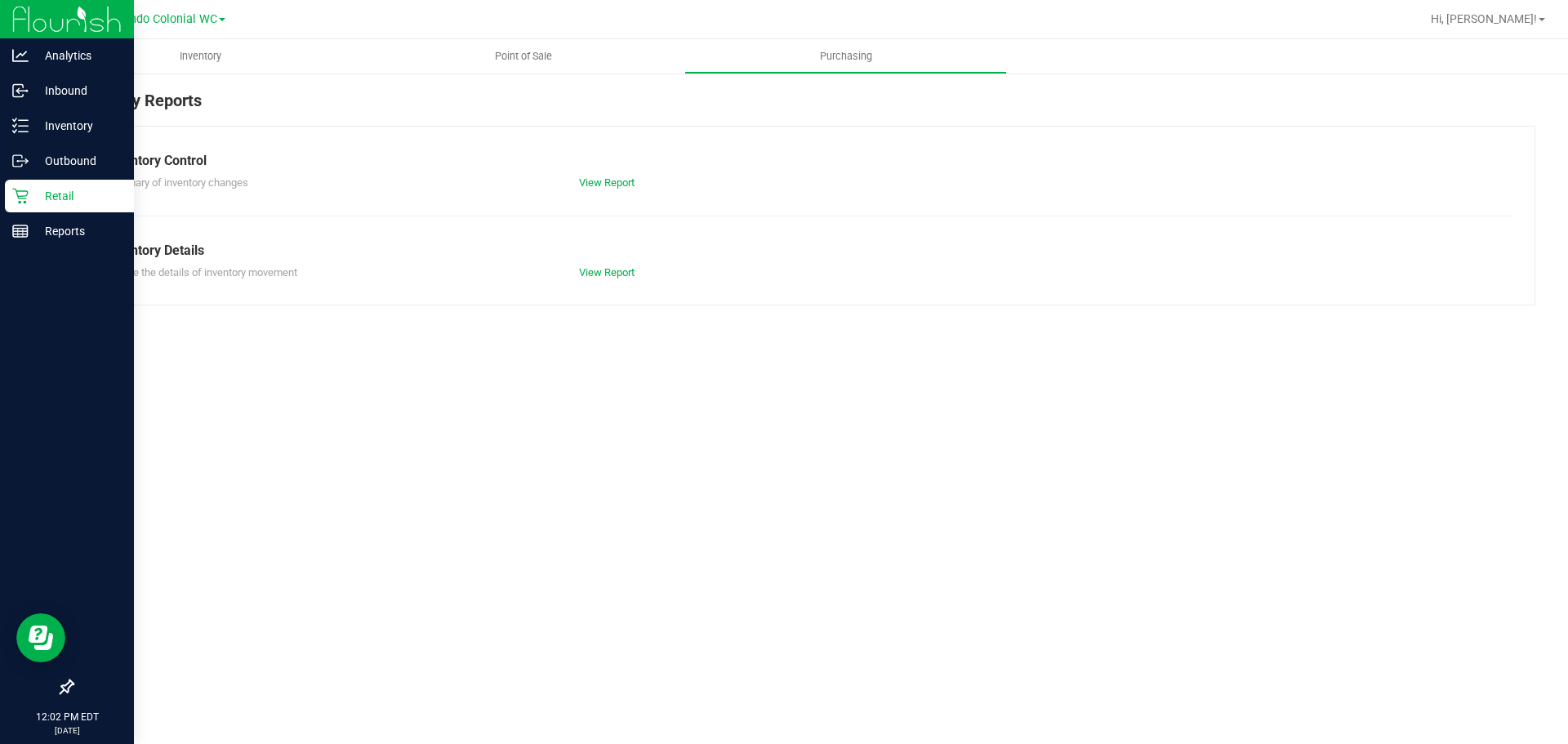
click at [66, 204] on p "Retail" at bounding box center [78, 196] width 98 height 19
click at [73, 162] on p "Outbound" at bounding box center [78, 160] width 98 height 19
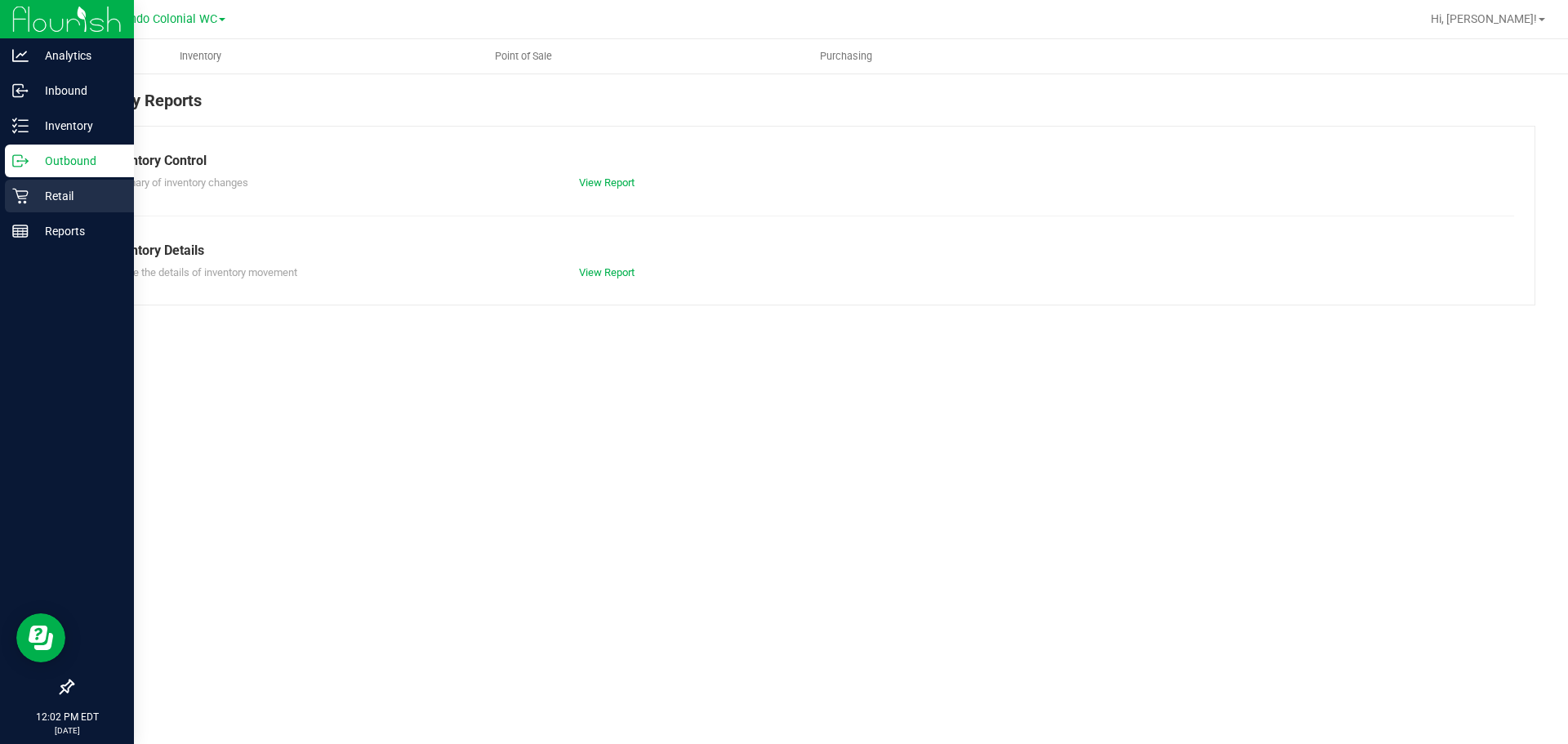
click at [63, 187] on p "Retail" at bounding box center [78, 196] width 98 height 19
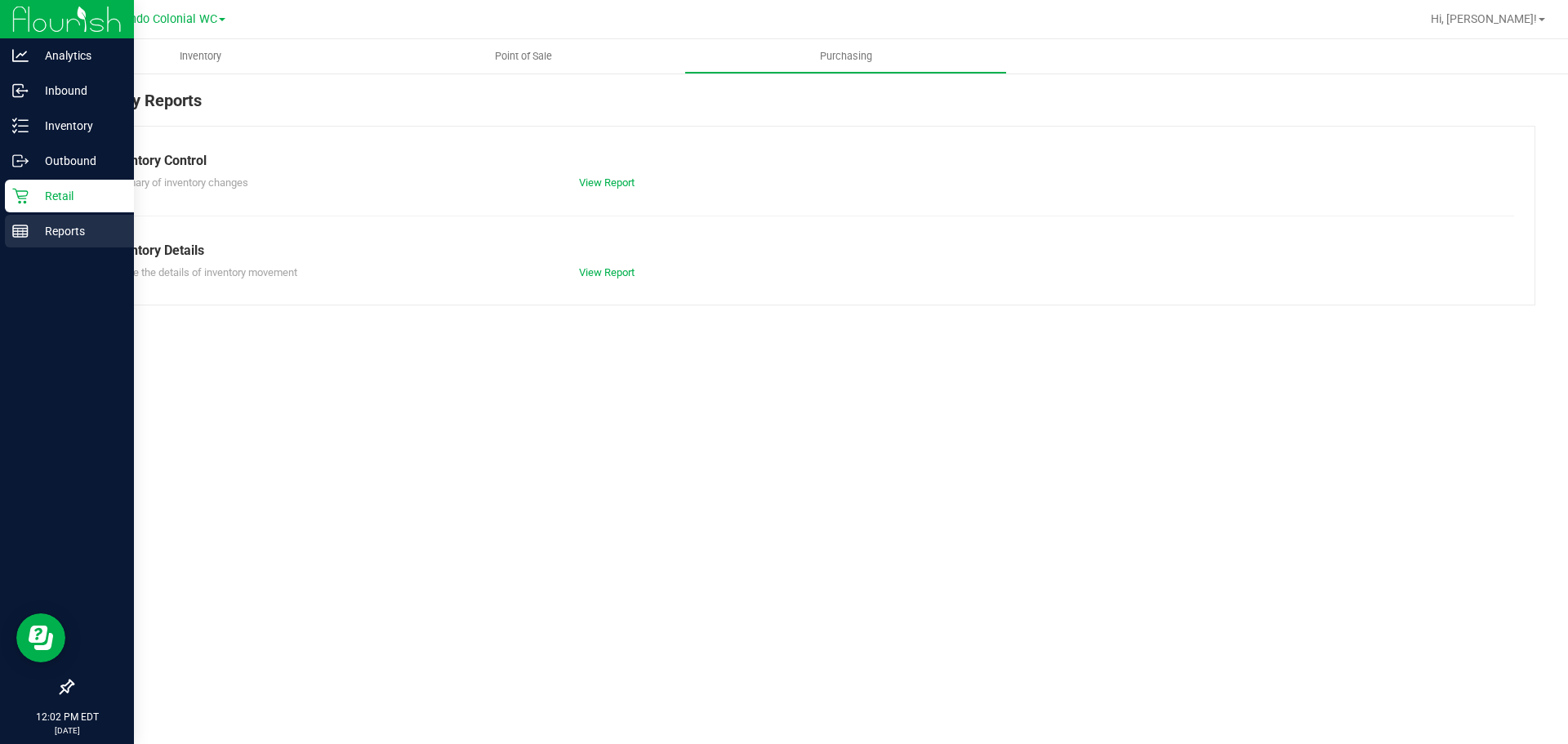
click at [31, 223] on p "Reports" at bounding box center [78, 231] width 98 height 19
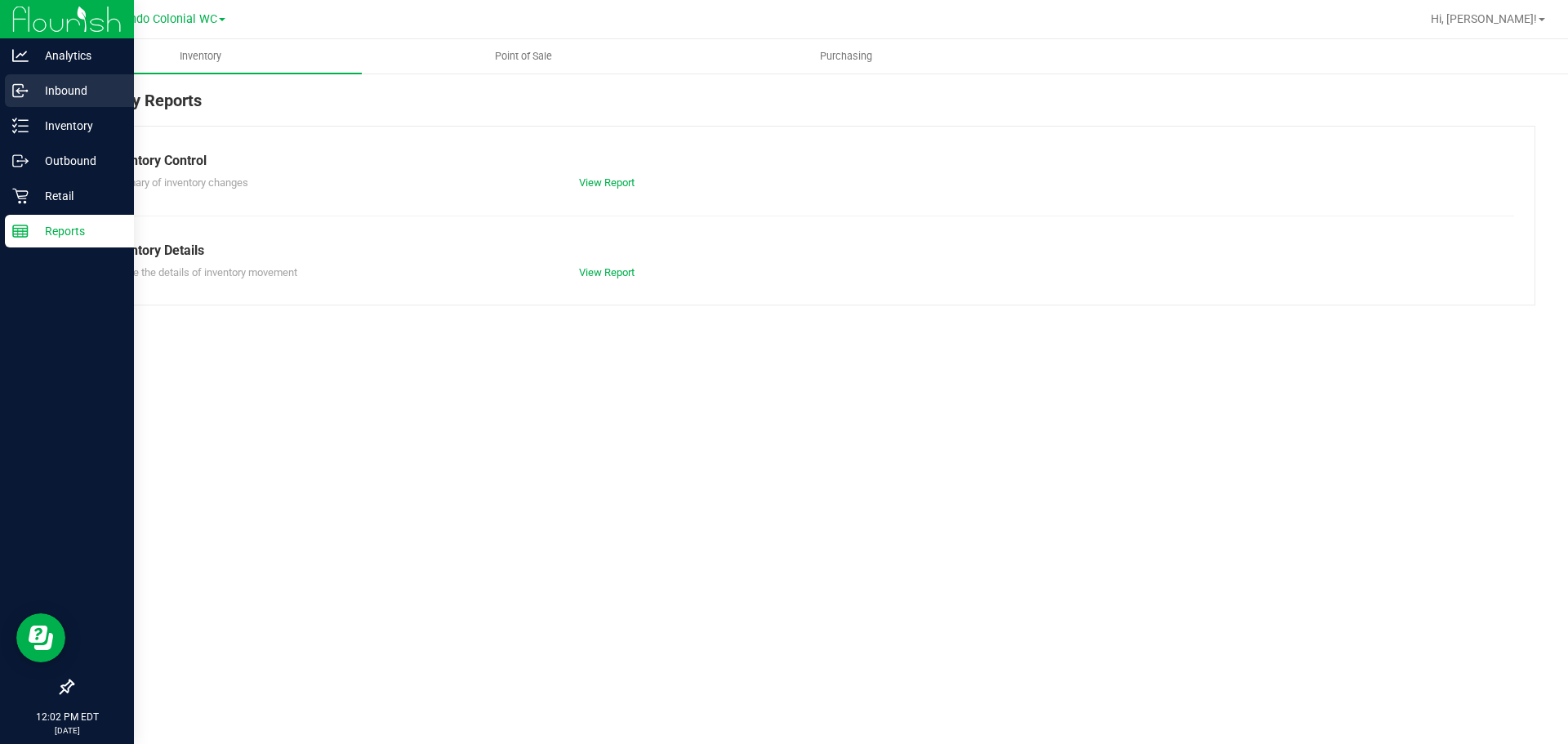
click at [51, 84] on p "Inbound" at bounding box center [78, 91] width 98 height 19
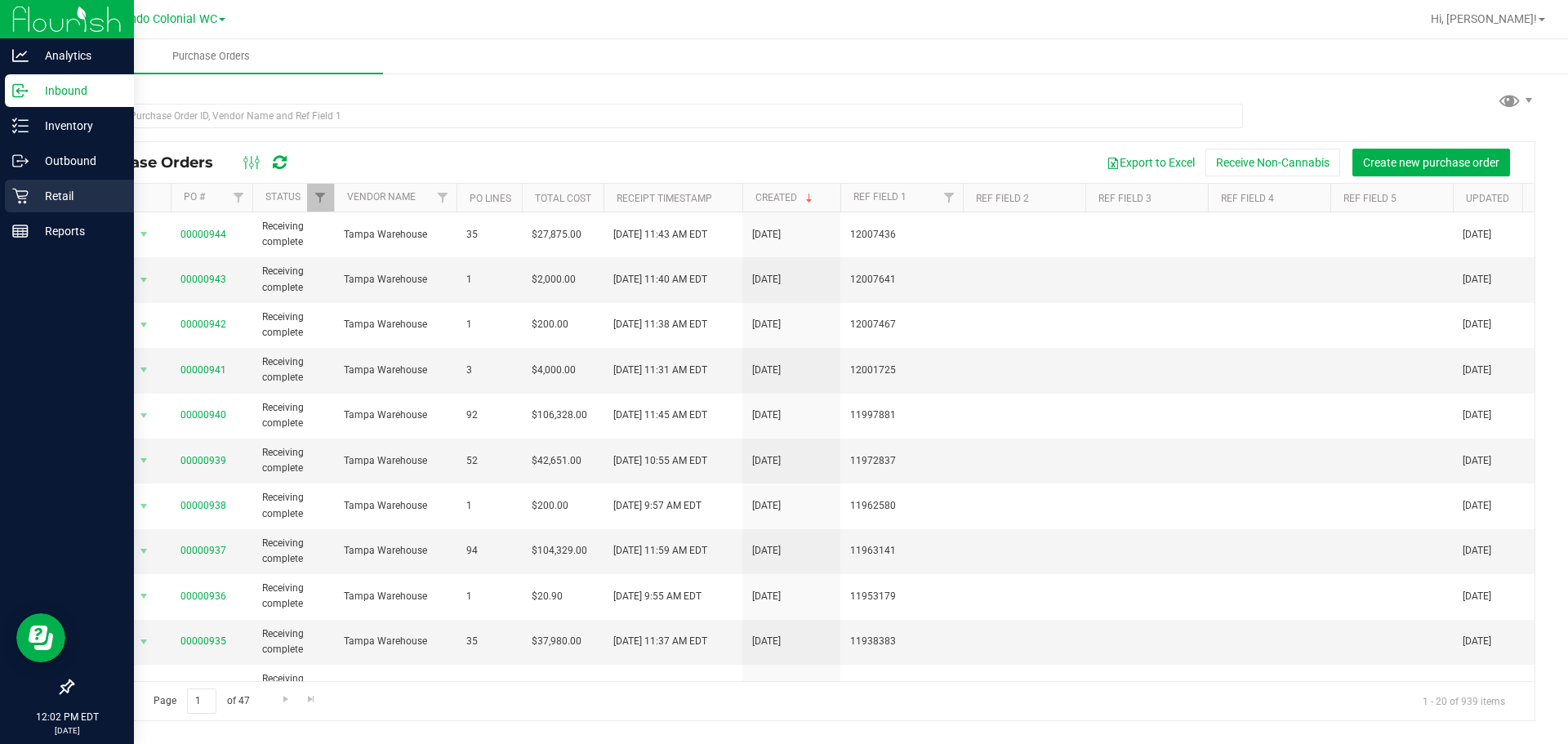
click at [36, 200] on p "Retail" at bounding box center [78, 196] width 98 height 19
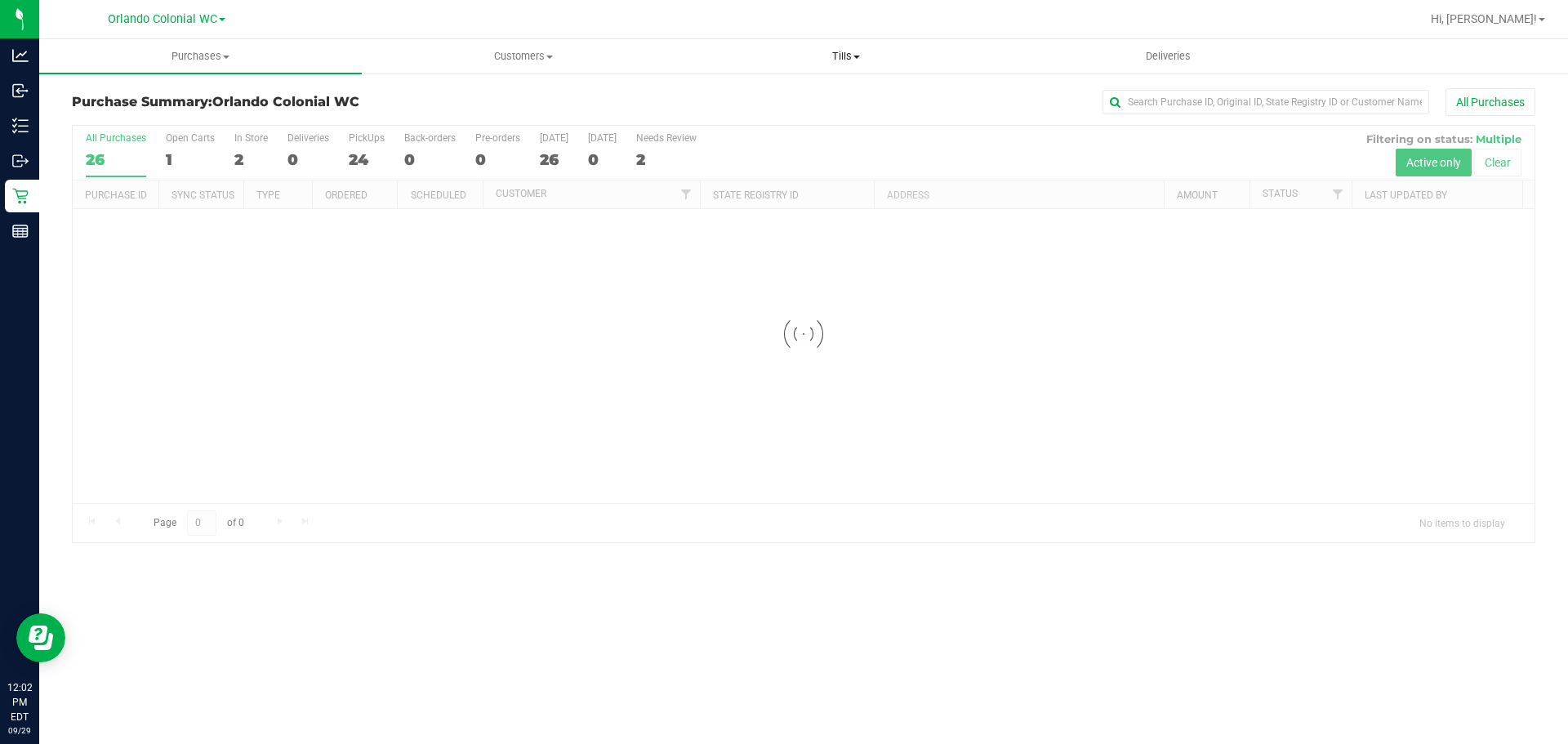
click at [842, 58] on span "Tills" at bounding box center [846, 56] width 321 height 15
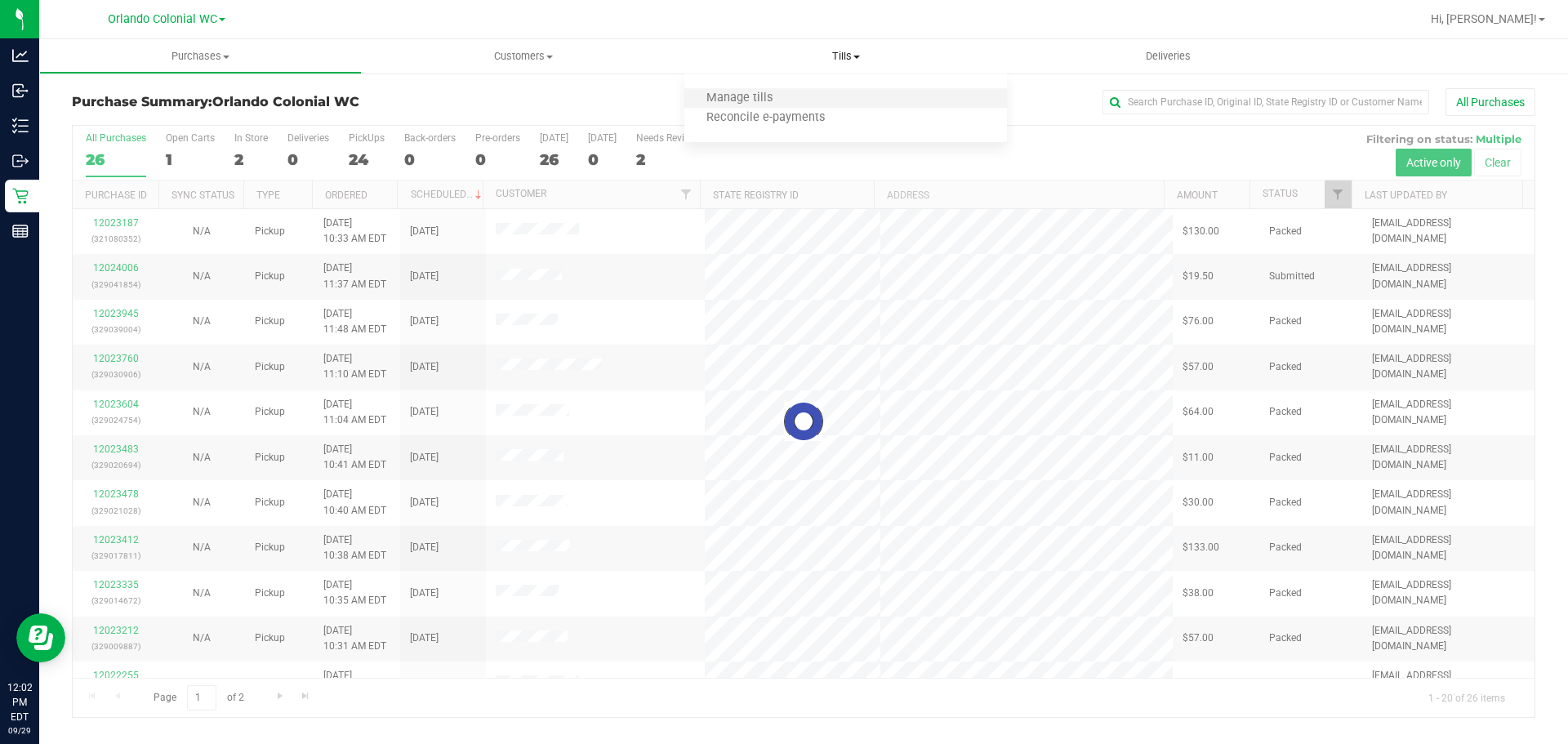
click at [808, 100] on li "Manage tills" at bounding box center [846, 99] width 323 height 19
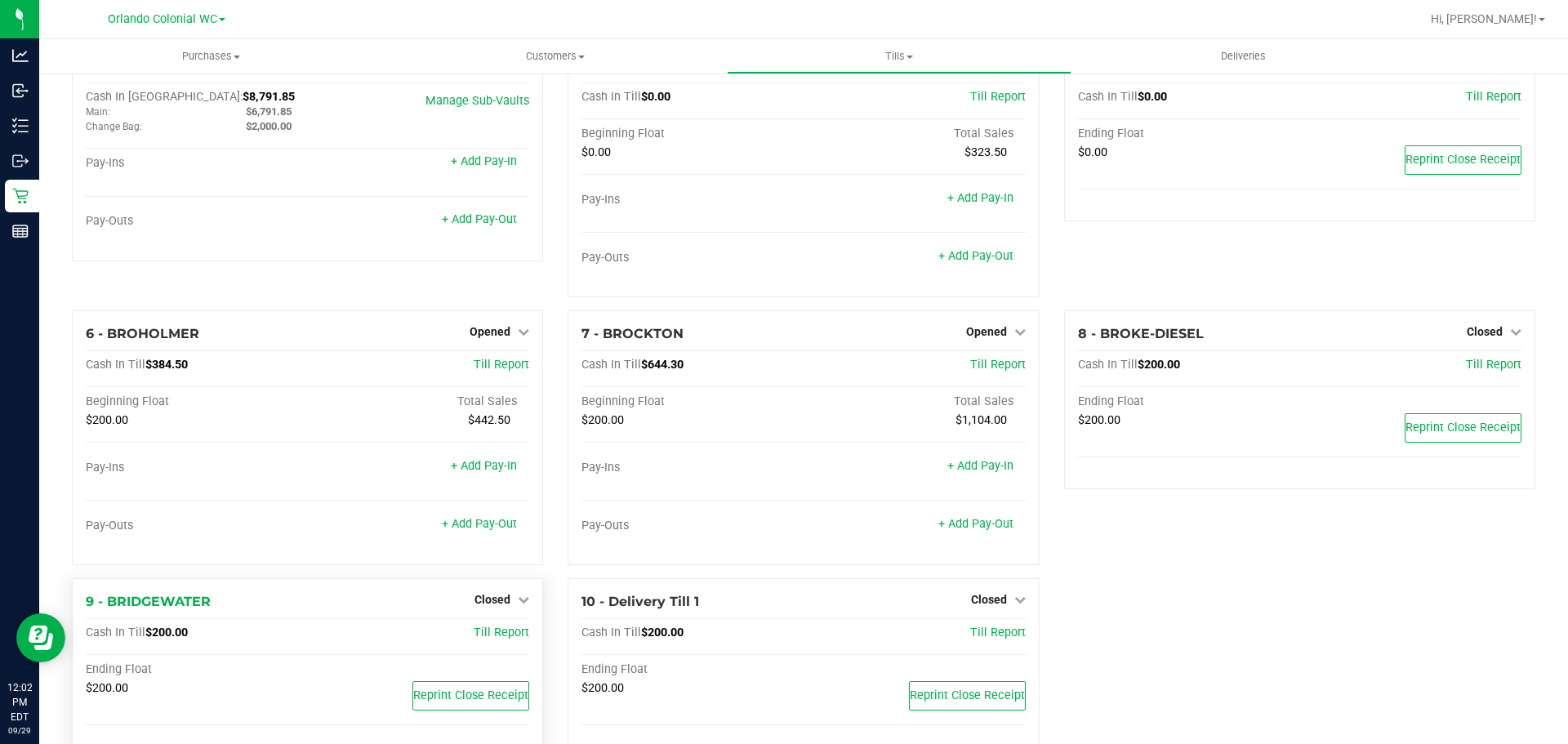
scroll to position [88, 0]
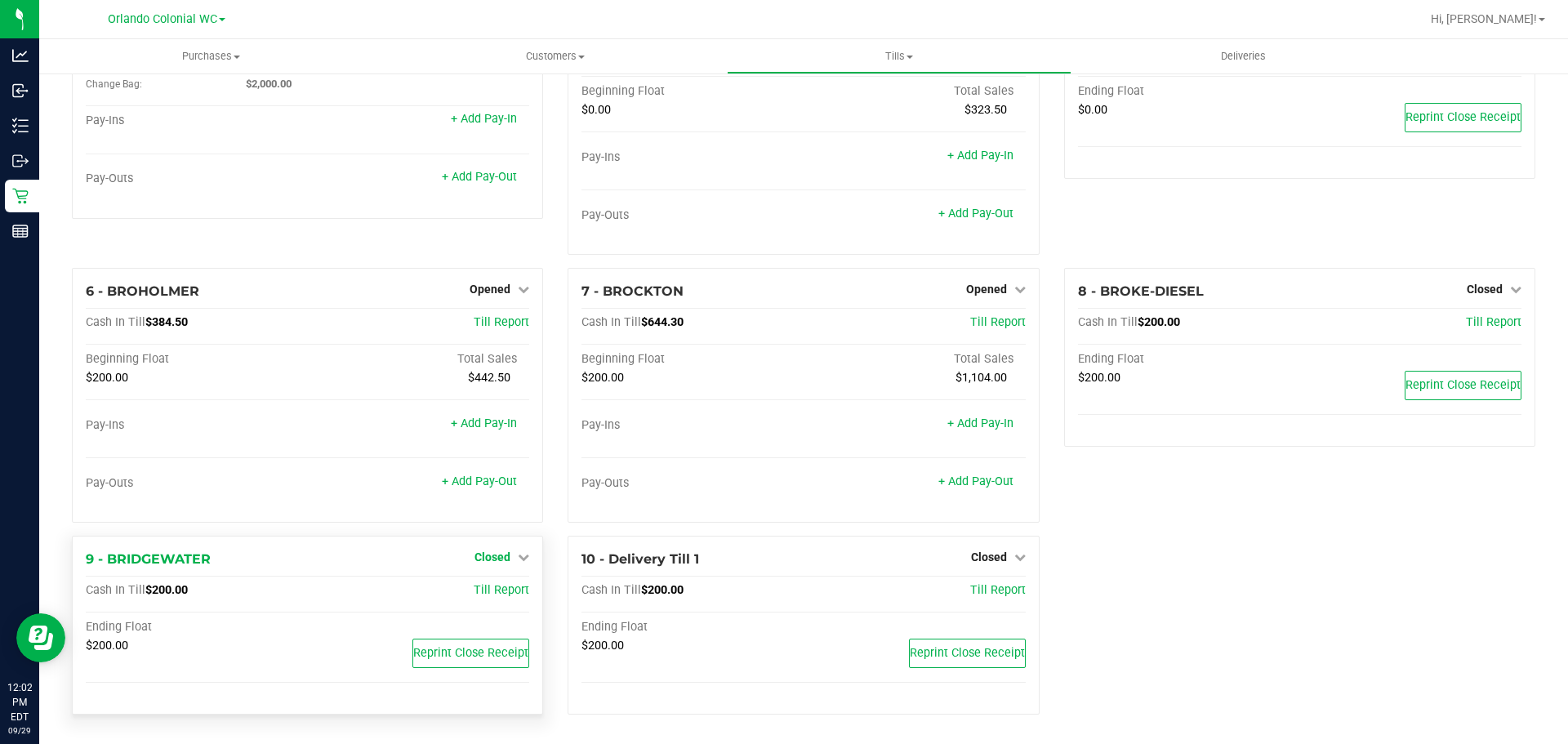
click at [512, 554] on link "Closed" at bounding box center [501, 556] width 55 height 13
click at [493, 594] on link "Open Till" at bounding box center [493, 591] width 44 height 13
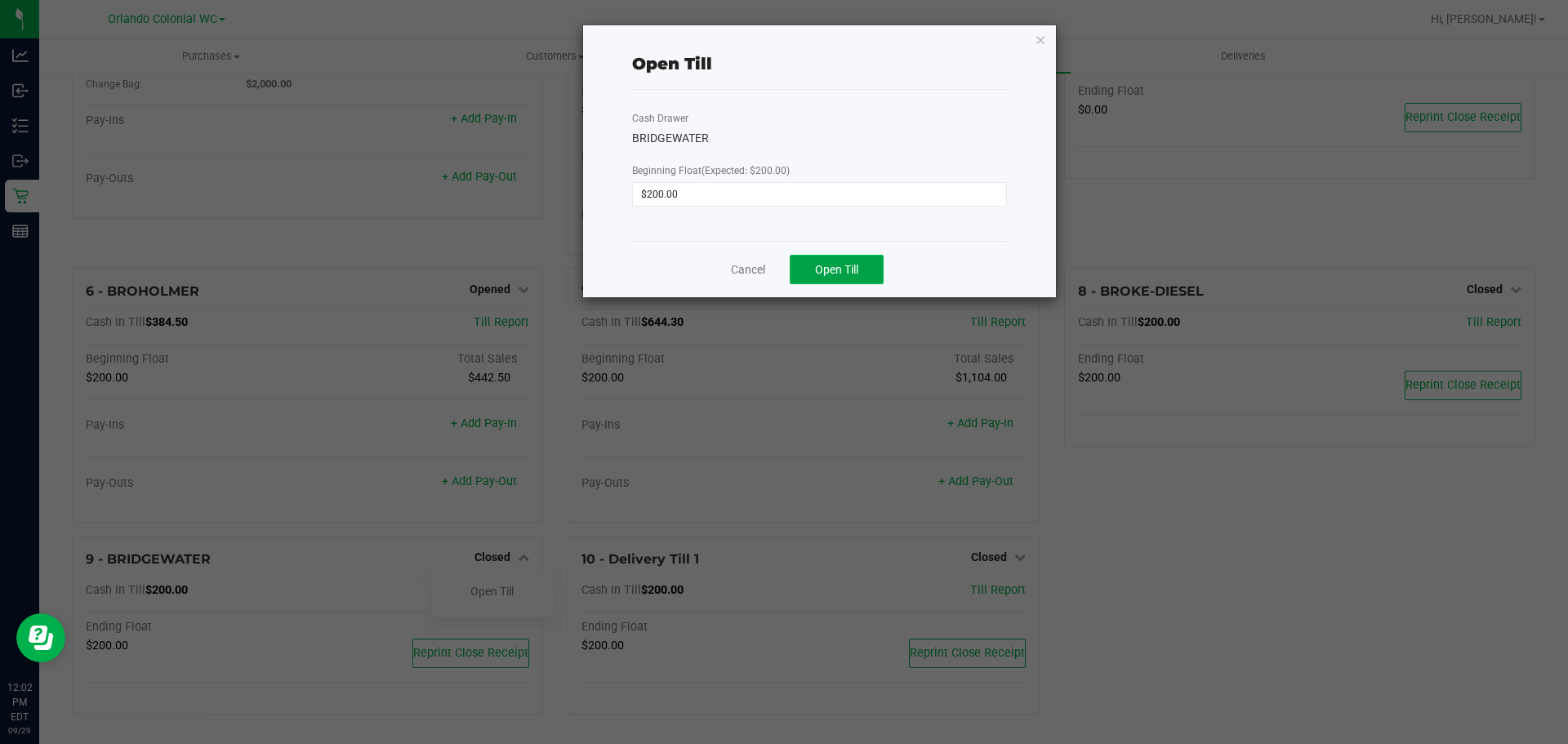
click at [824, 264] on span "Open Till" at bounding box center [837, 270] width 44 height 13
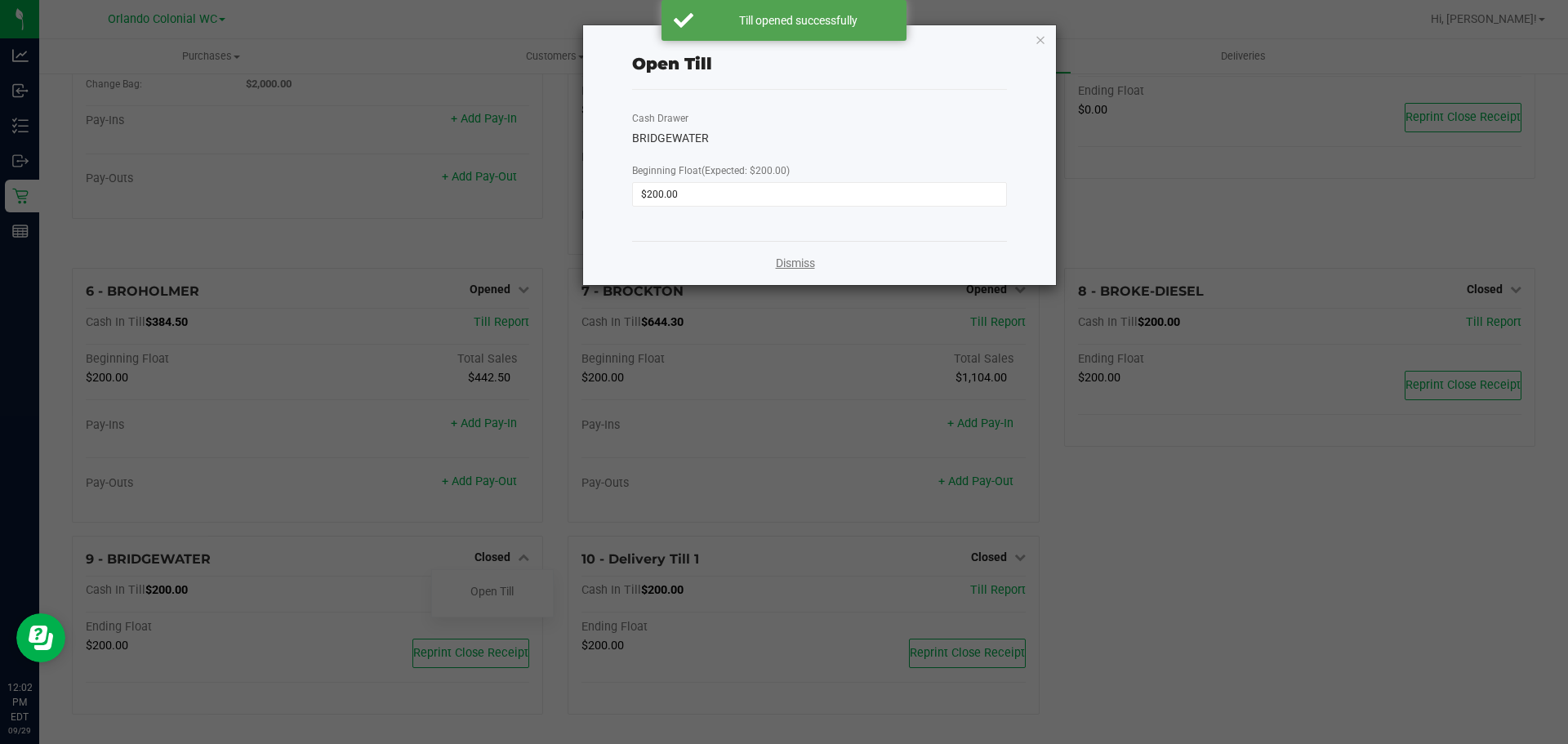
click at [787, 258] on link "Dismiss" at bounding box center [795, 263] width 39 height 17
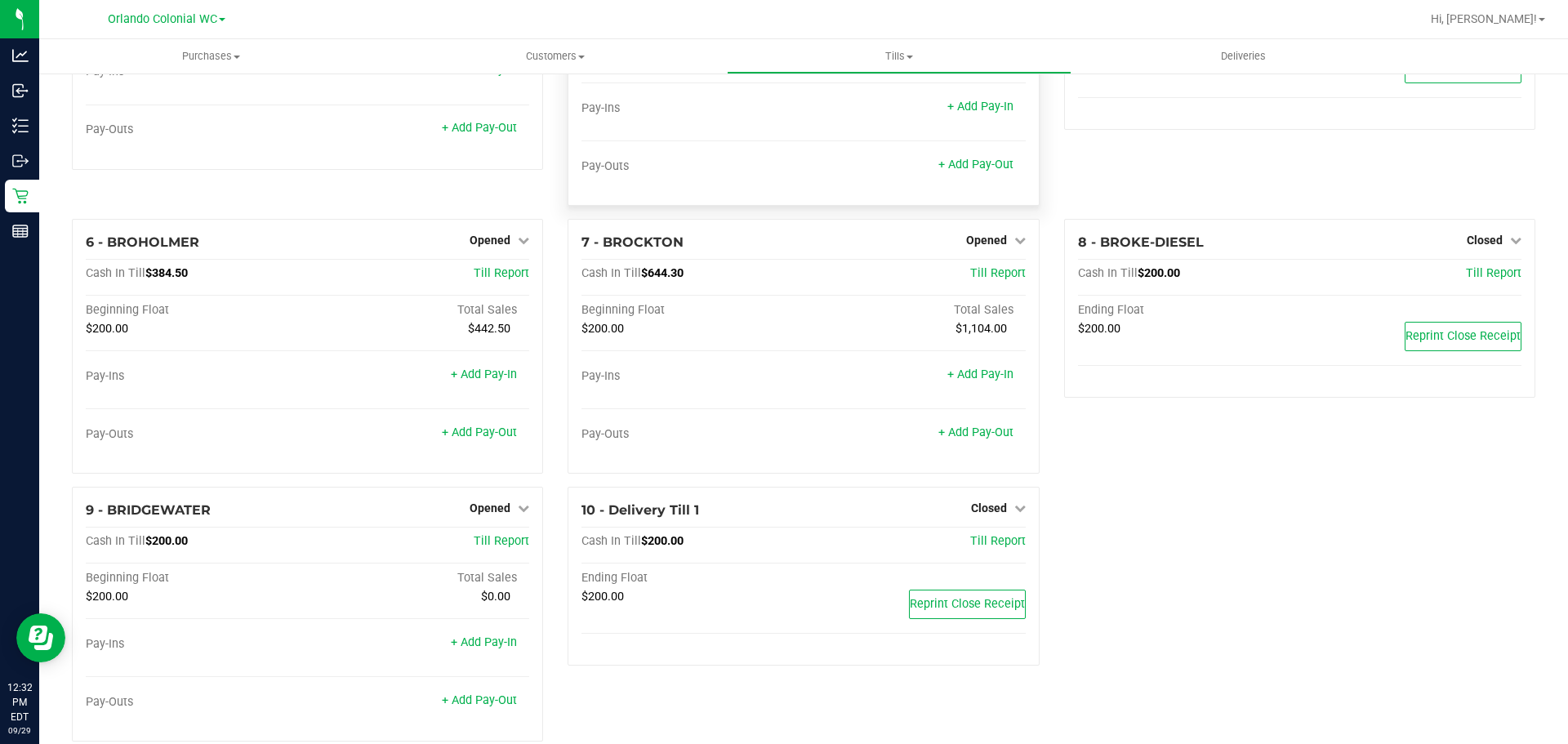
scroll to position [164, 0]
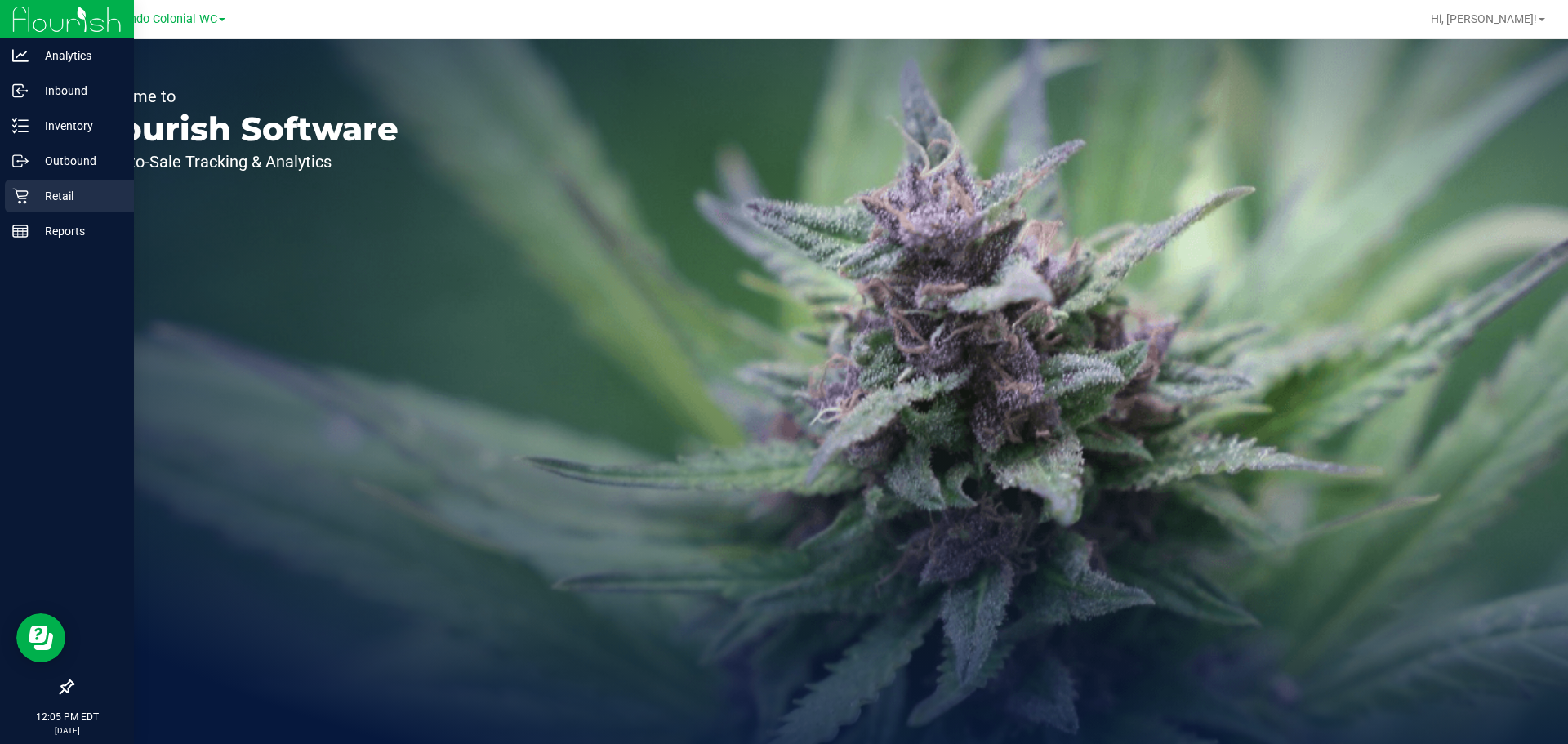
click at [102, 188] on p "Retail" at bounding box center [78, 196] width 98 height 19
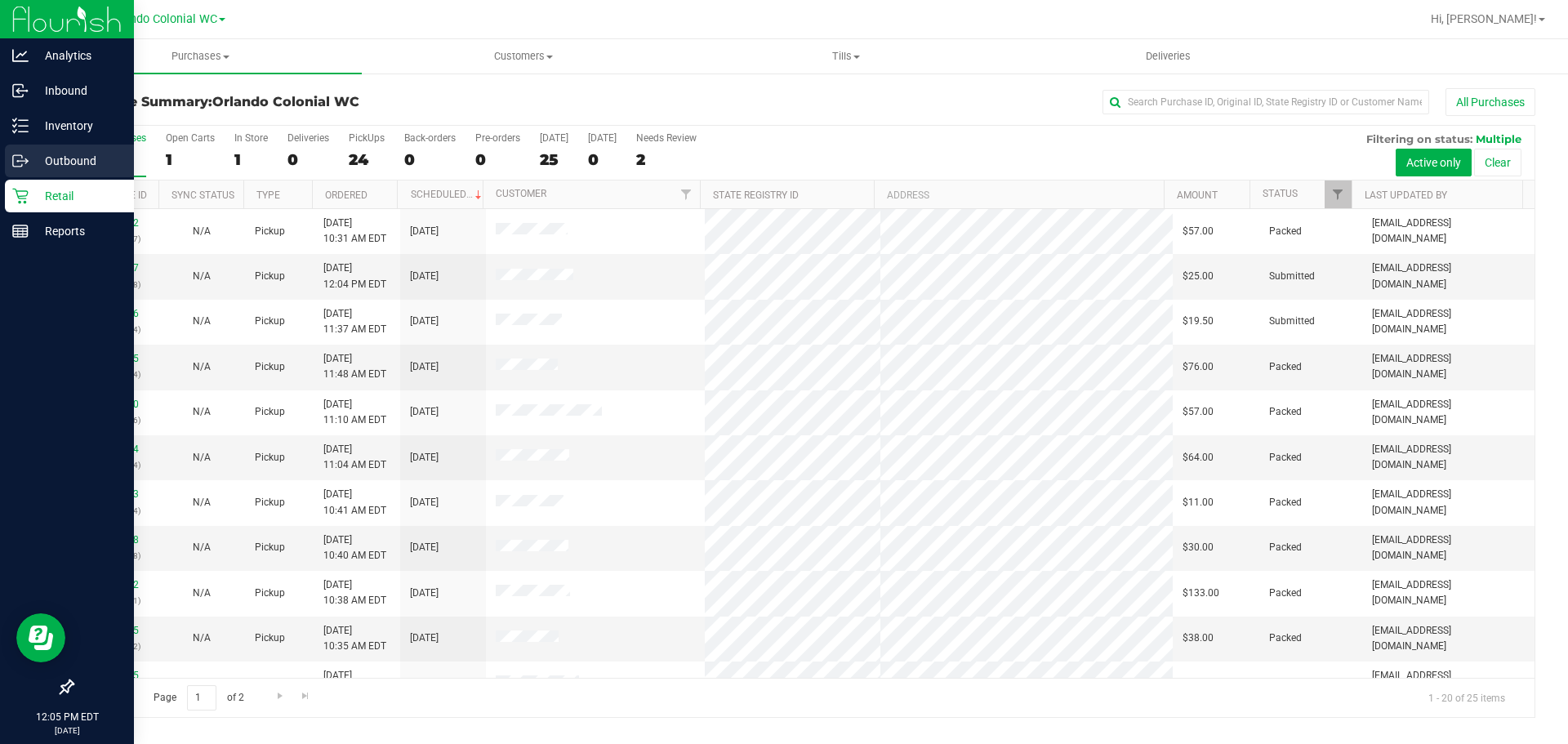
click at [69, 154] on p "Outbound" at bounding box center [78, 160] width 98 height 19
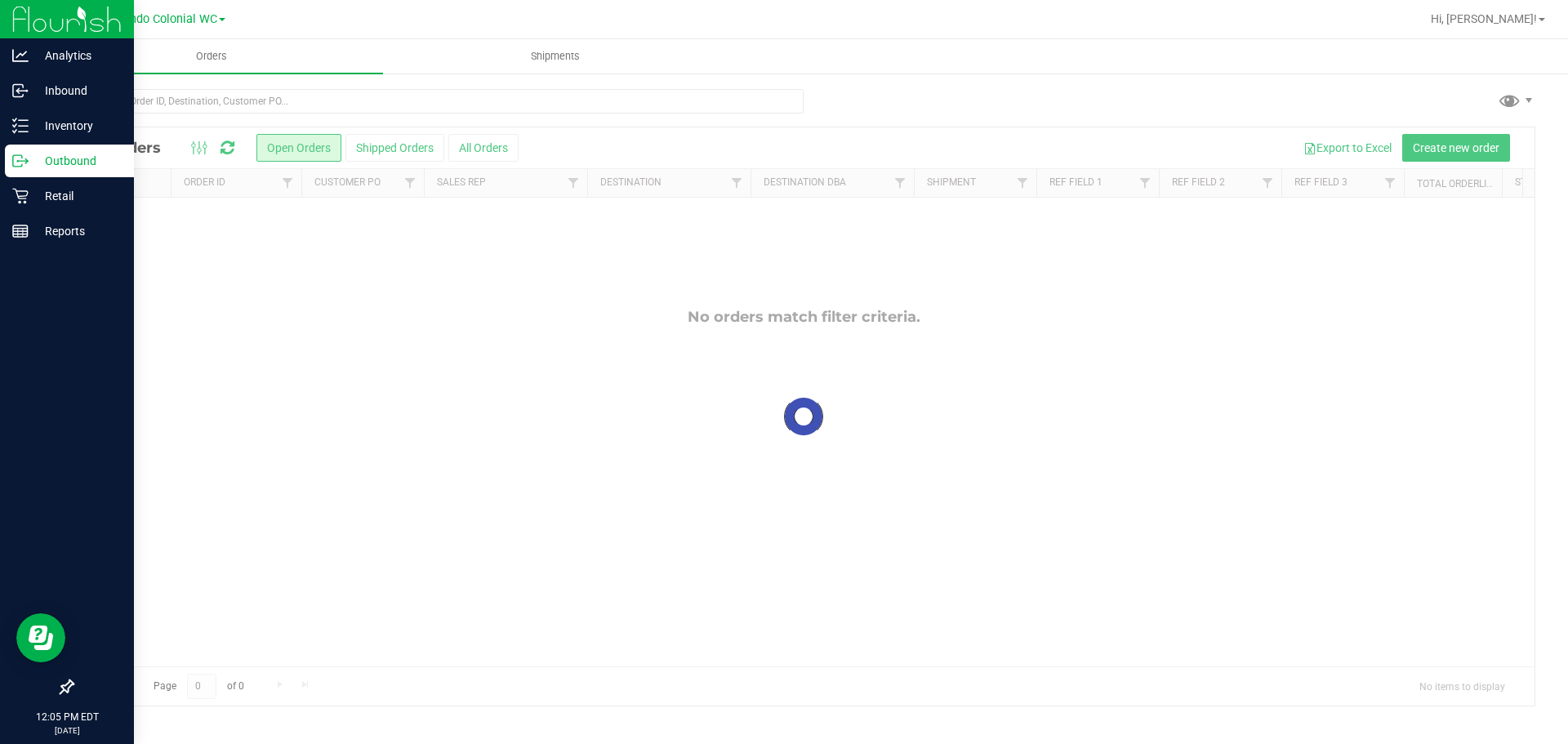
click at [32, 160] on p "Outbound" at bounding box center [78, 160] width 98 height 19
click at [37, 186] on div "Retail" at bounding box center [70, 195] width 129 height 32
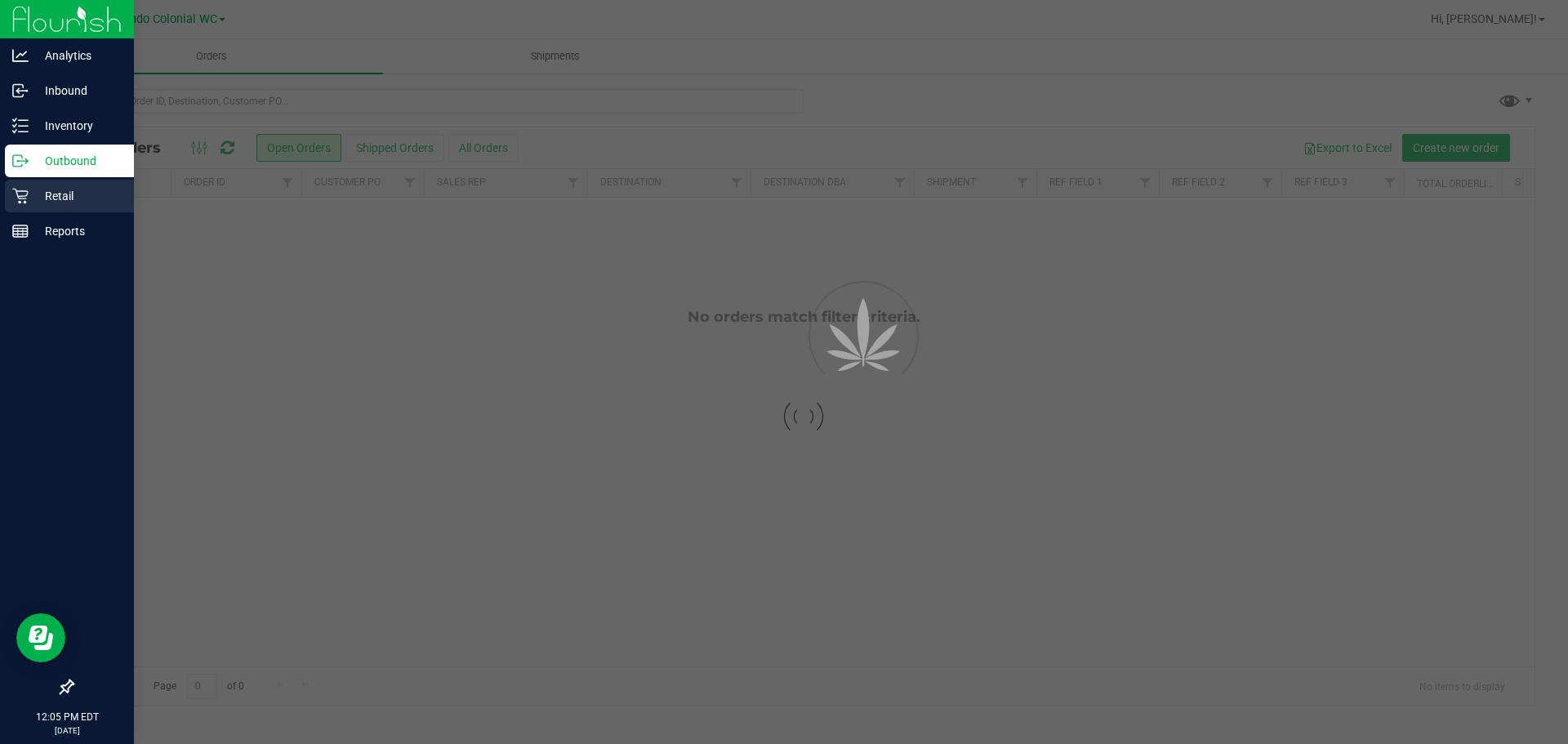
click at [37, 186] on div "Retail" at bounding box center [70, 195] width 129 height 32
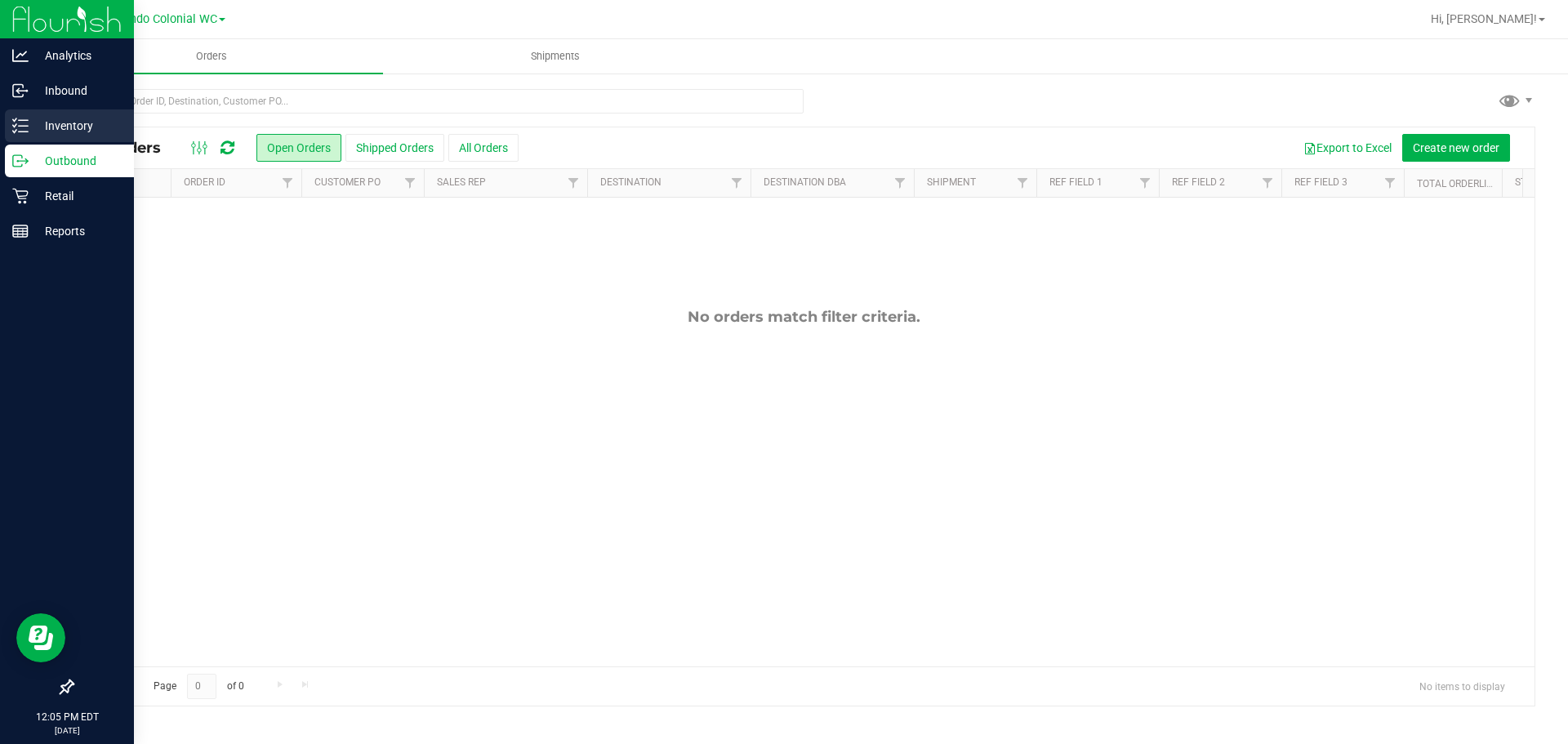
click at [53, 124] on p "Inventory" at bounding box center [78, 126] width 98 height 19
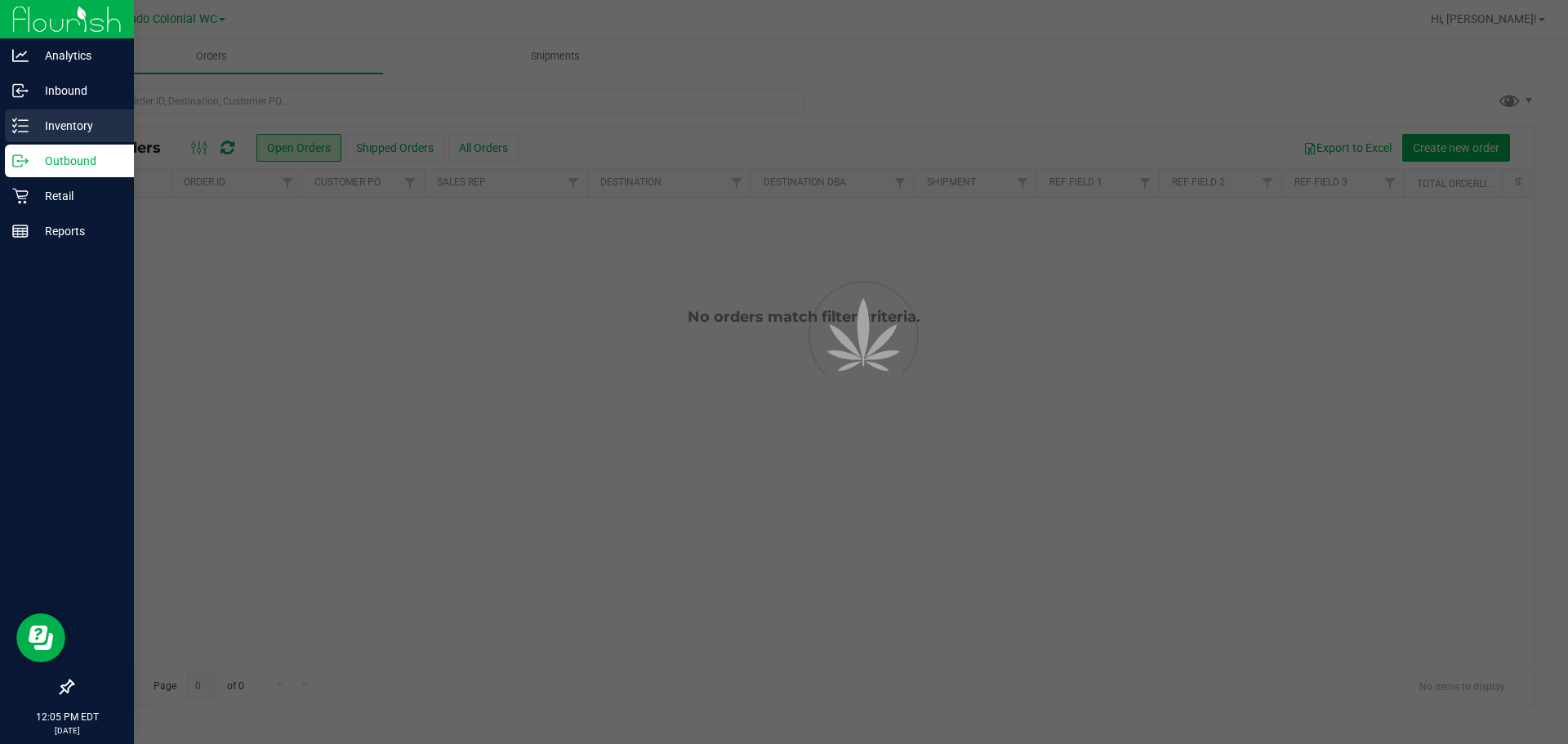
click at [58, 131] on p "Inventory" at bounding box center [78, 126] width 98 height 19
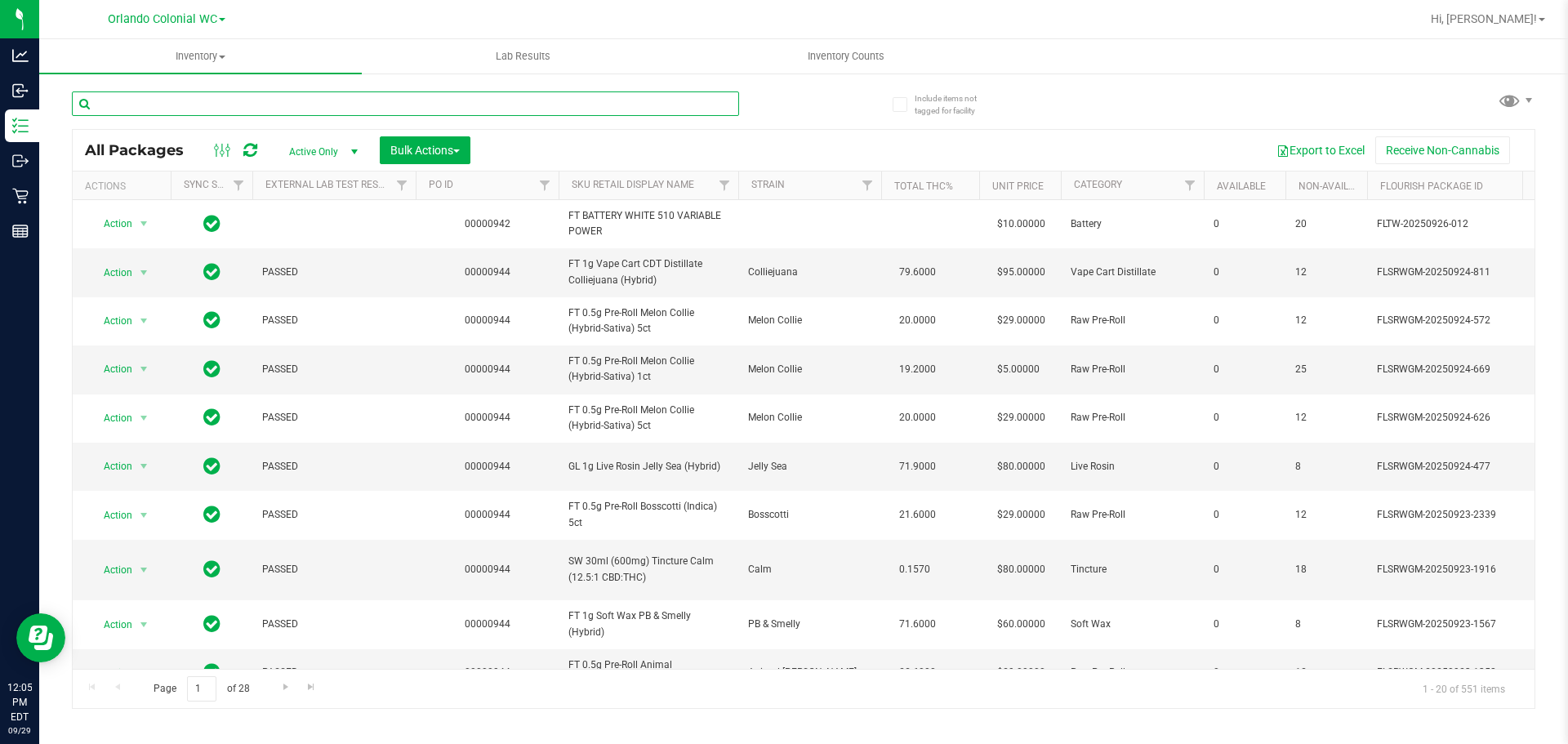
click at [135, 102] on input "text" at bounding box center [405, 104] width 667 height 24
paste input "FT 0.5g Vape Cart Distillate Purple Punch (Indica)"
type input "FT 0.5g Vape Cart Distillate Purple Punch (Indica)"
click at [816, 100] on div "FT 0.5g Vape Cart Distillate Purple Punch (Indica) All Packages Active Only Act…" at bounding box center [803, 392] width 1463 height 633
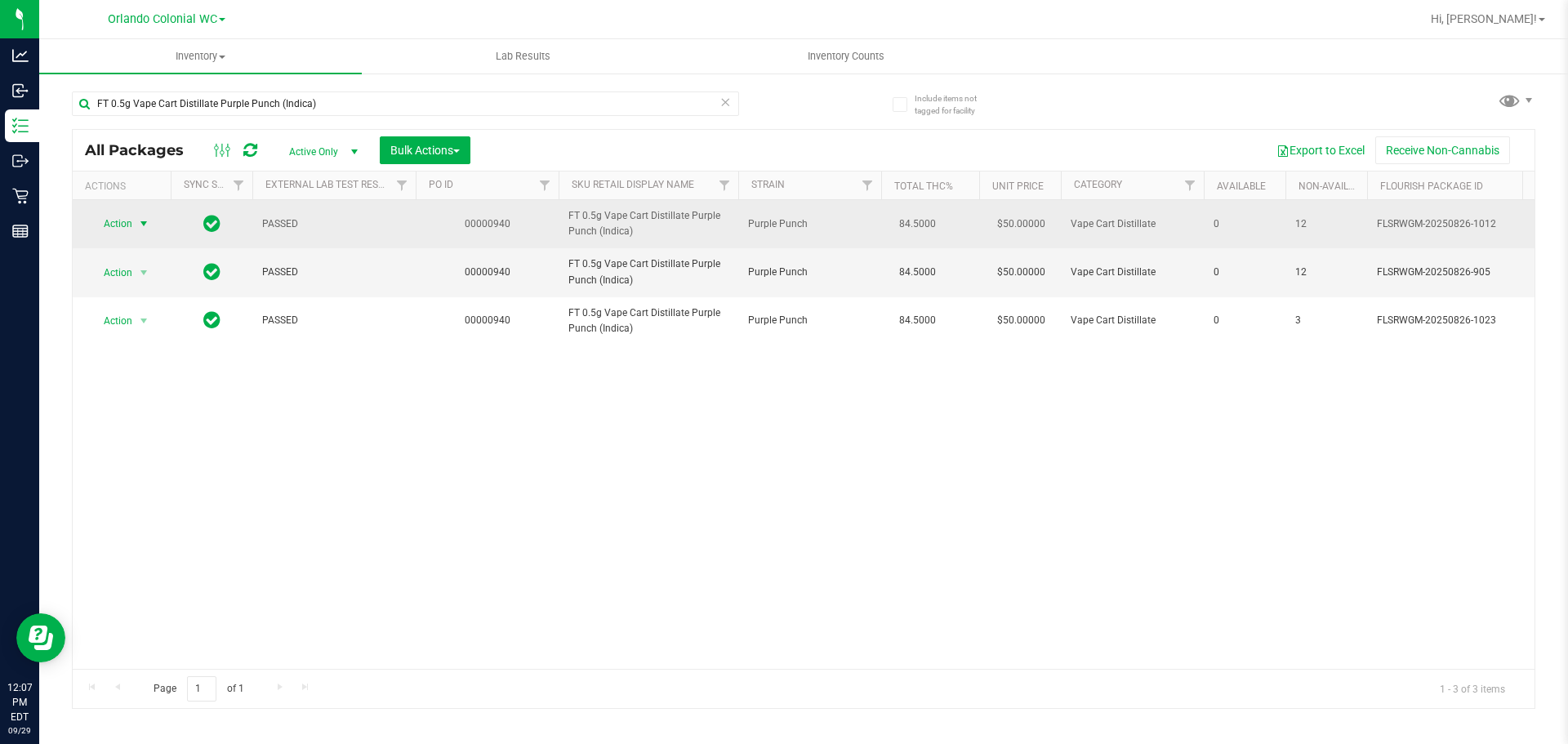
click at [112, 227] on span "Action" at bounding box center [111, 224] width 44 height 23
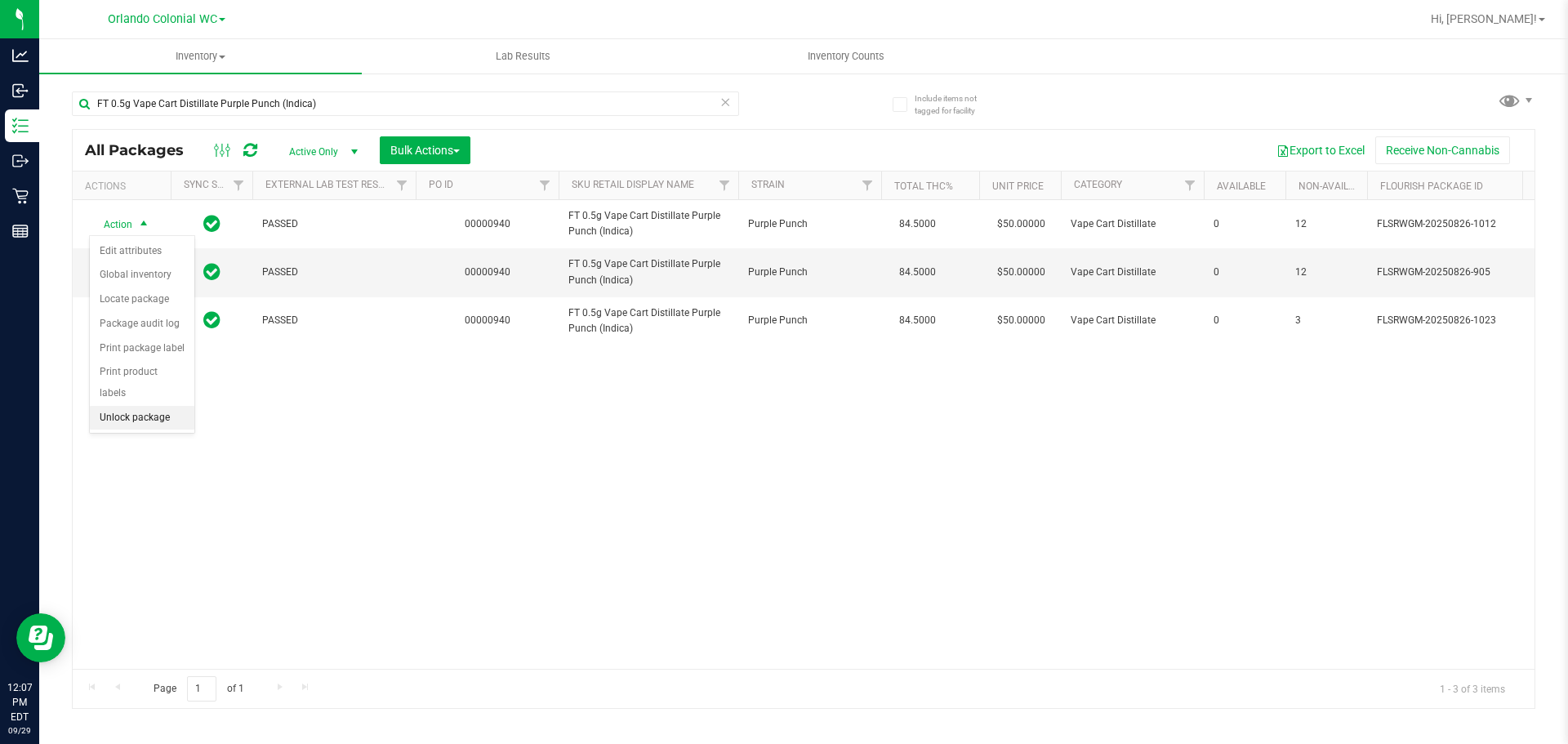
click at [149, 406] on li "Unlock package" at bounding box center [142, 419] width 105 height 24
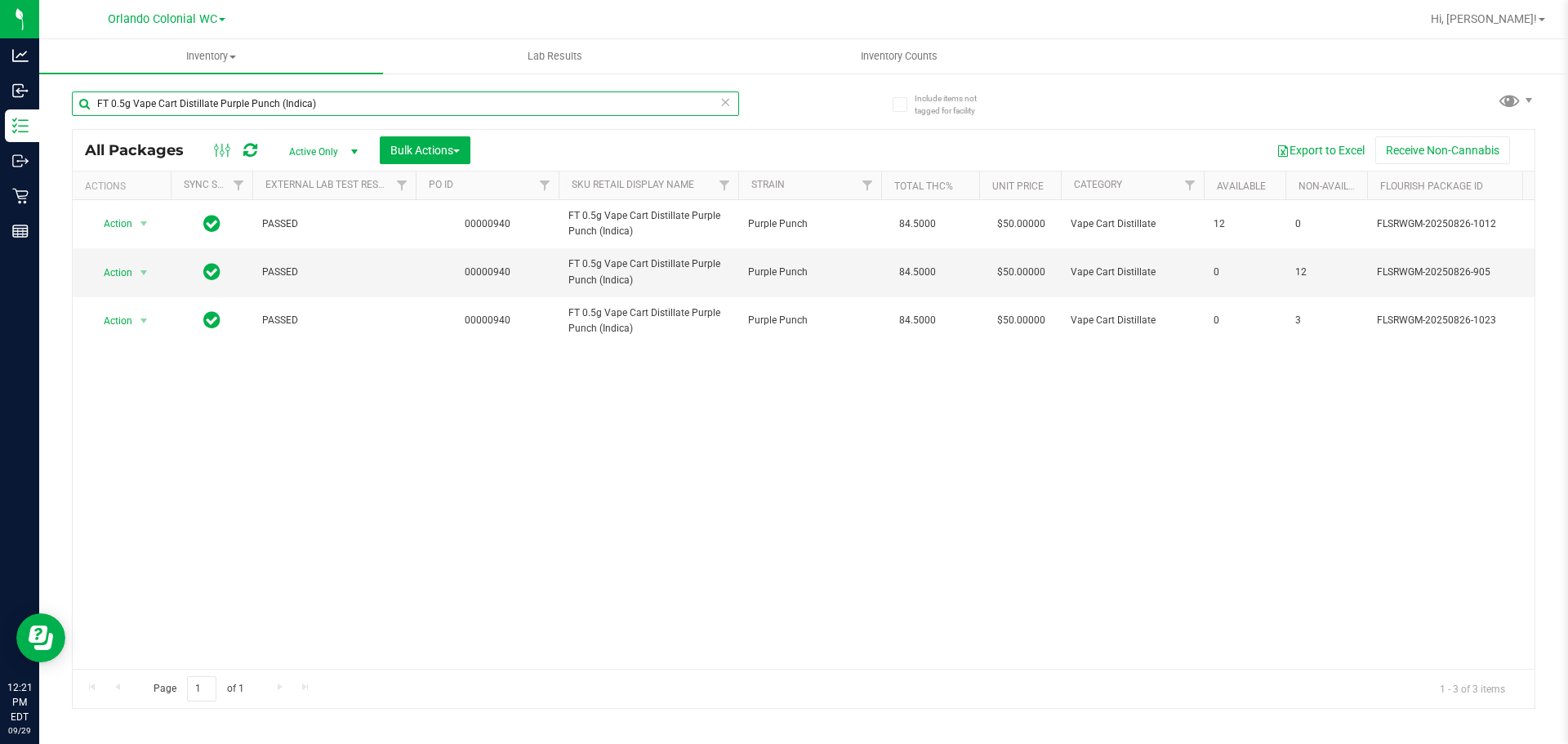
click at [717, 105] on input "FT 0.5g Vape Cart Distillate Purple Punch (Indica)" at bounding box center [405, 104] width 667 height 24
click at [728, 110] on icon at bounding box center [725, 101] width 11 height 19
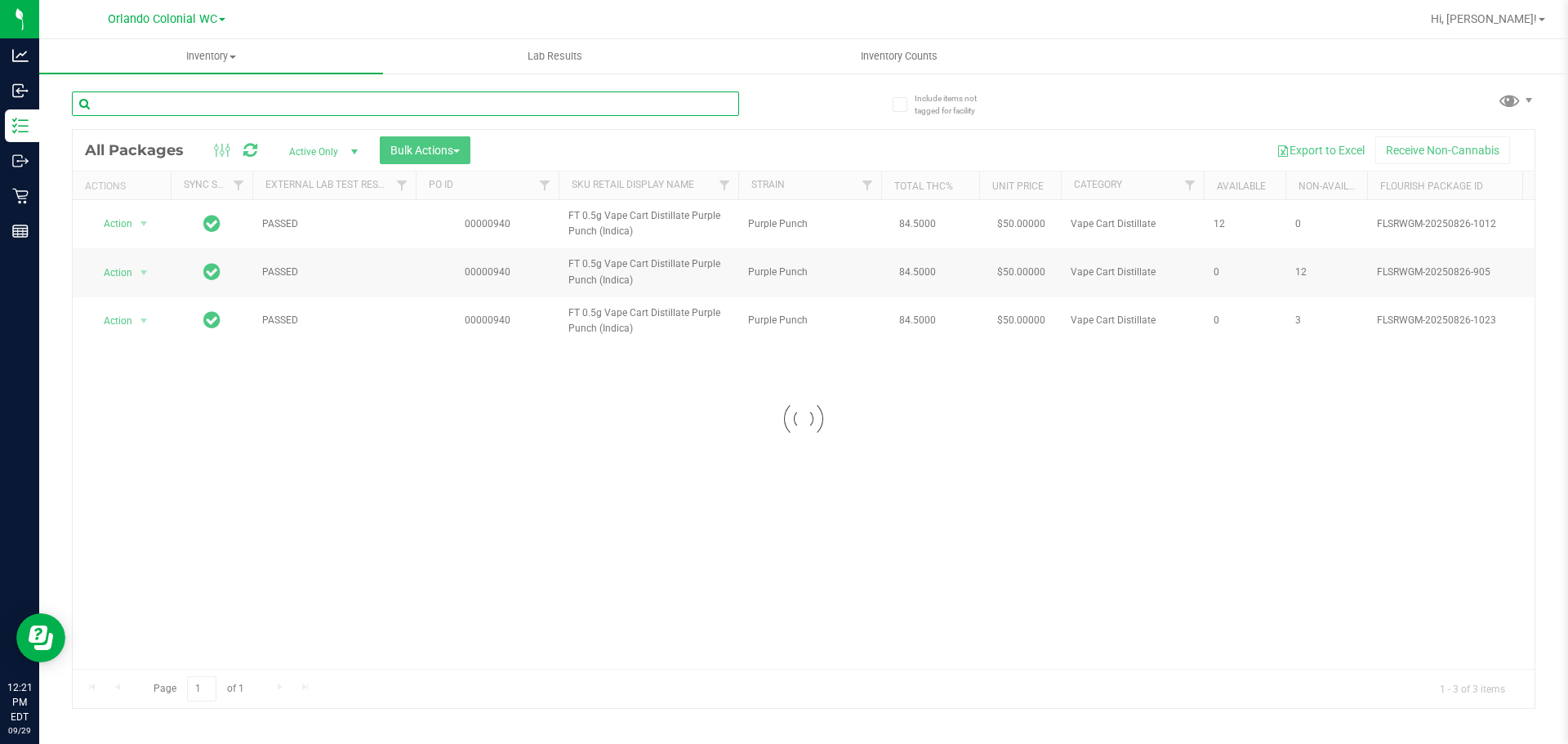
click at [712, 104] on input "text" at bounding box center [405, 104] width 667 height 24
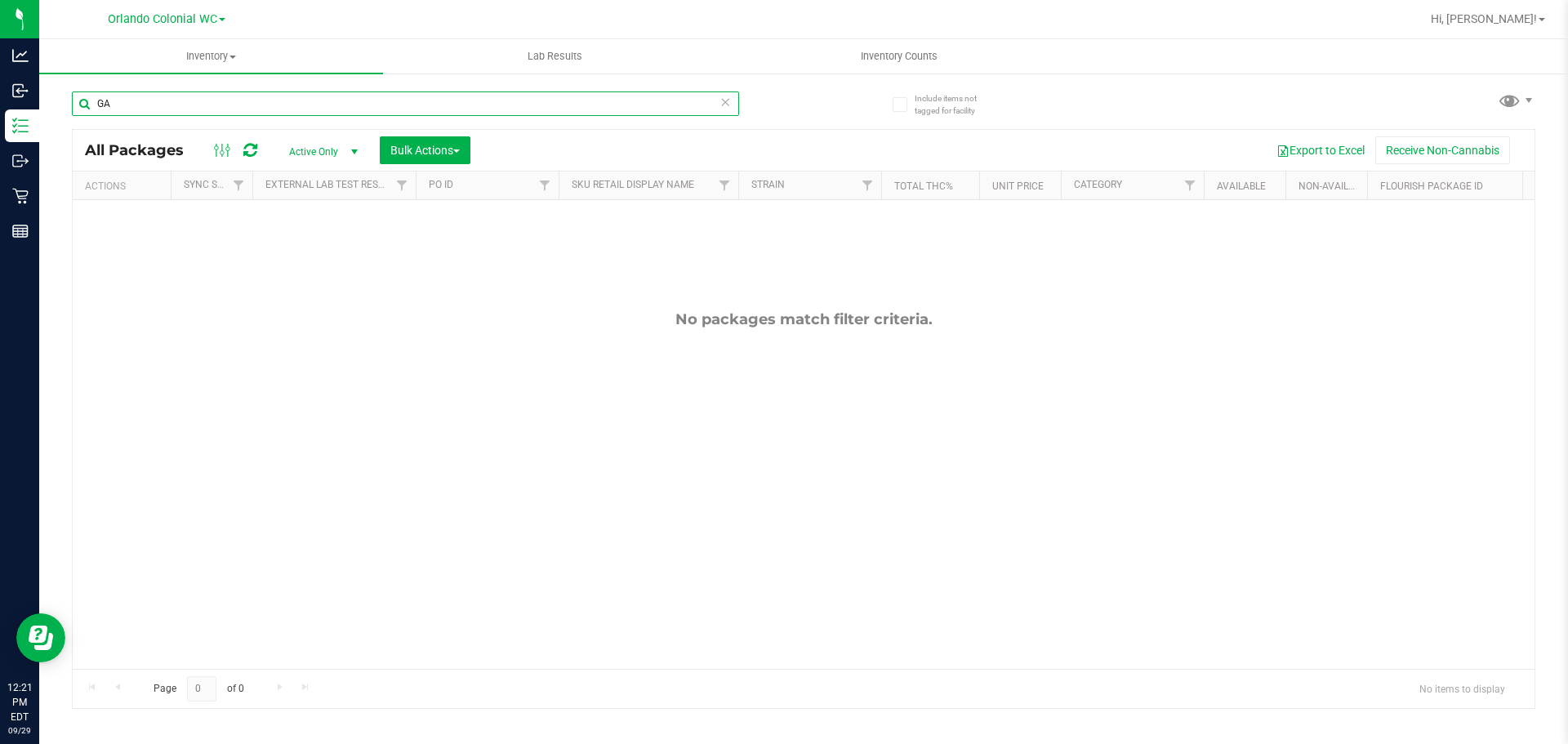
type input "G"
type input "GSSSEP25T1601C-0915AUG25RPB01-0818"
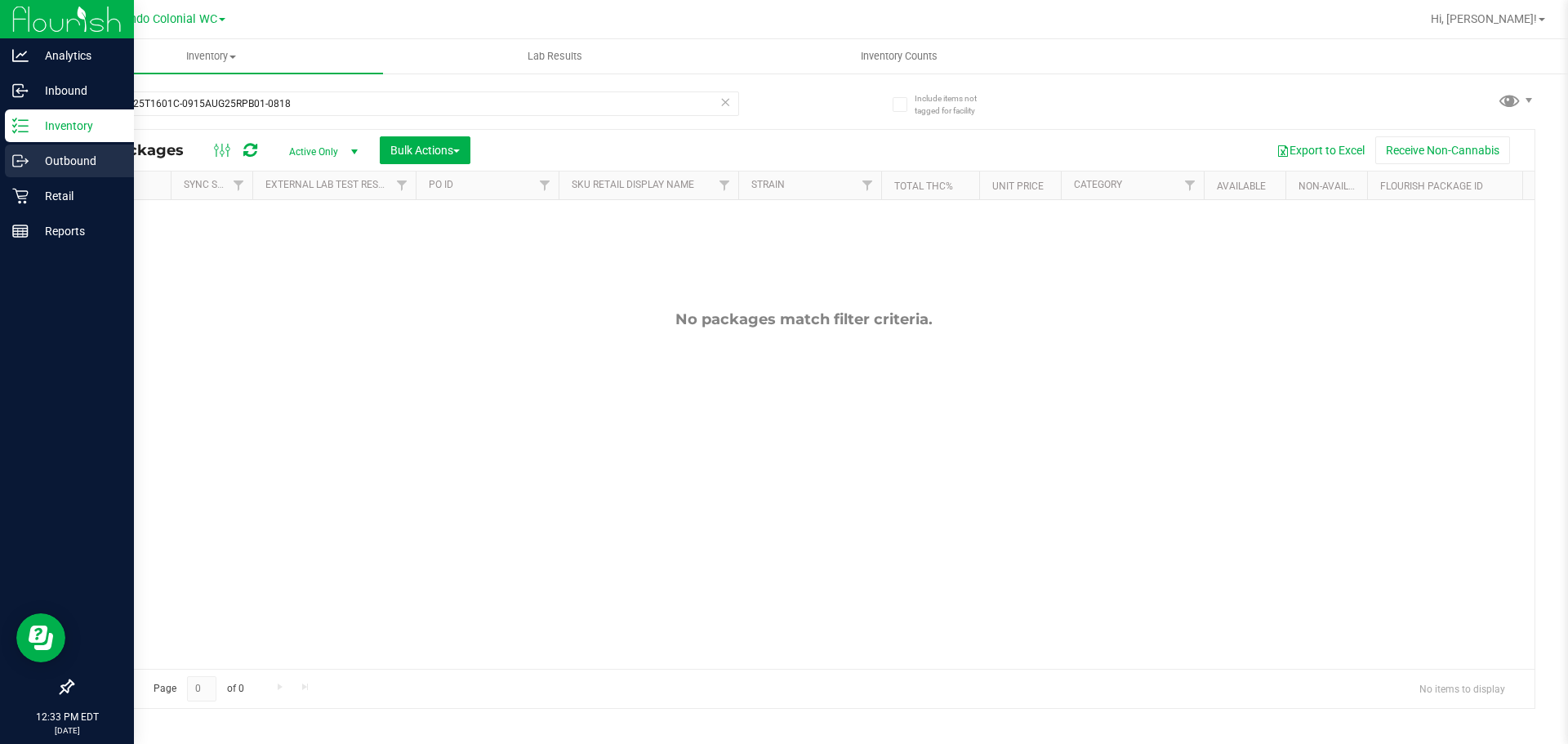
click at [66, 154] on p "Outbound" at bounding box center [78, 160] width 98 height 19
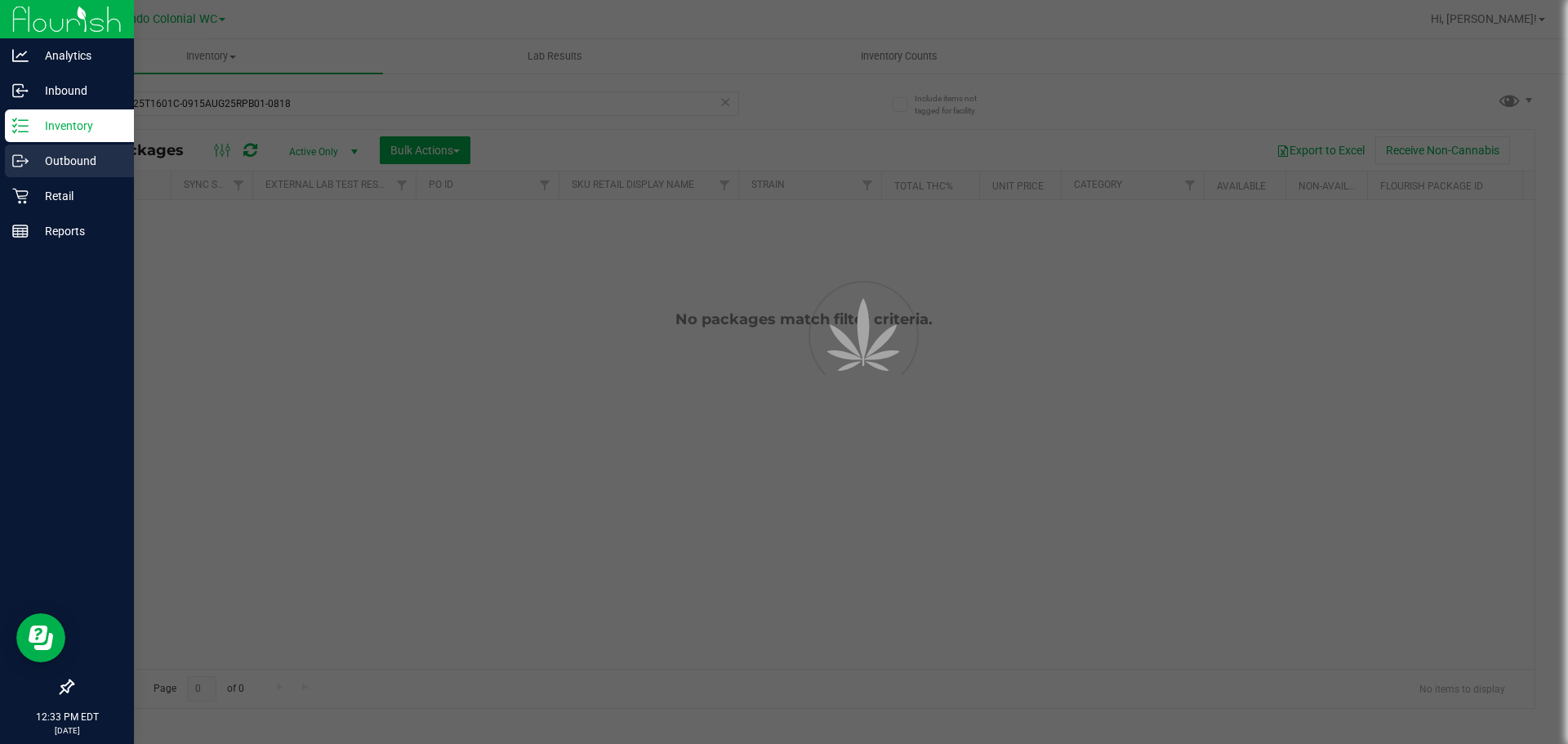
click at [66, 154] on p "Outbound" at bounding box center [78, 160] width 98 height 19
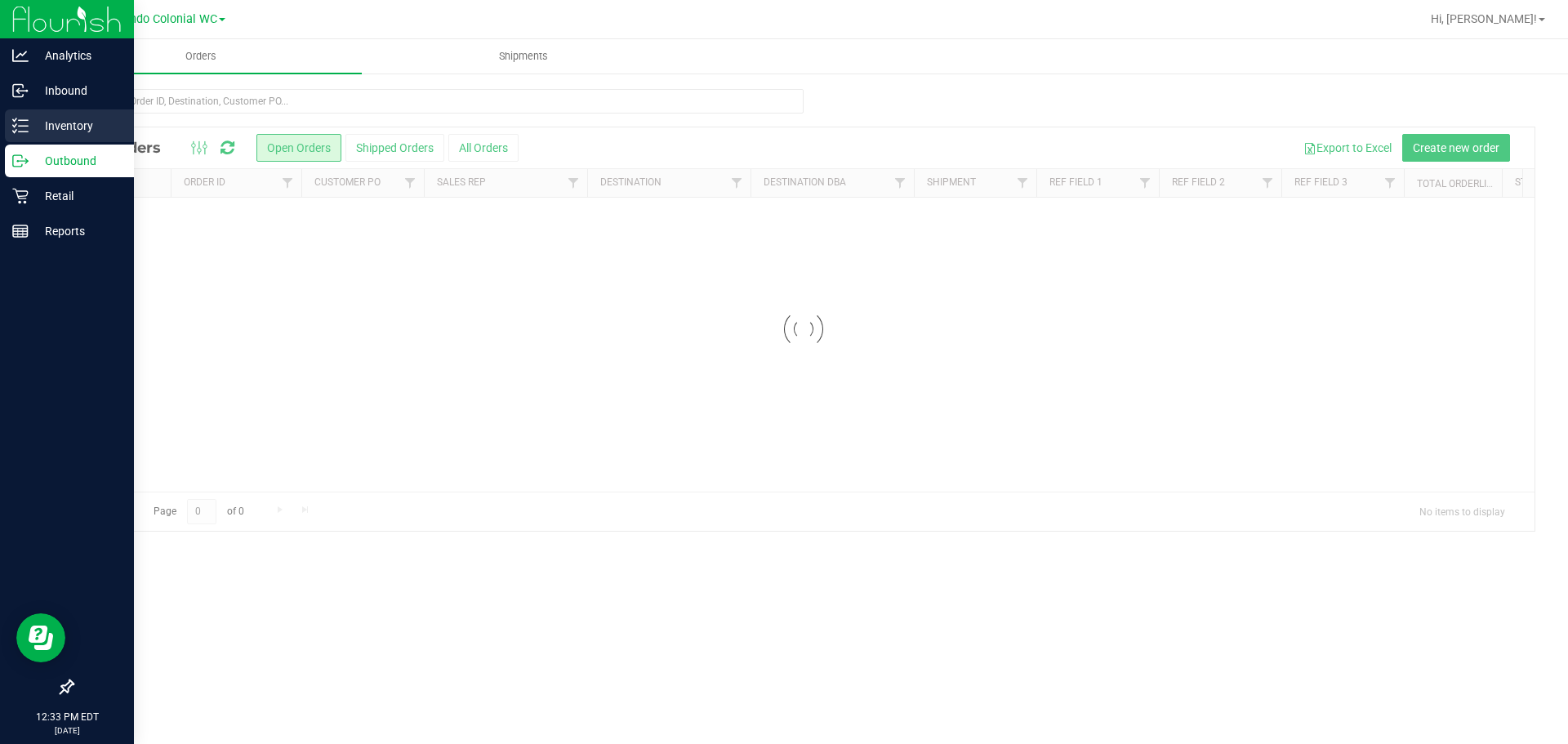
click at [69, 135] on div "Inventory" at bounding box center [70, 126] width 129 height 32
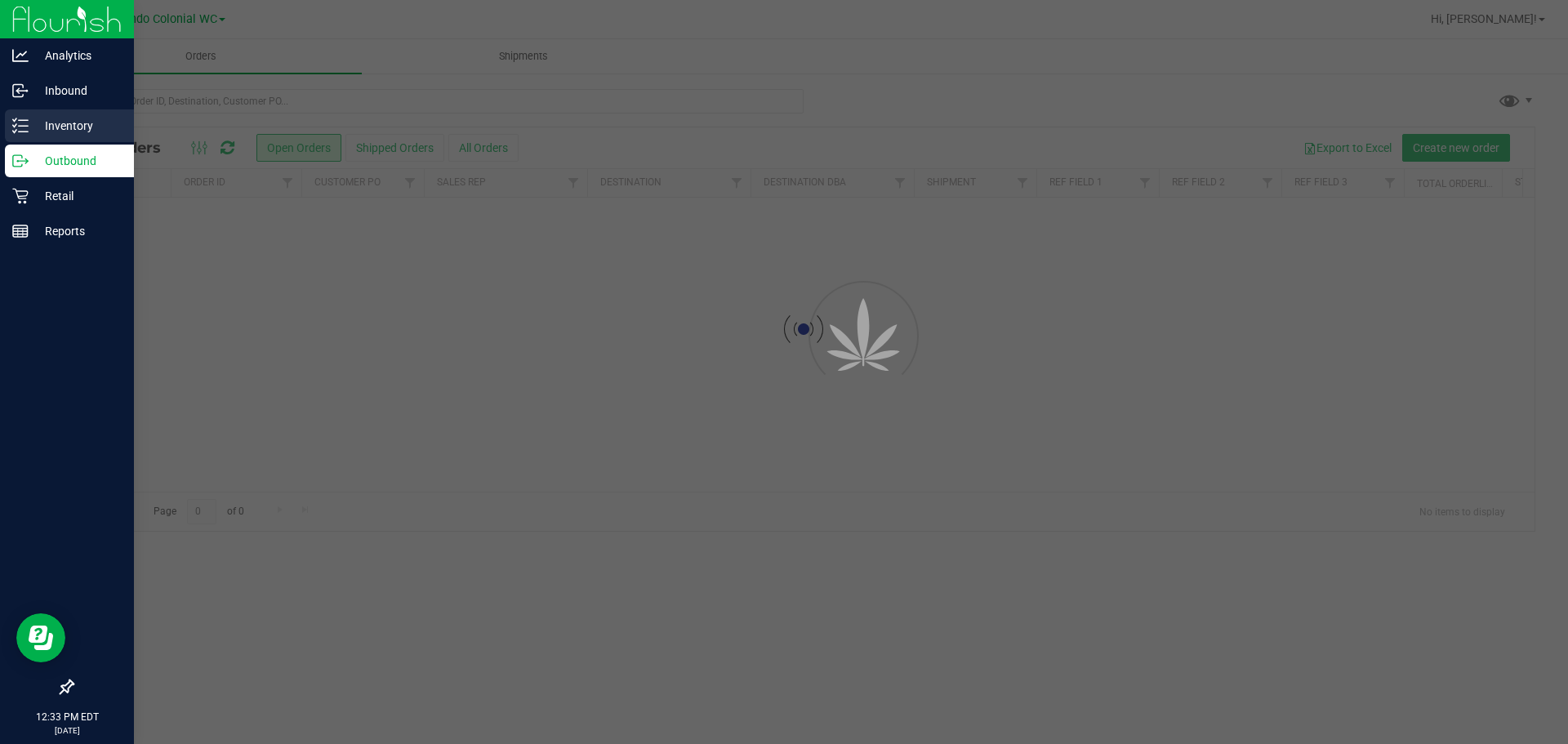
click at [69, 135] on div "Inventory" at bounding box center [70, 126] width 129 height 32
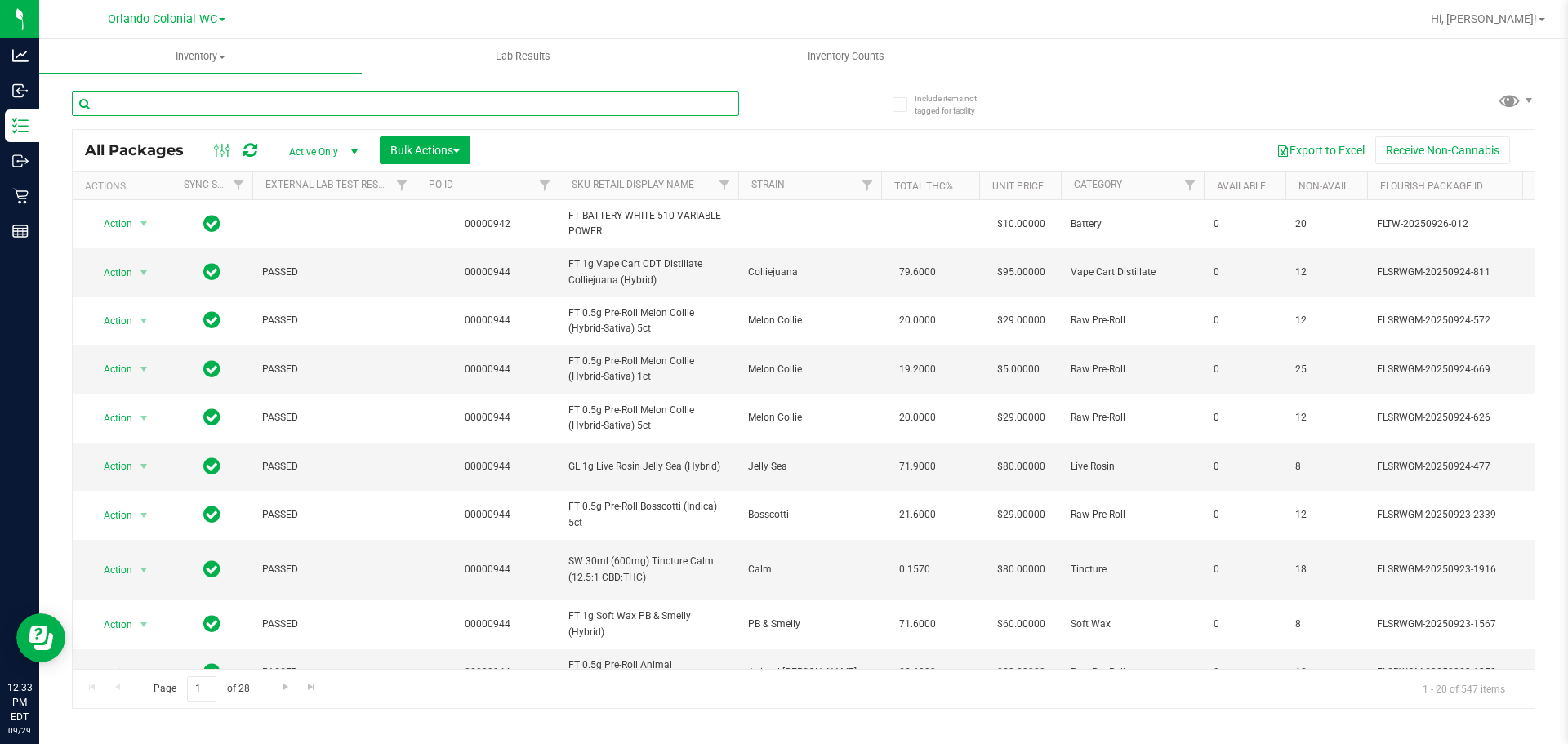
click at [237, 110] on input "text" at bounding box center [405, 104] width 667 height 24
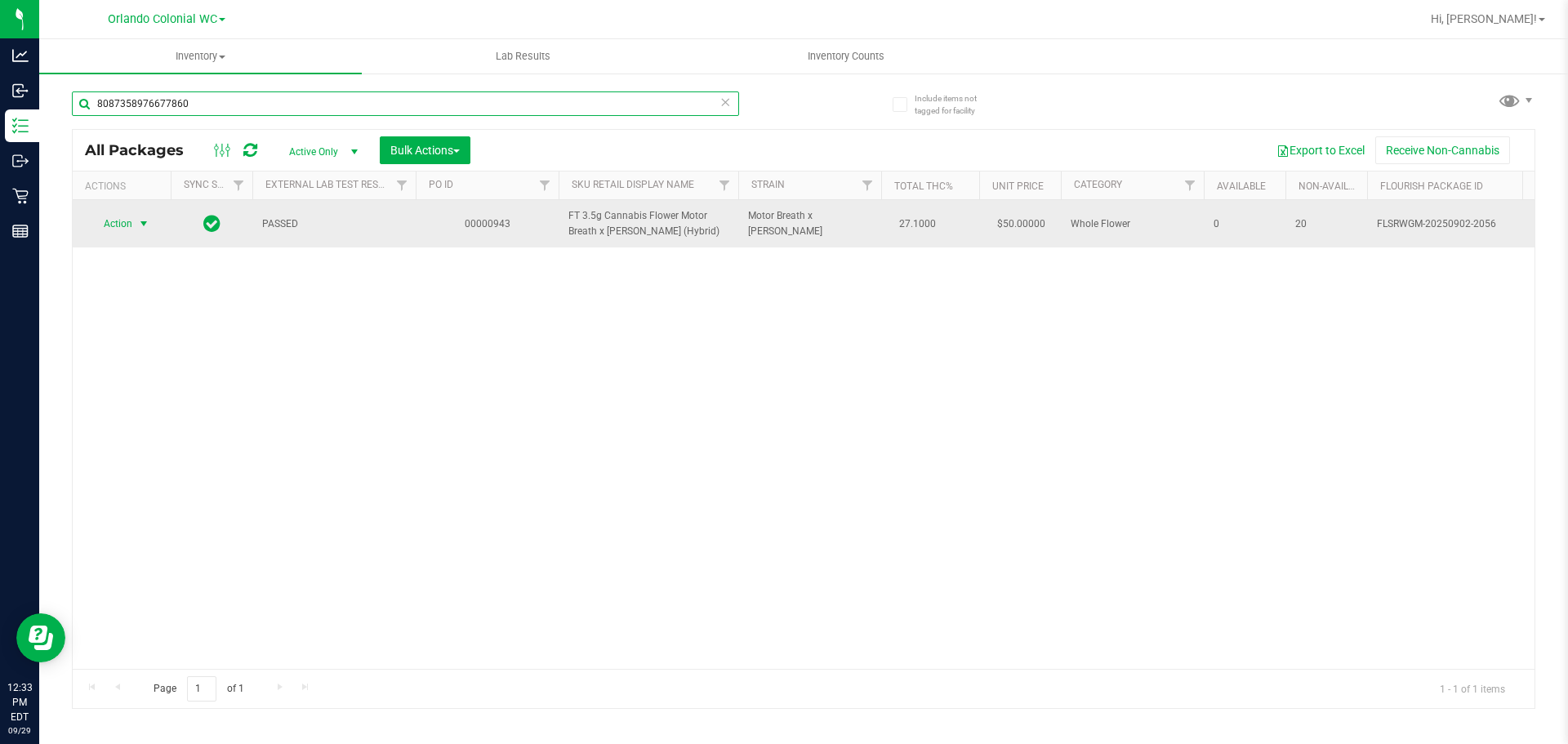
type input "8087358976677860"
click at [132, 225] on span "Action" at bounding box center [111, 224] width 44 height 23
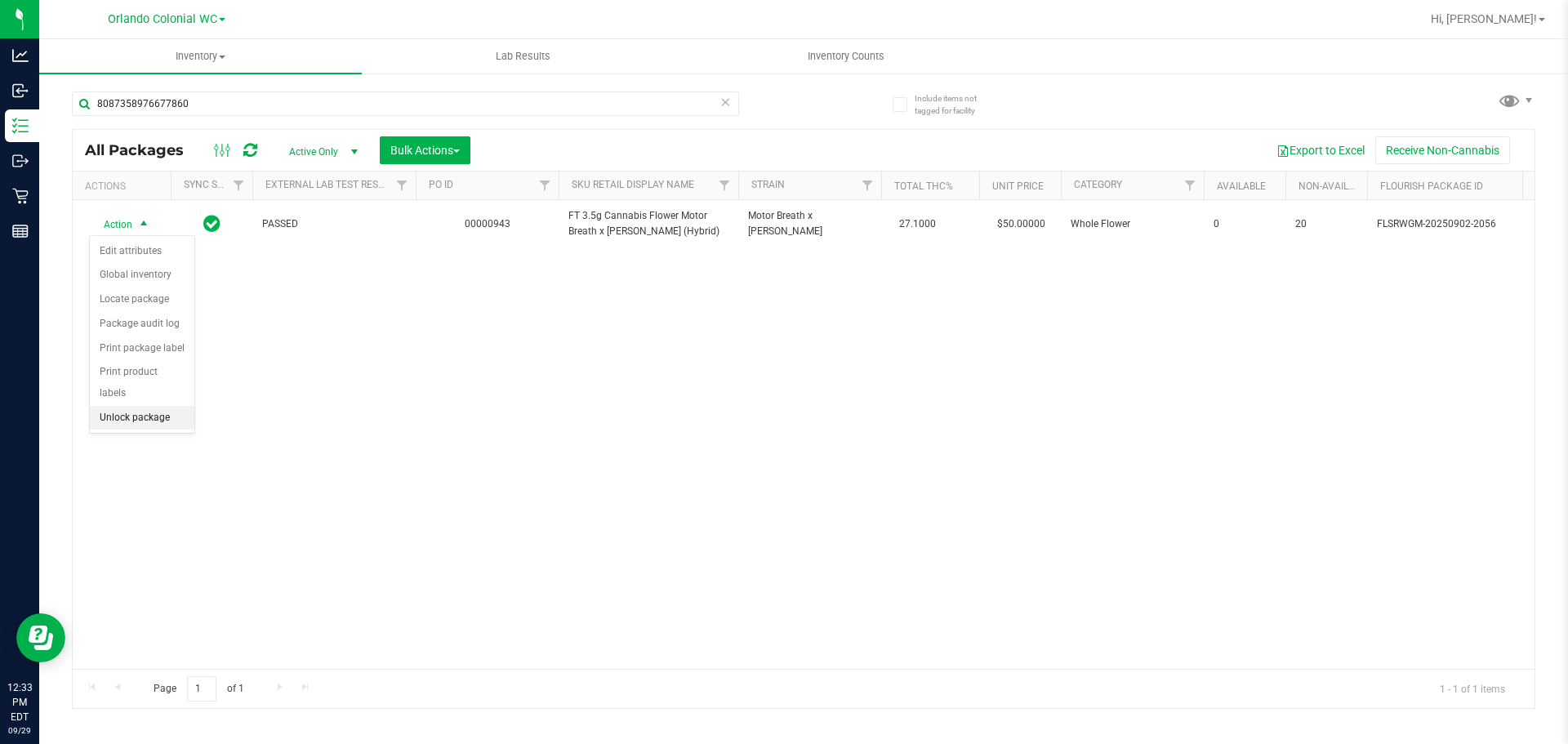
click at [158, 406] on li "Unlock package" at bounding box center [142, 419] width 105 height 24
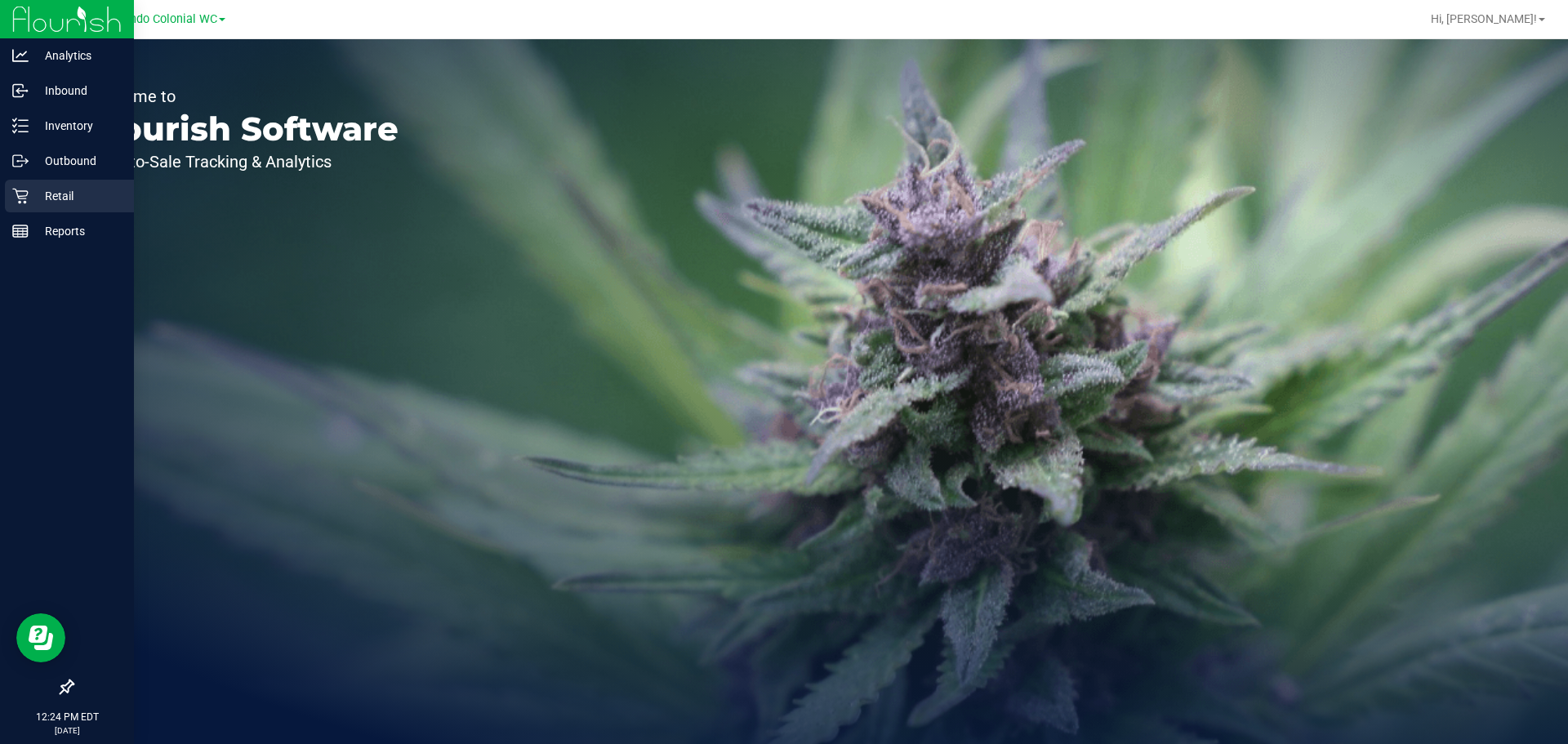
click at [33, 197] on p "Retail" at bounding box center [78, 196] width 98 height 19
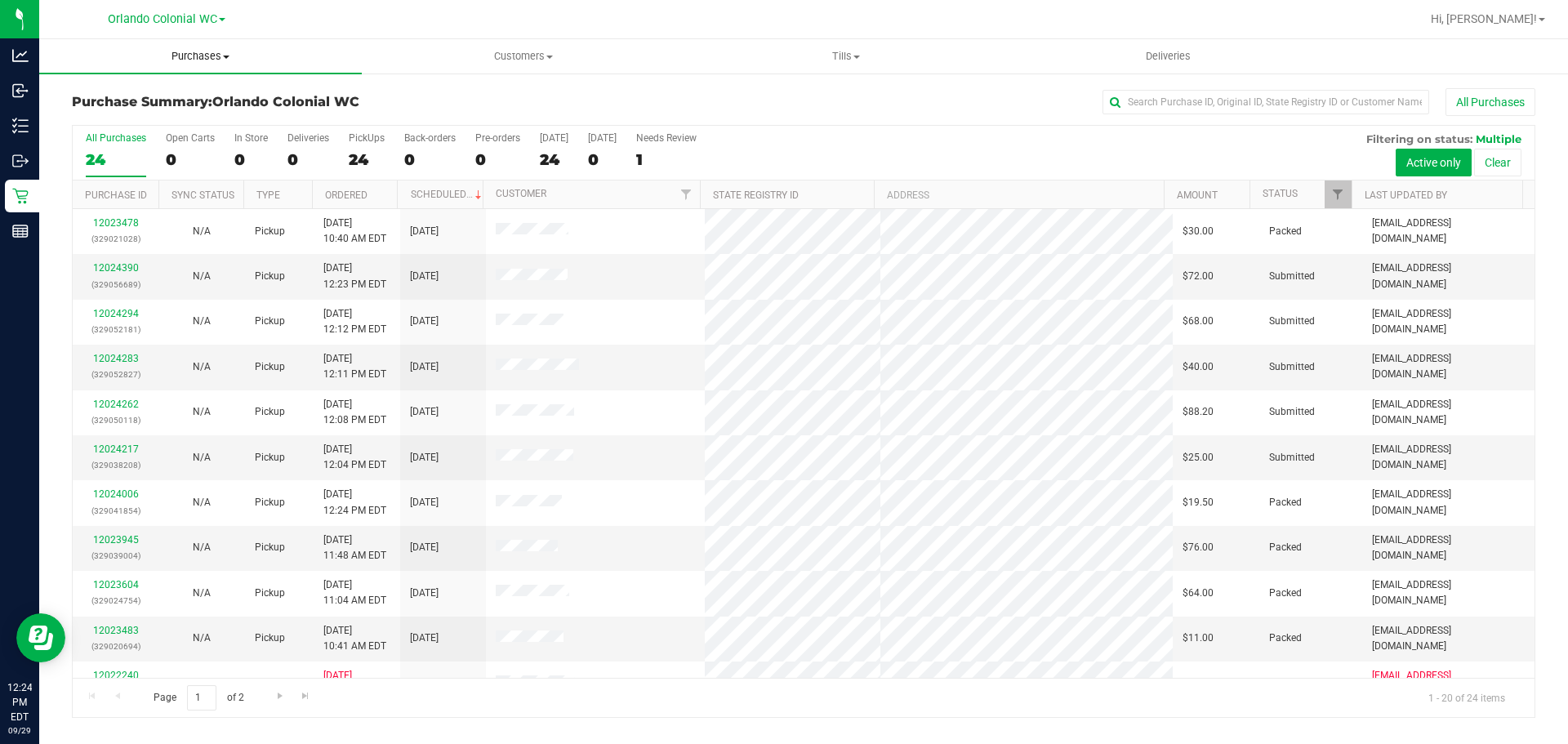
click at [209, 51] on span "Purchases" at bounding box center [201, 56] width 323 height 15
click at [204, 109] on li "Fulfillment" at bounding box center [201, 119] width 323 height 19
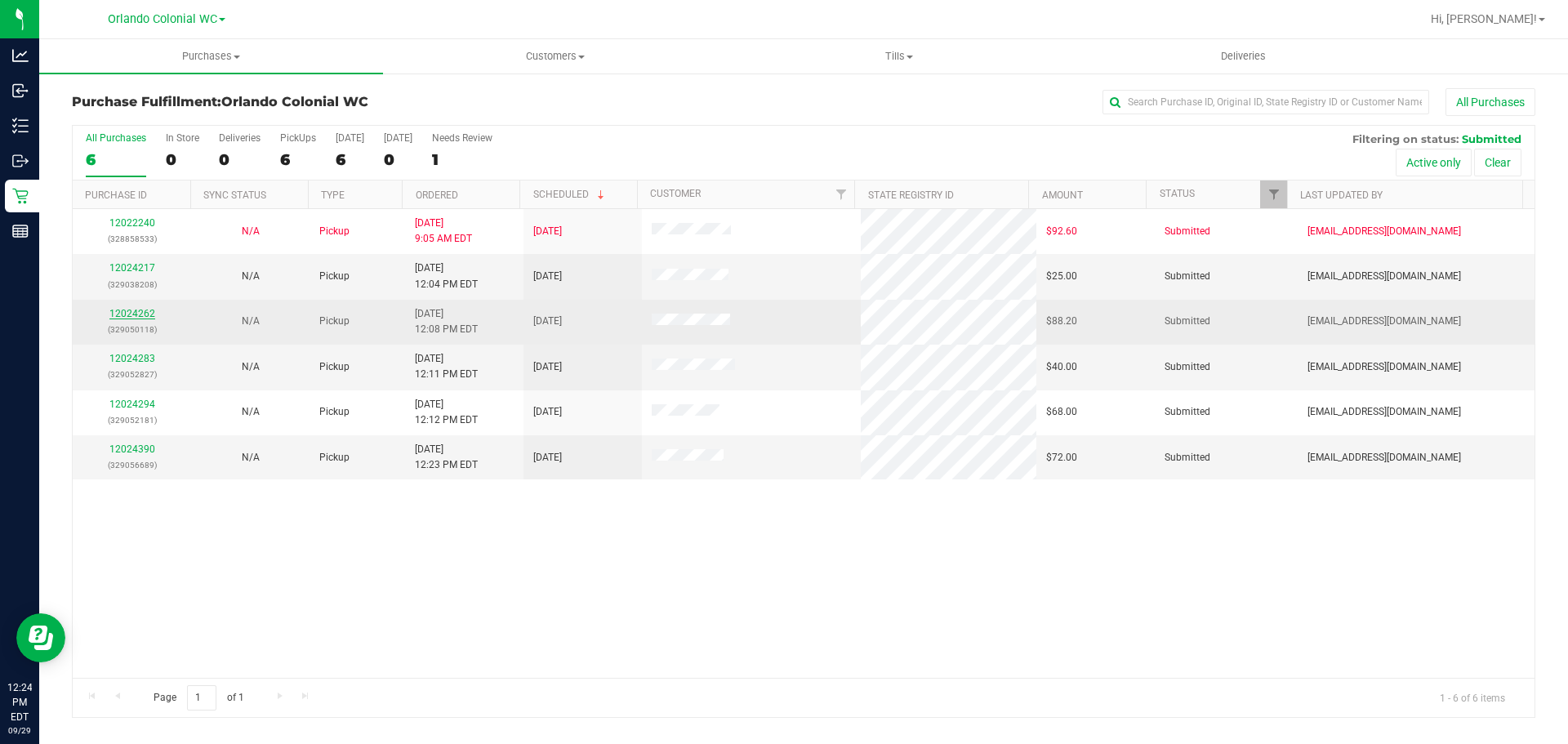
click at [148, 313] on link "12024262" at bounding box center [133, 313] width 45 height 11
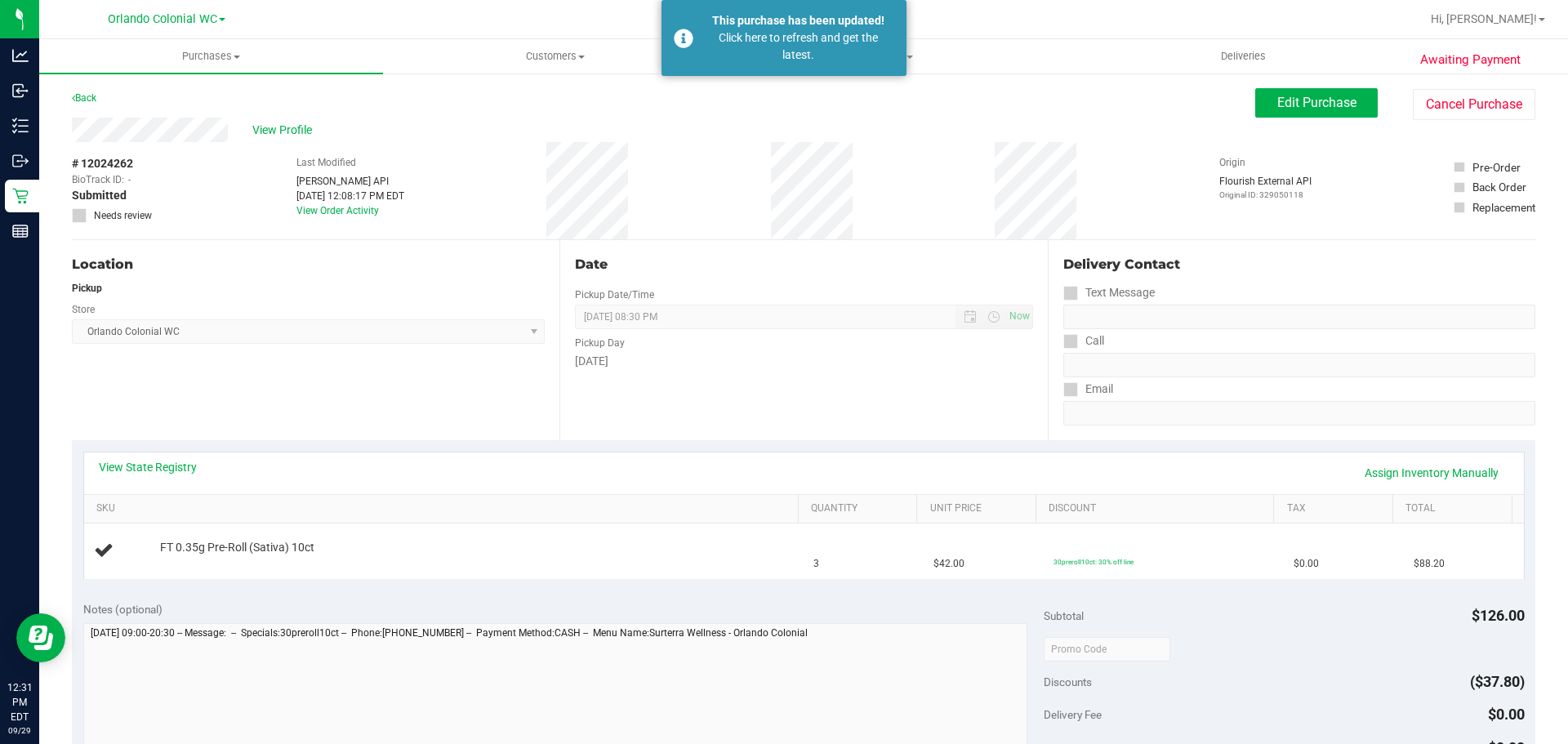
click at [522, 380] on div "Location Pickup Store [GEOGRAPHIC_DATA] Colonial WC Select Store [PERSON_NAME][…" at bounding box center [315, 339] width 487 height 200
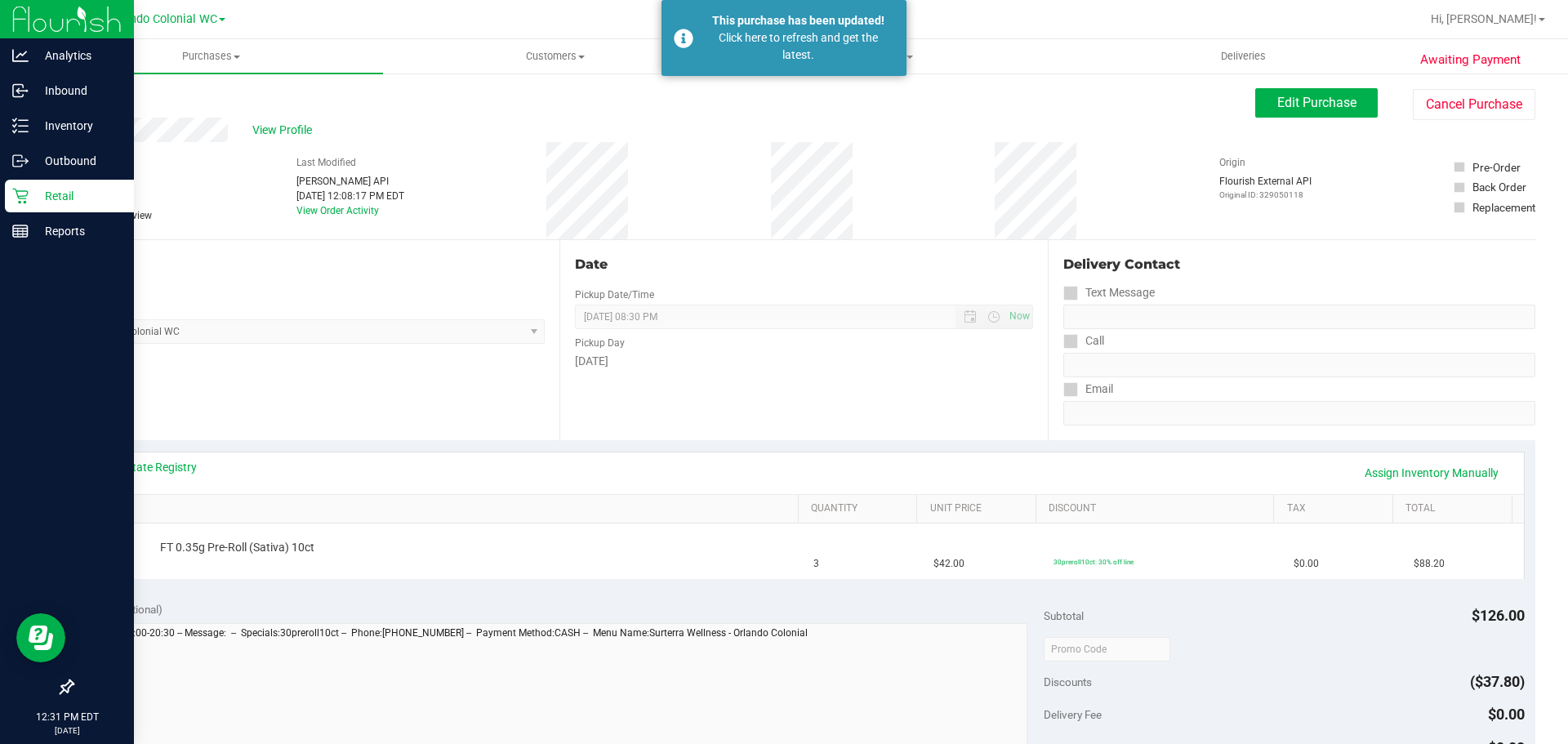
click at [42, 202] on p "Retail" at bounding box center [78, 196] width 98 height 19
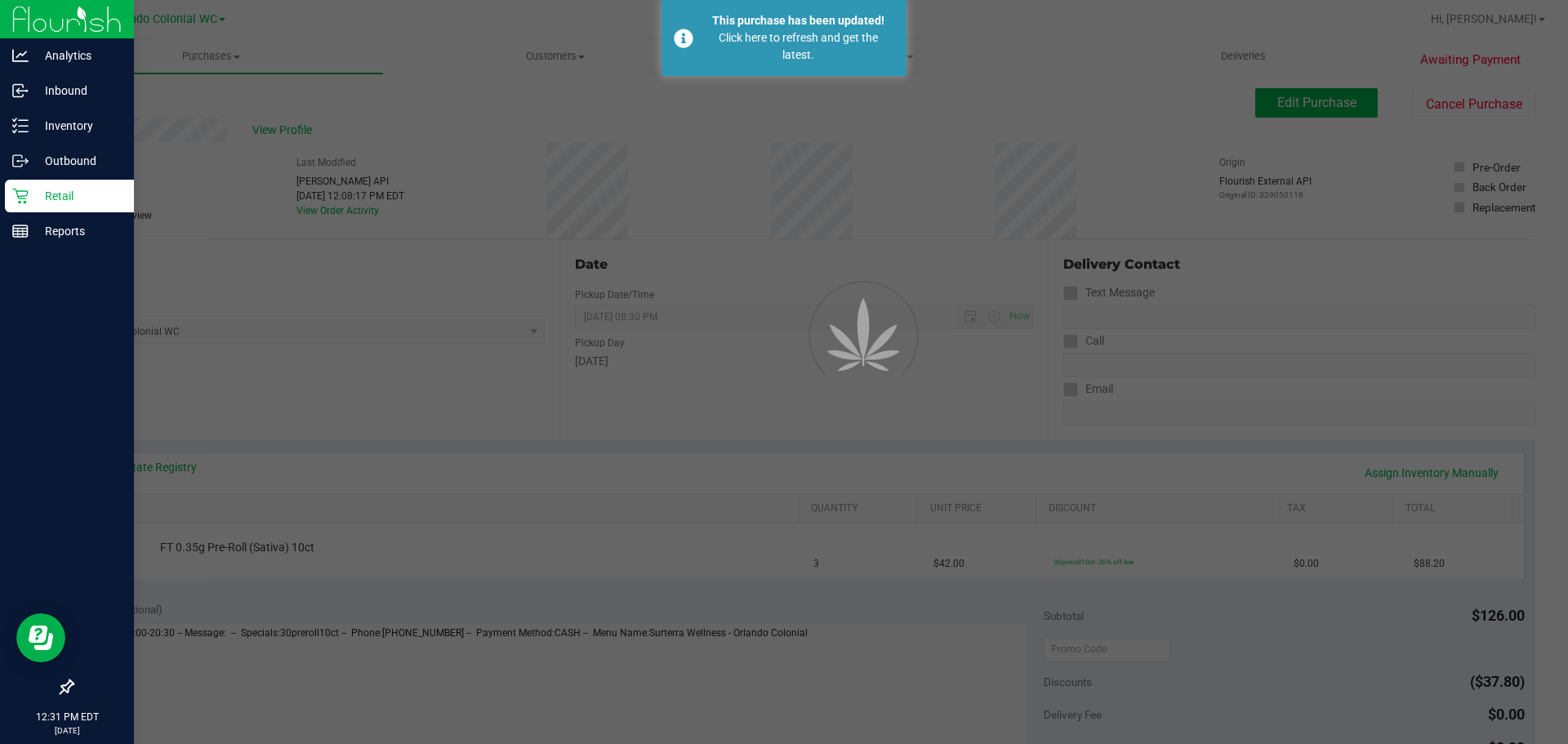
click at [42, 202] on p "Retail" at bounding box center [78, 196] width 98 height 19
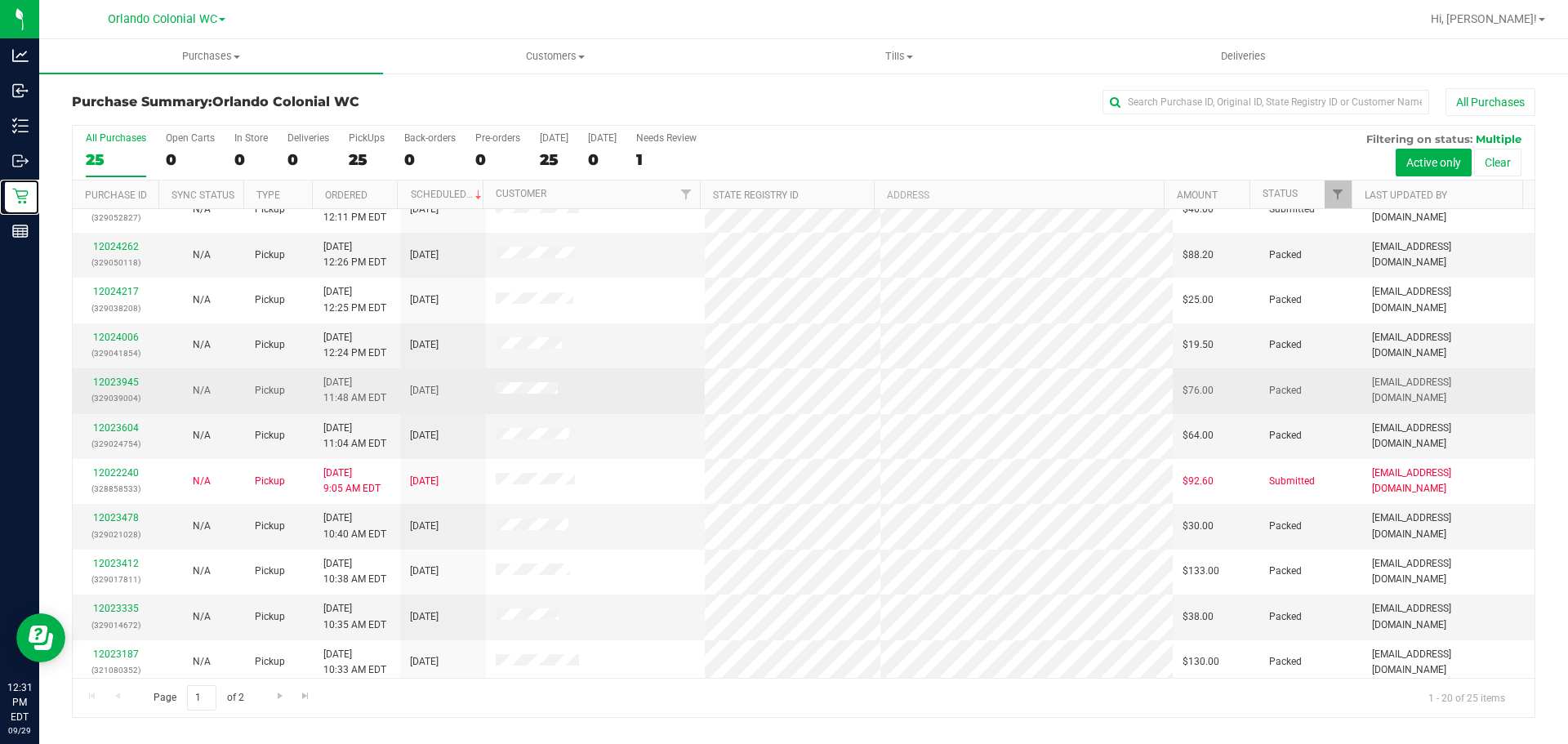
scroll to position [82, 0]
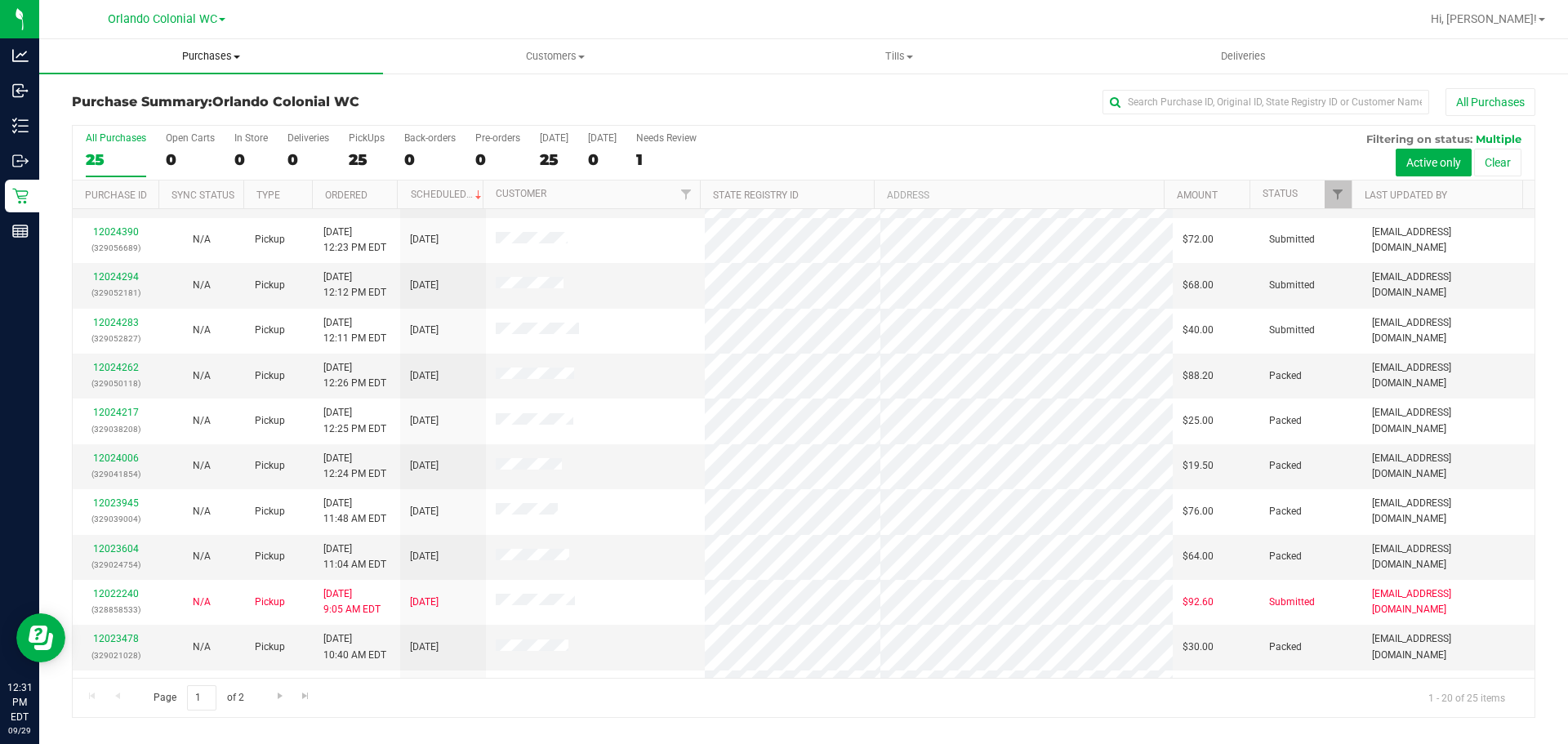
click at [182, 44] on uib-tab-heading "Purchases Summary of purchases Fulfillment All purchases" at bounding box center [211, 56] width 344 height 34
click at [160, 114] on li "Fulfillment" at bounding box center [211, 119] width 344 height 19
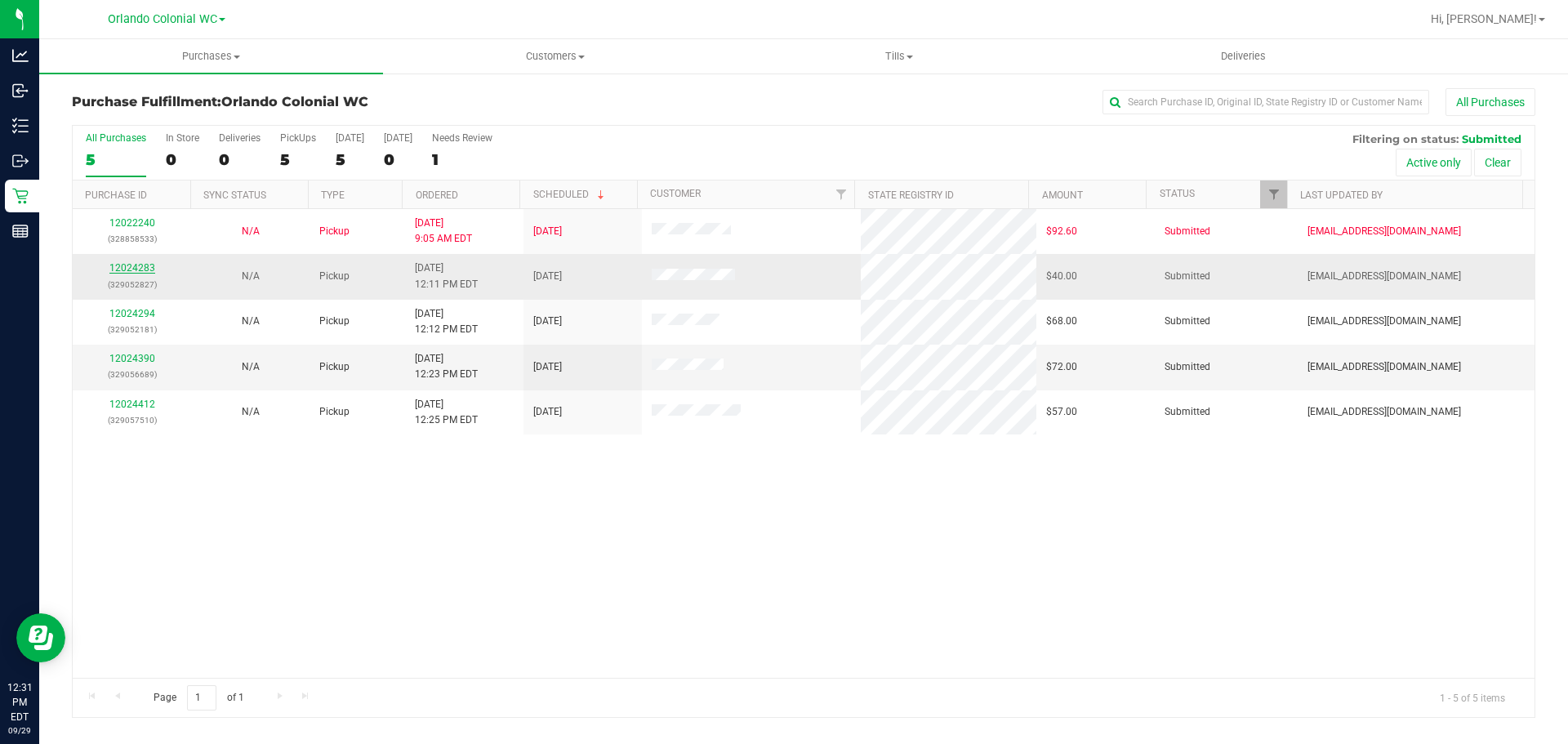
click at [147, 270] on link "12024283" at bounding box center [133, 268] width 45 height 11
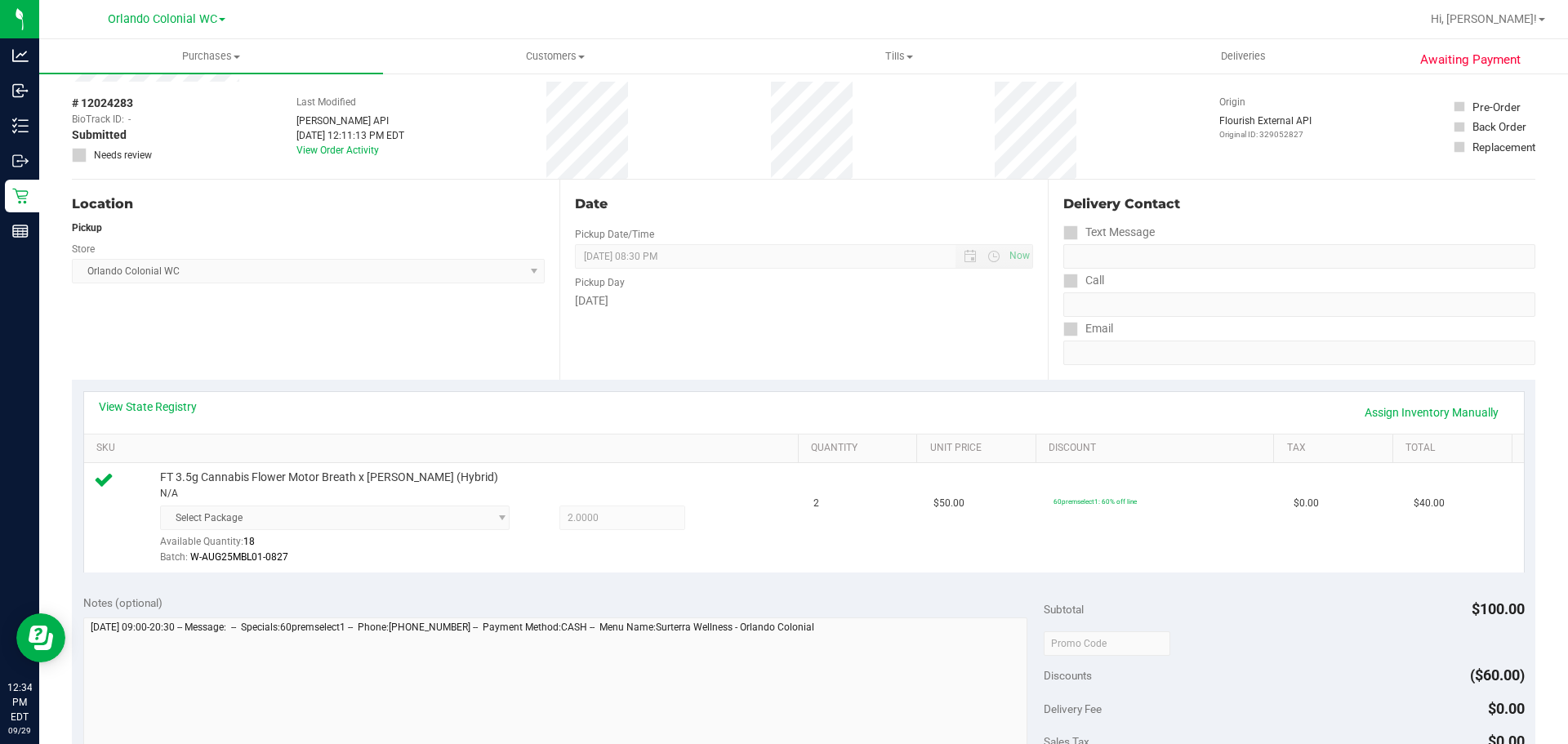
scroll to position [327, 0]
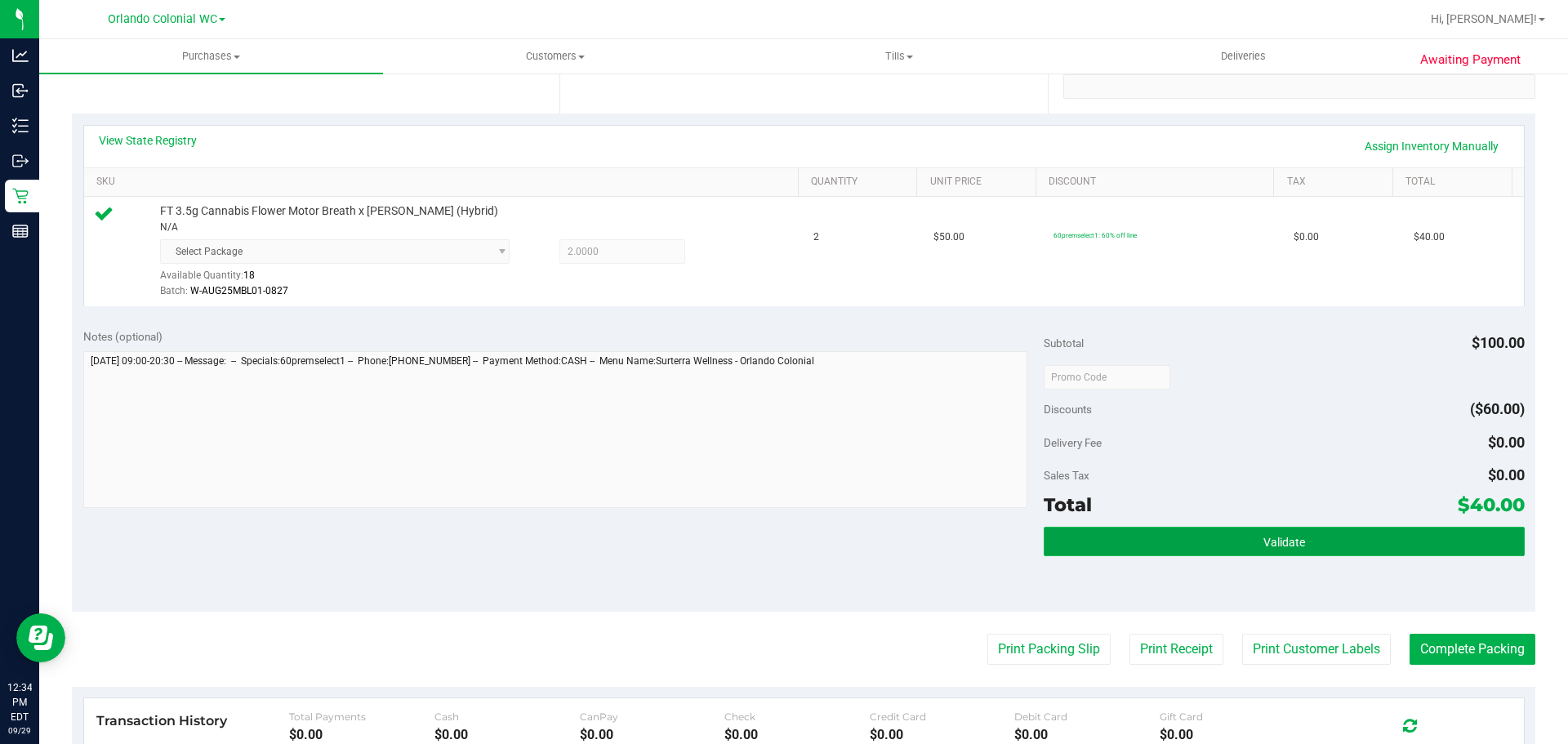
click at [1196, 534] on button "Validate" at bounding box center [1284, 542] width 481 height 30
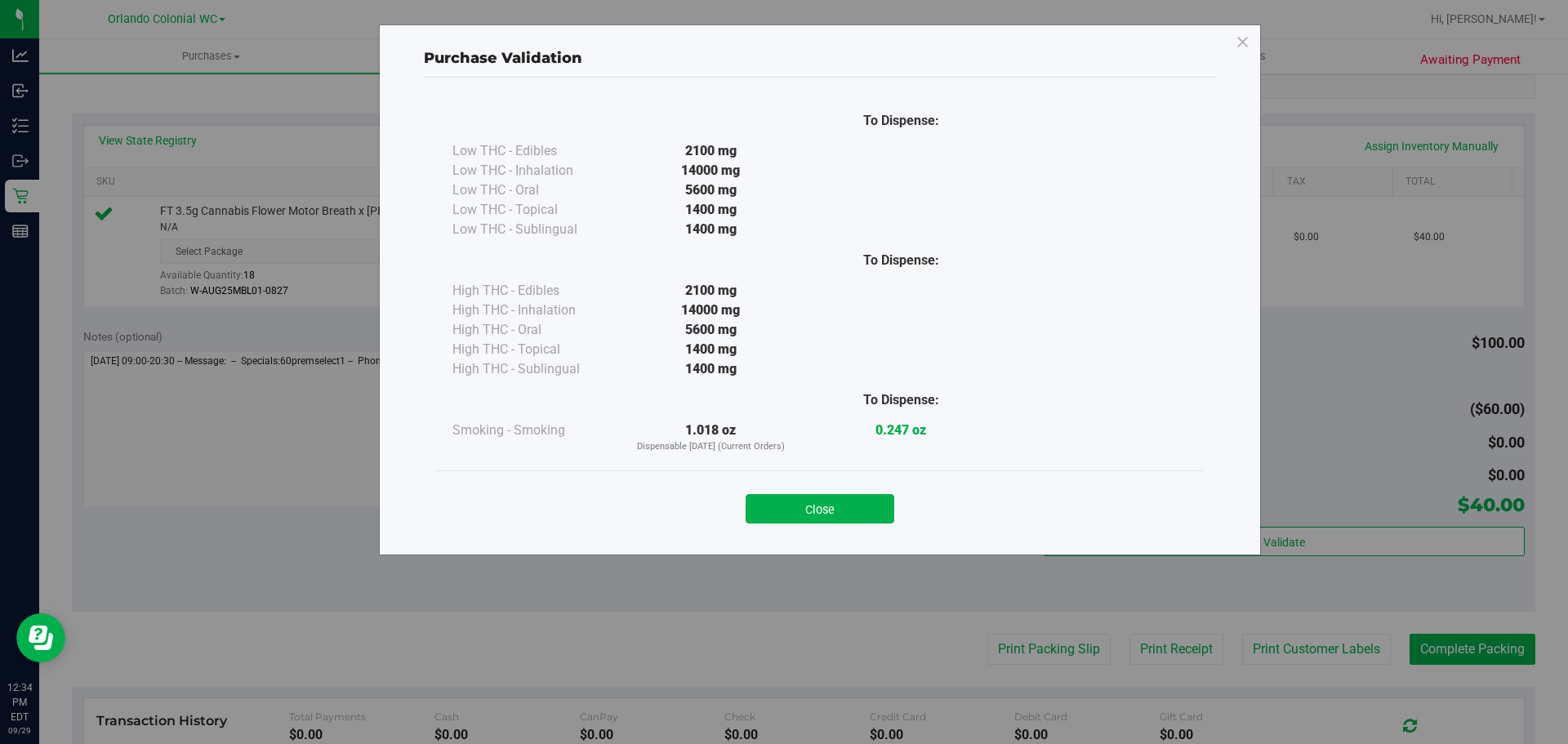
click at [881, 514] on button "Close" at bounding box center [820, 509] width 148 height 30
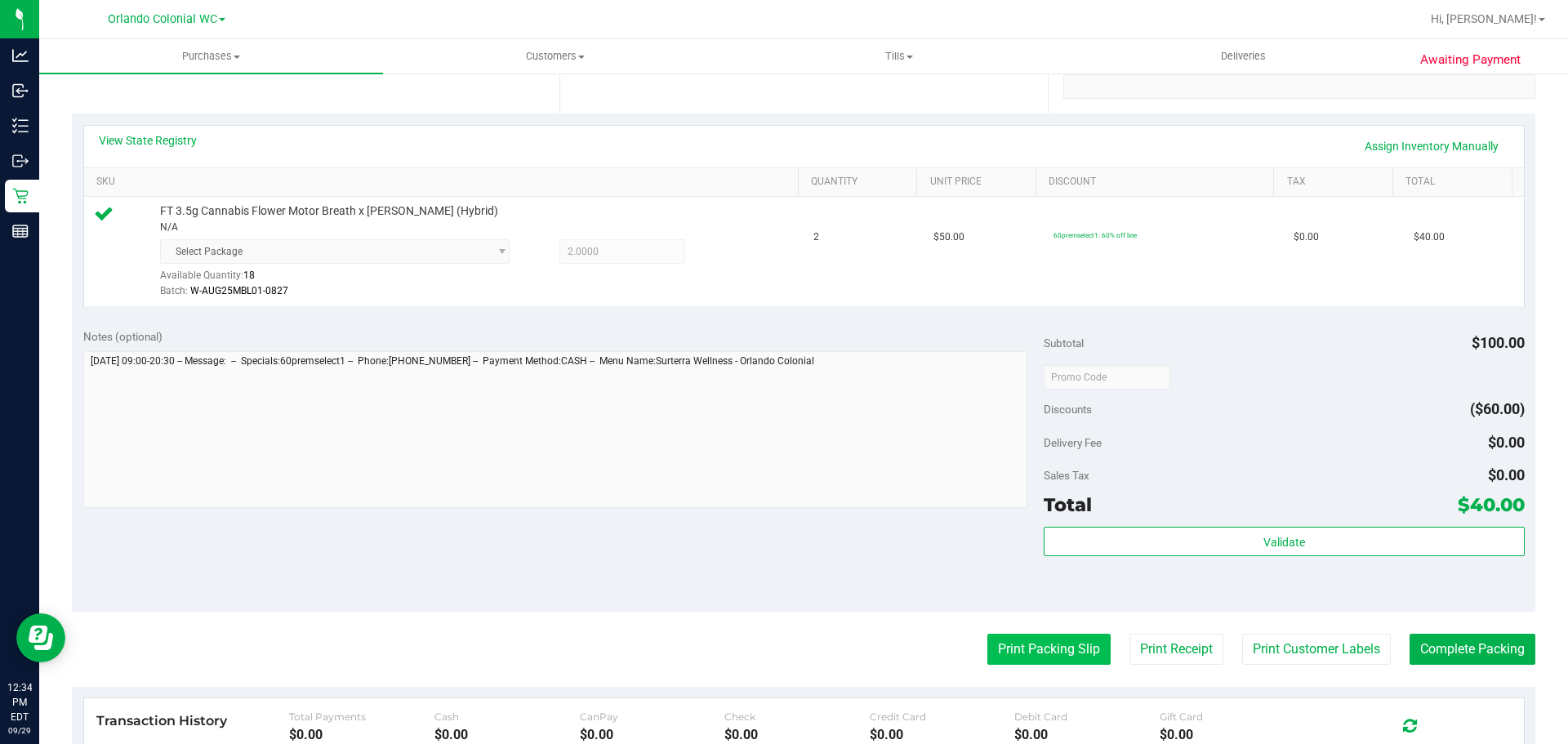
click at [1094, 660] on button "Print Packing Slip" at bounding box center [1048, 650] width 123 height 31
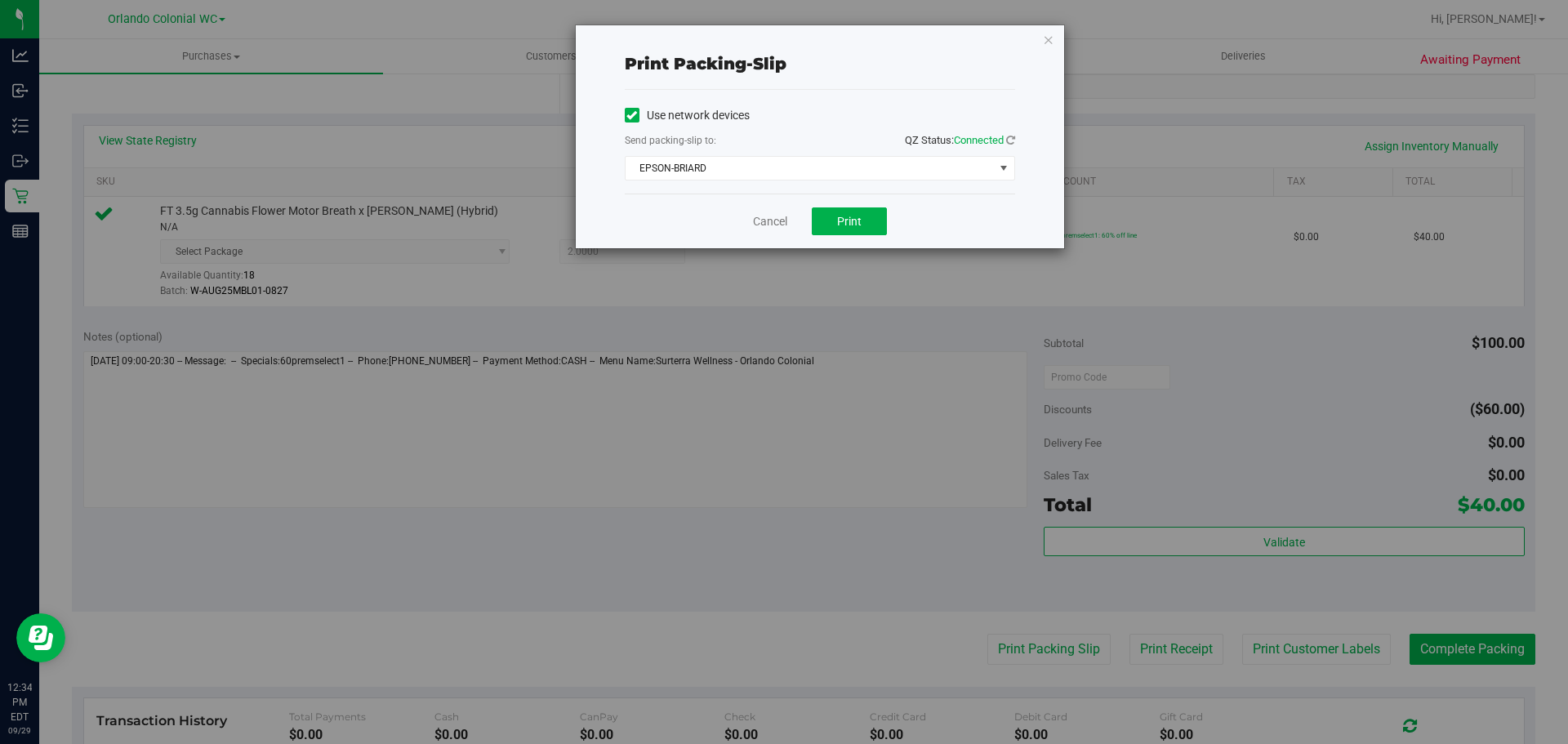
click at [839, 150] on div "Send packing-slip to: QZ Status: Connected" at bounding box center [821, 141] width 391 height 20
click at [814, 176] on span "EPSON-BRIARD" at bounding box center [809, 168] width 368 height 23
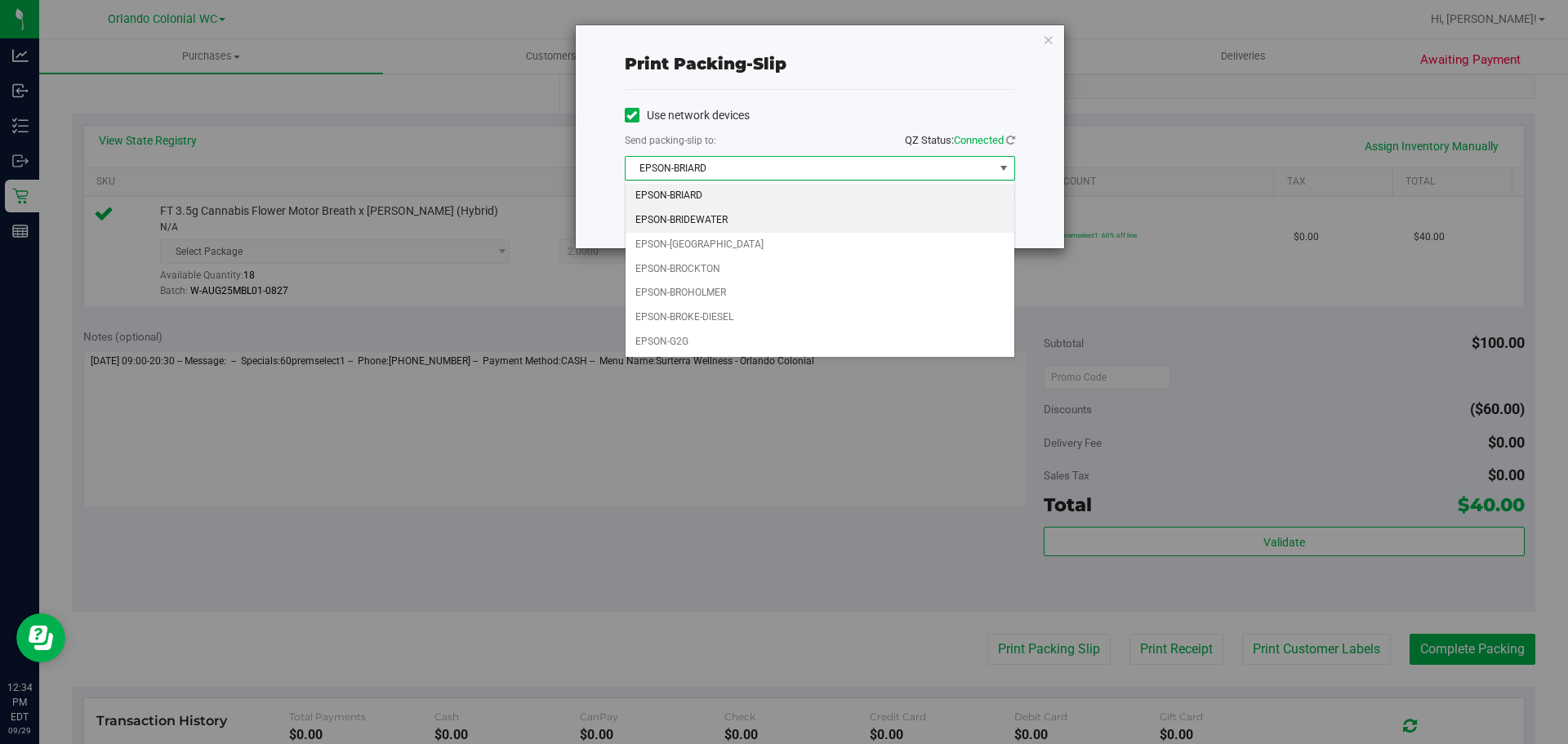
click at [678, 225] on li "EPSON-BRIDEWATER" at bounding box center [820, 221] width 389 height 24
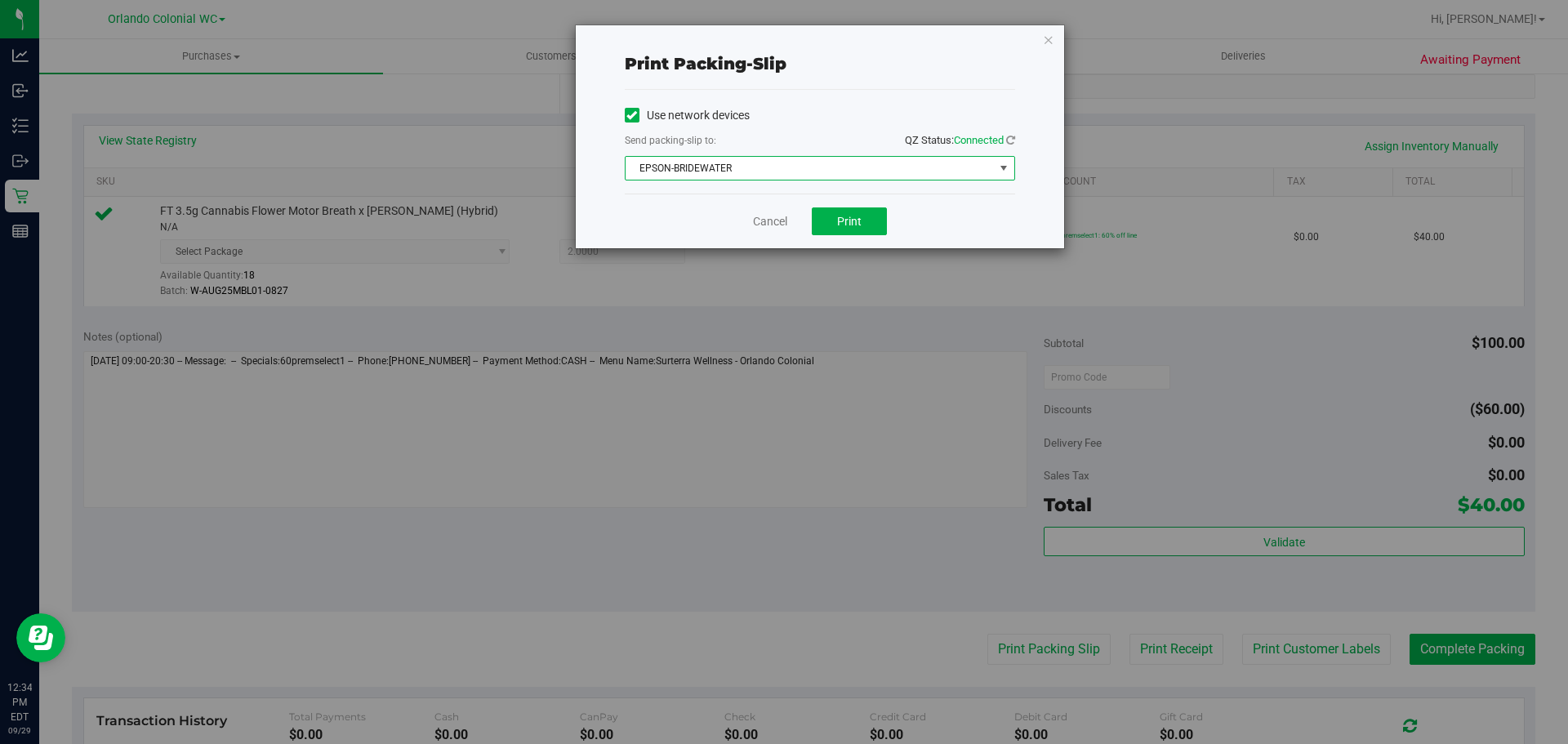
click at [890, 222] on div "Cancel Print" at bounding box center [821, 221] width 391 height 55
click at [882, 222] on button "Print" at bounding box center [849, 222] width 75 height 28
click at [764, 223] on link "Cancel" at bounding box center [770, 222] width 34 height 17
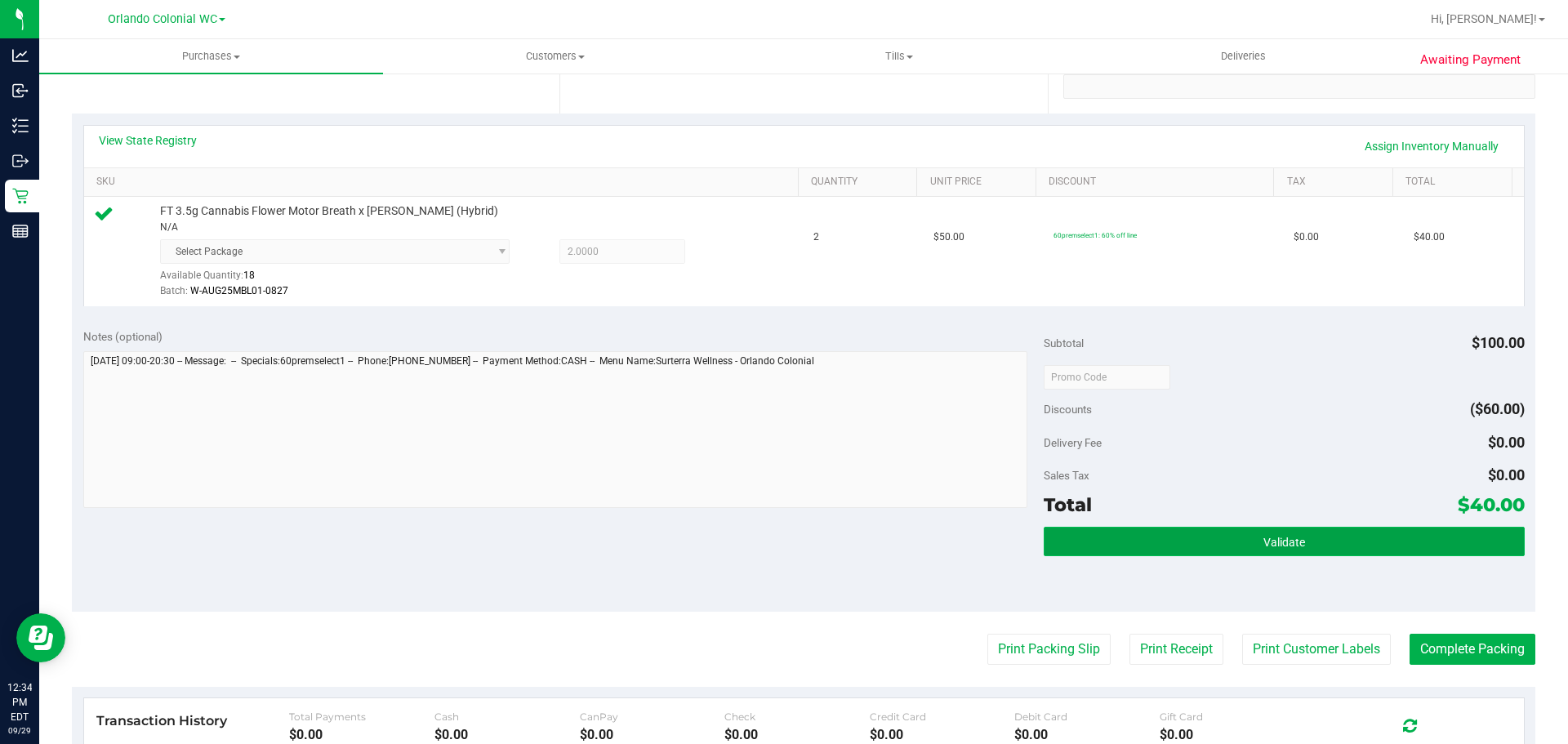
click at [1113, 546] on button "Validate" at bounding box center [1284, 542] width 481 height 30
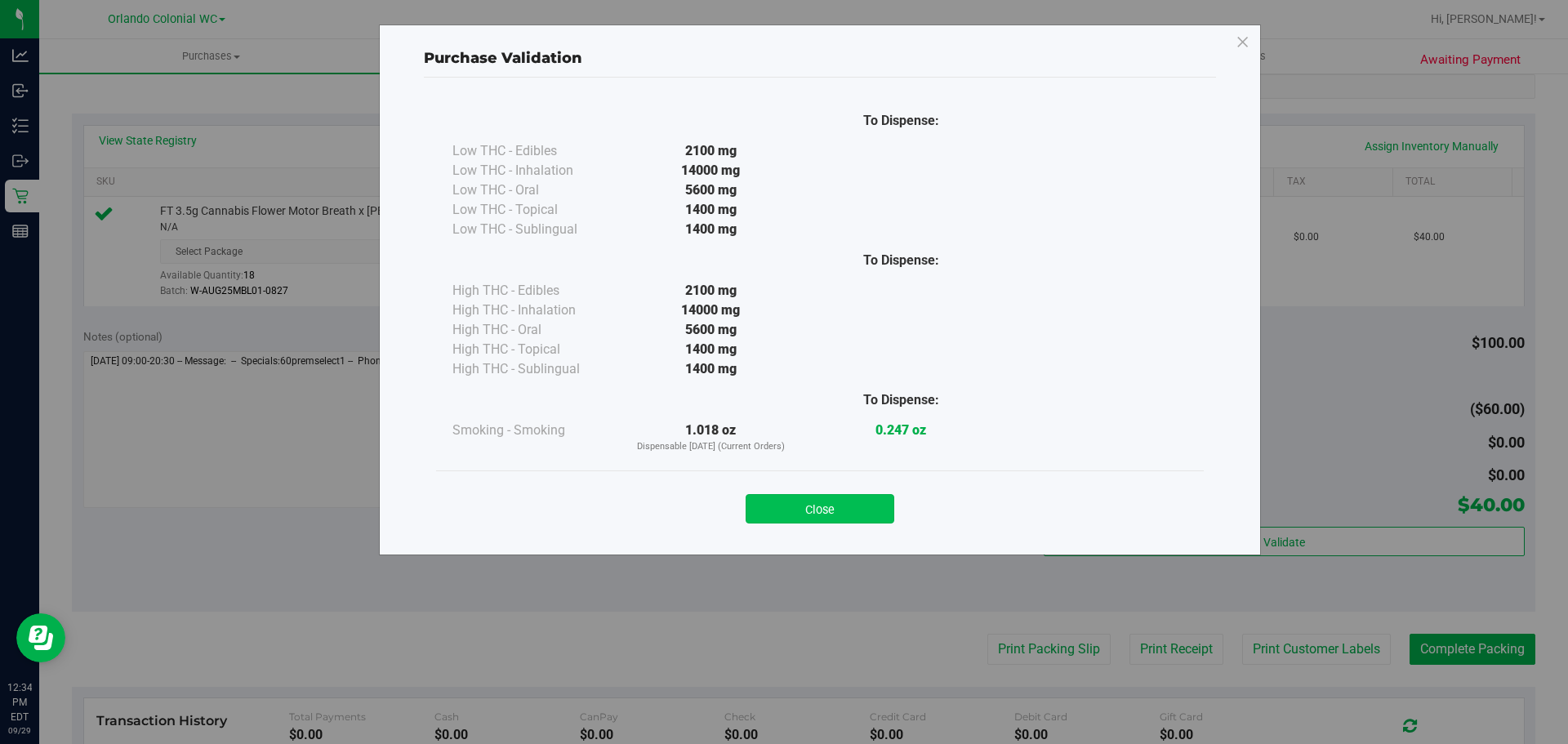
click at [829, 507] on button "Close" at bounding box center [820, 509] width 148 height 30
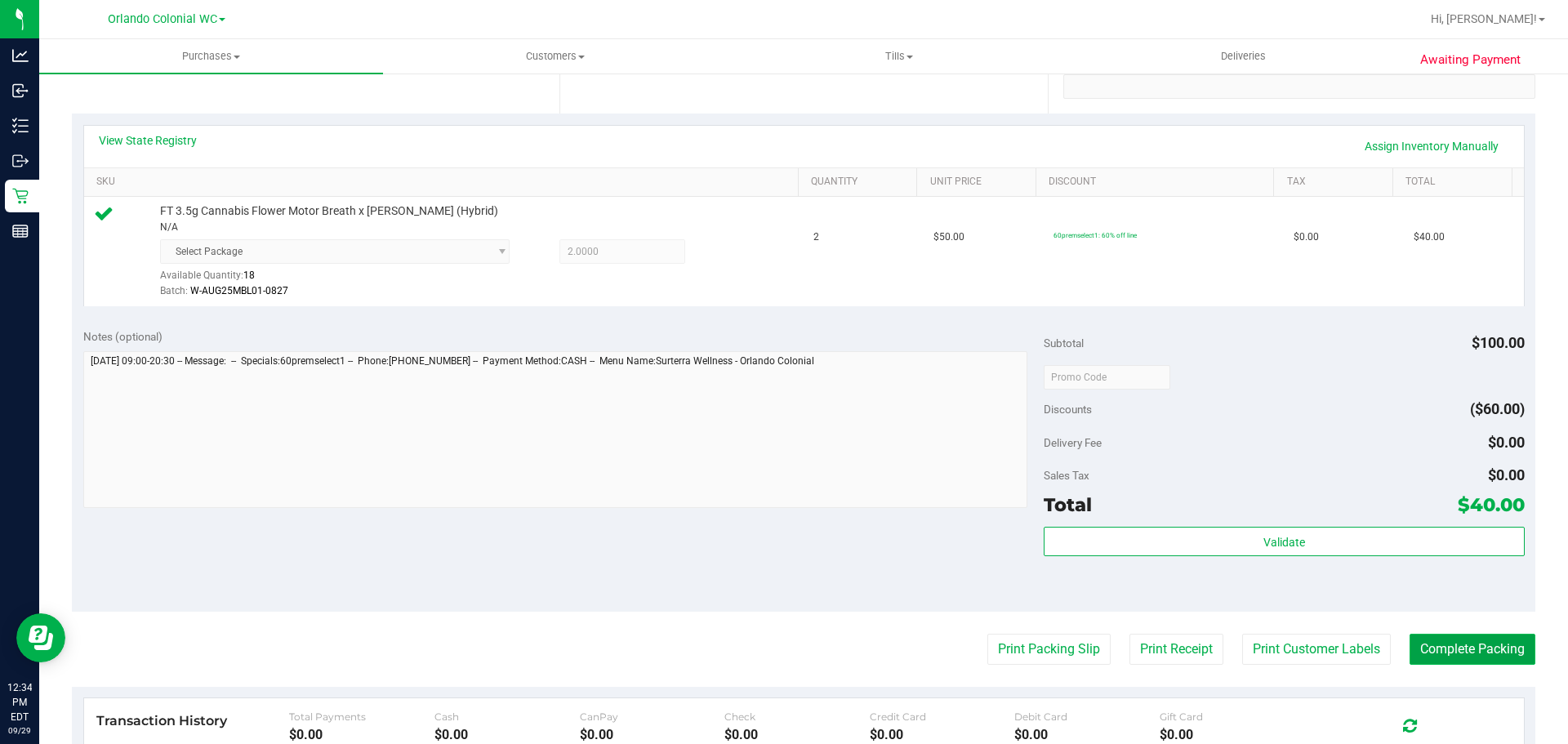
click at [1425, 652] on button "Complete Packing" at bounding box center [1473, 650] width 126 height 31
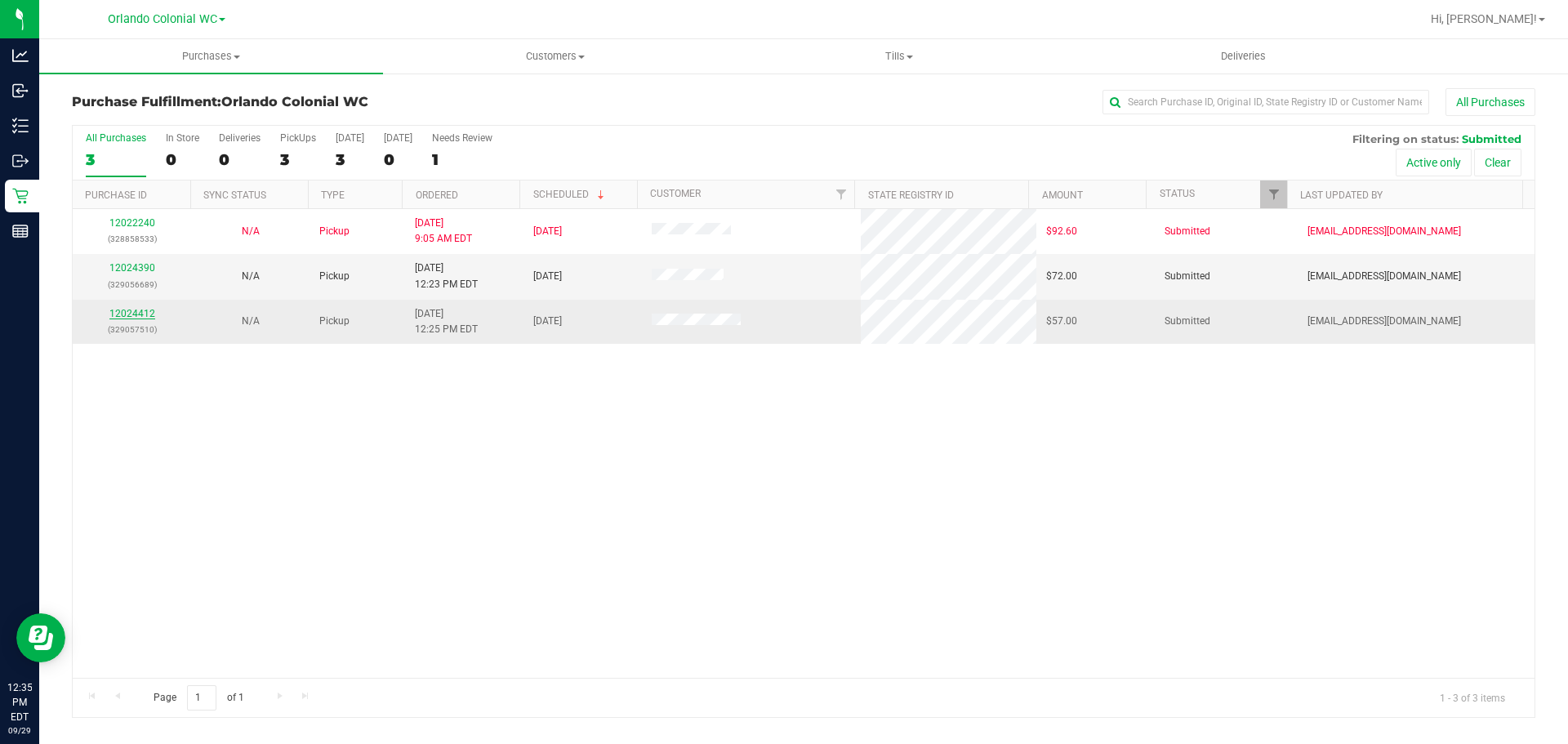
click at [141, 304] on td "12024412 (329057510)" at bounding box center [132, 322] width 119 height 44
click at [141, 308] on link "12024412" at bounding box center [133, 313] width 45 height 11
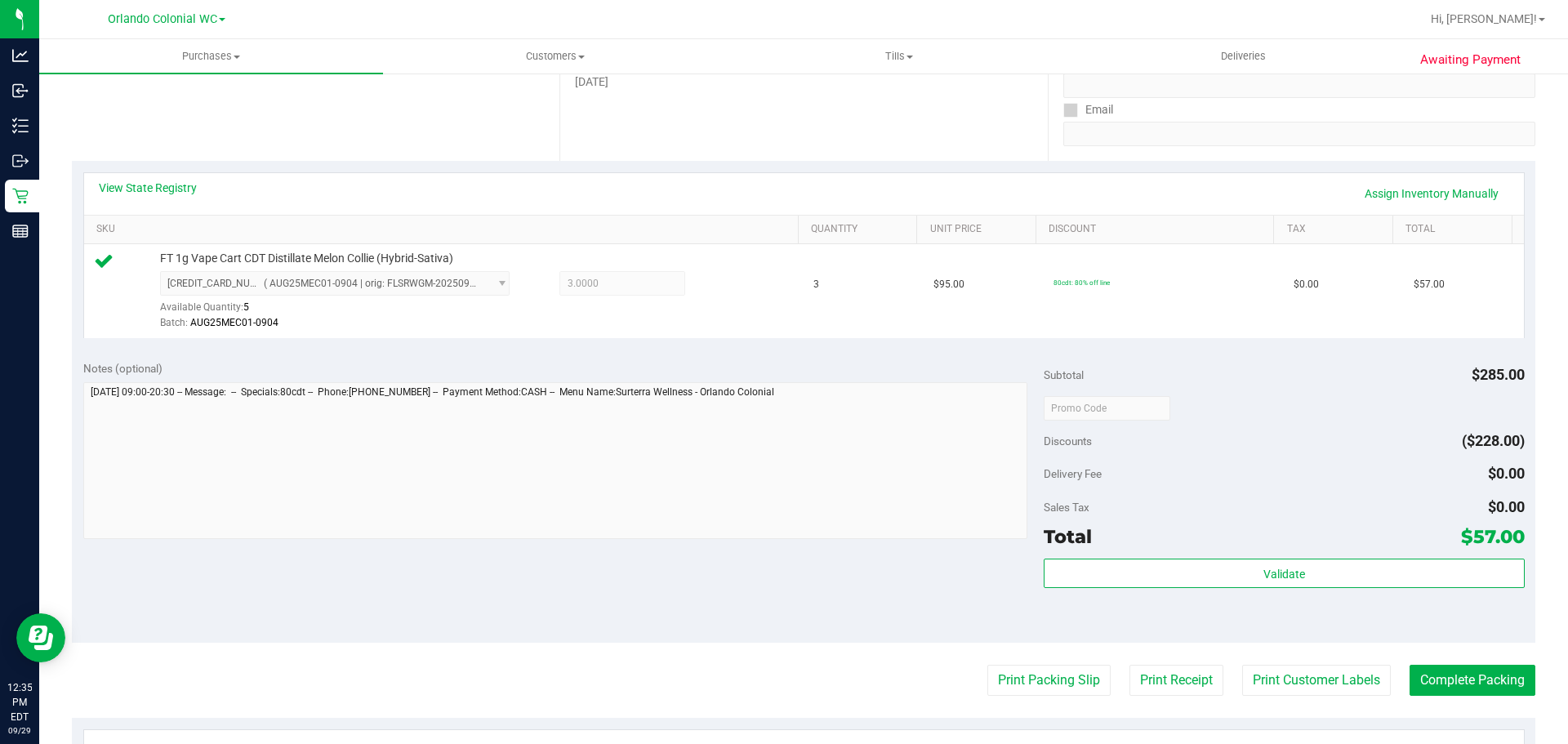
scroll to position [277, 0]
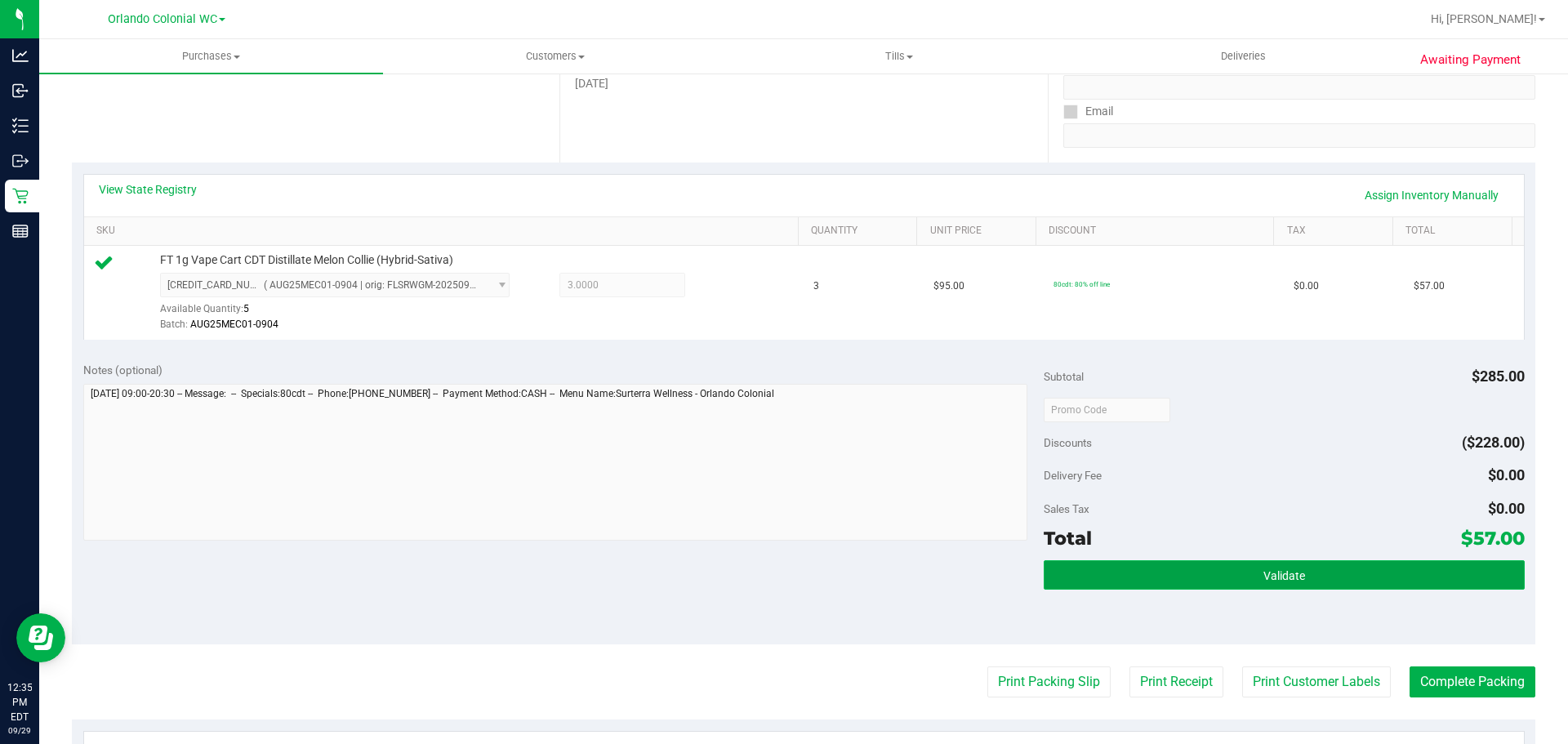
click at [1189, 584] on button "Validate" at bounding box center [1284, 576] width 481 height 30
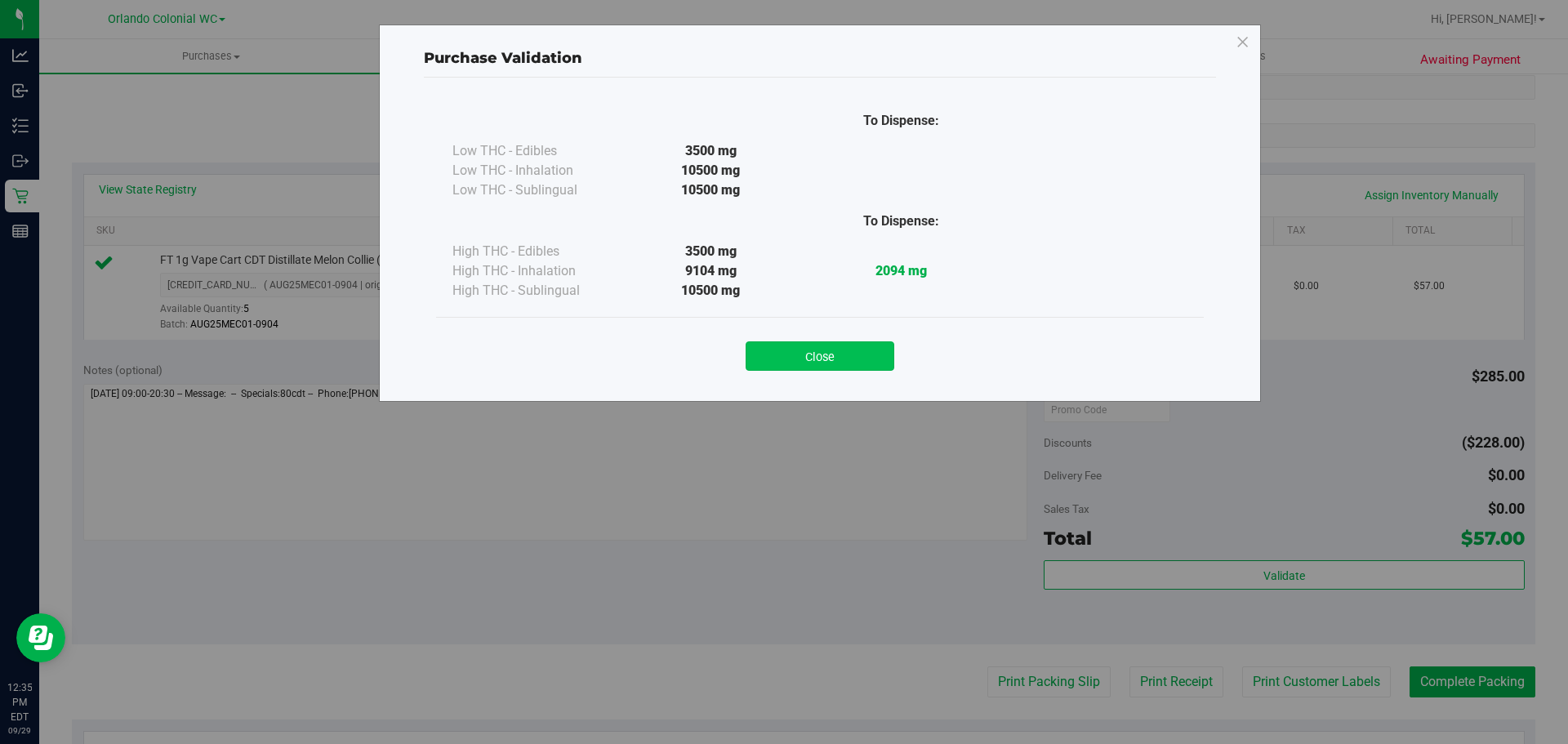
click at [829, 355] on button "Close" at bounding box center [820, 357] width 148 height 30
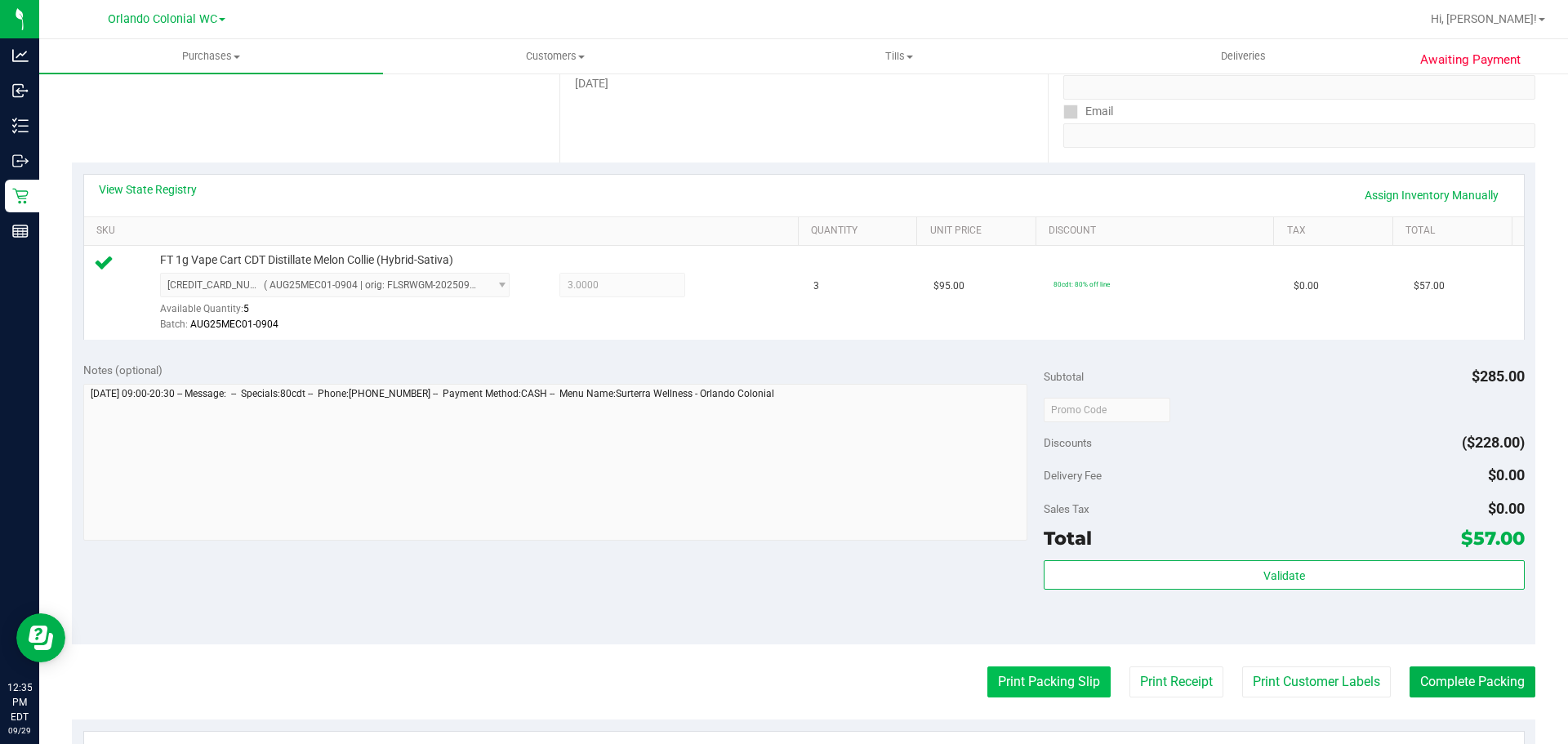
click at [1023, 682] on button "Print Packing Slip" at bounding box center [1048, 682] width 123 height 31
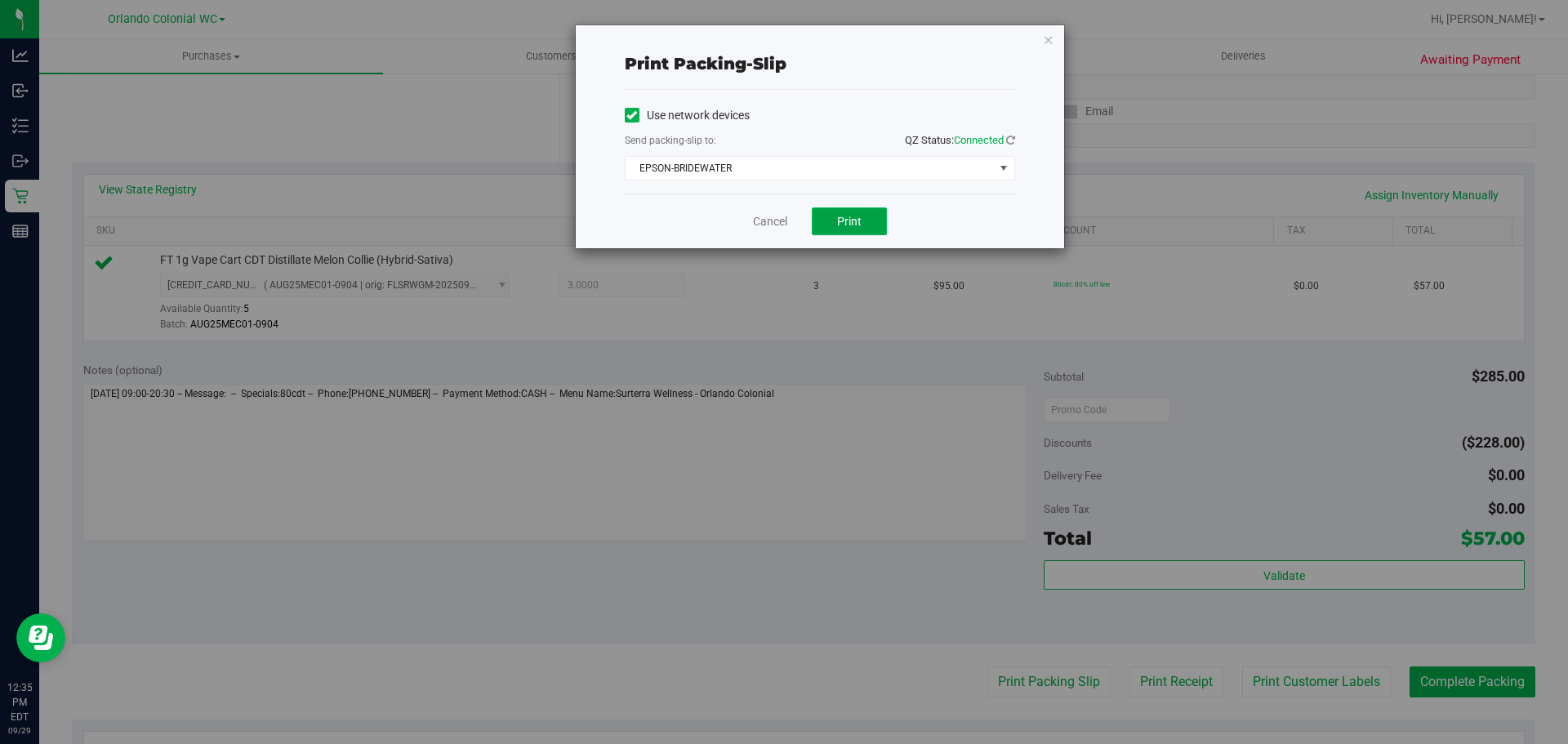
click at [850, 229] on button "Print" at bounding box center [849, 222] width 75 height 28
click at [773, 222] on link "Cancel" at bounding box center [770, 222] width 34 height 17
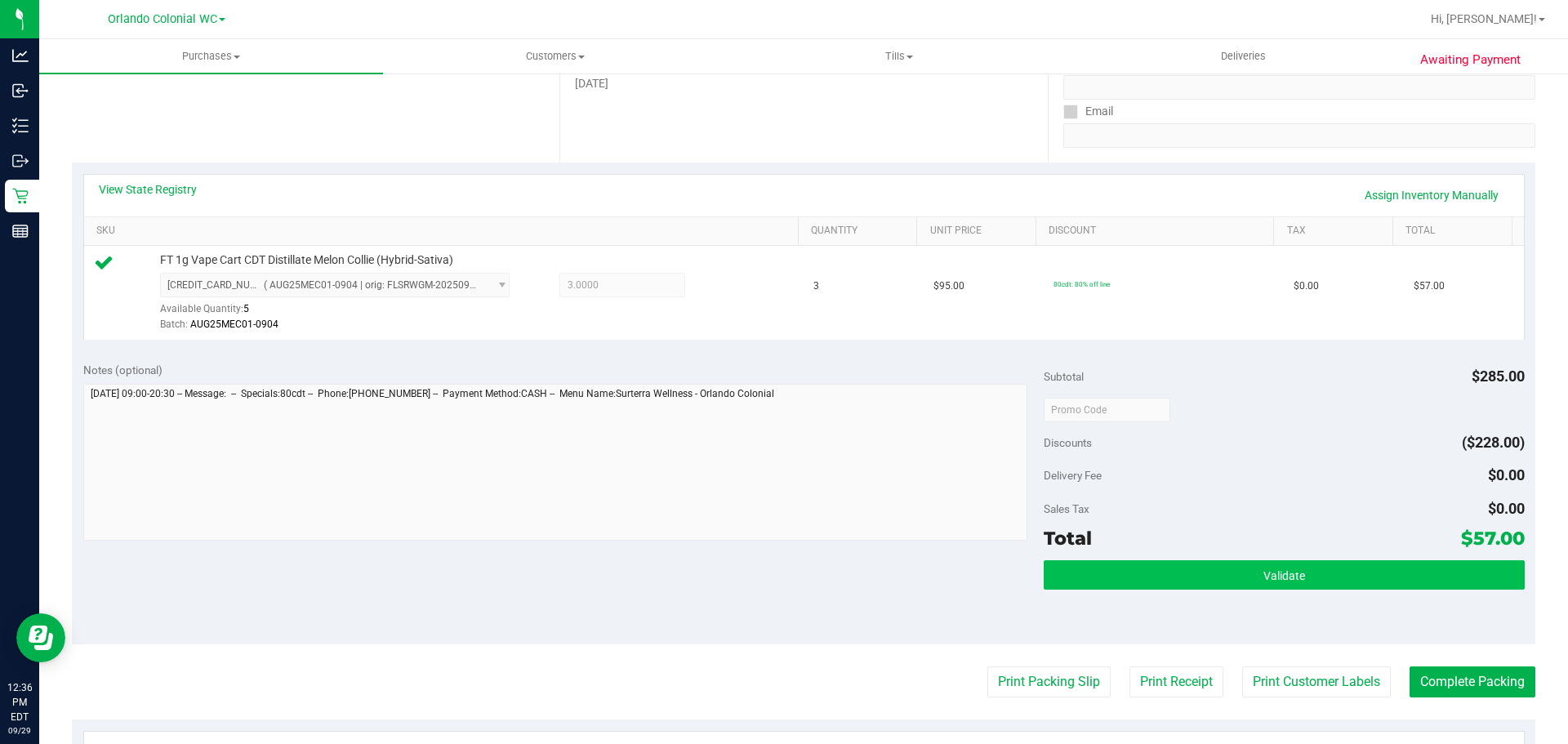
click at [1261, 585] on button "Validate" at bounding box center [1284, 576] width 481 height 30
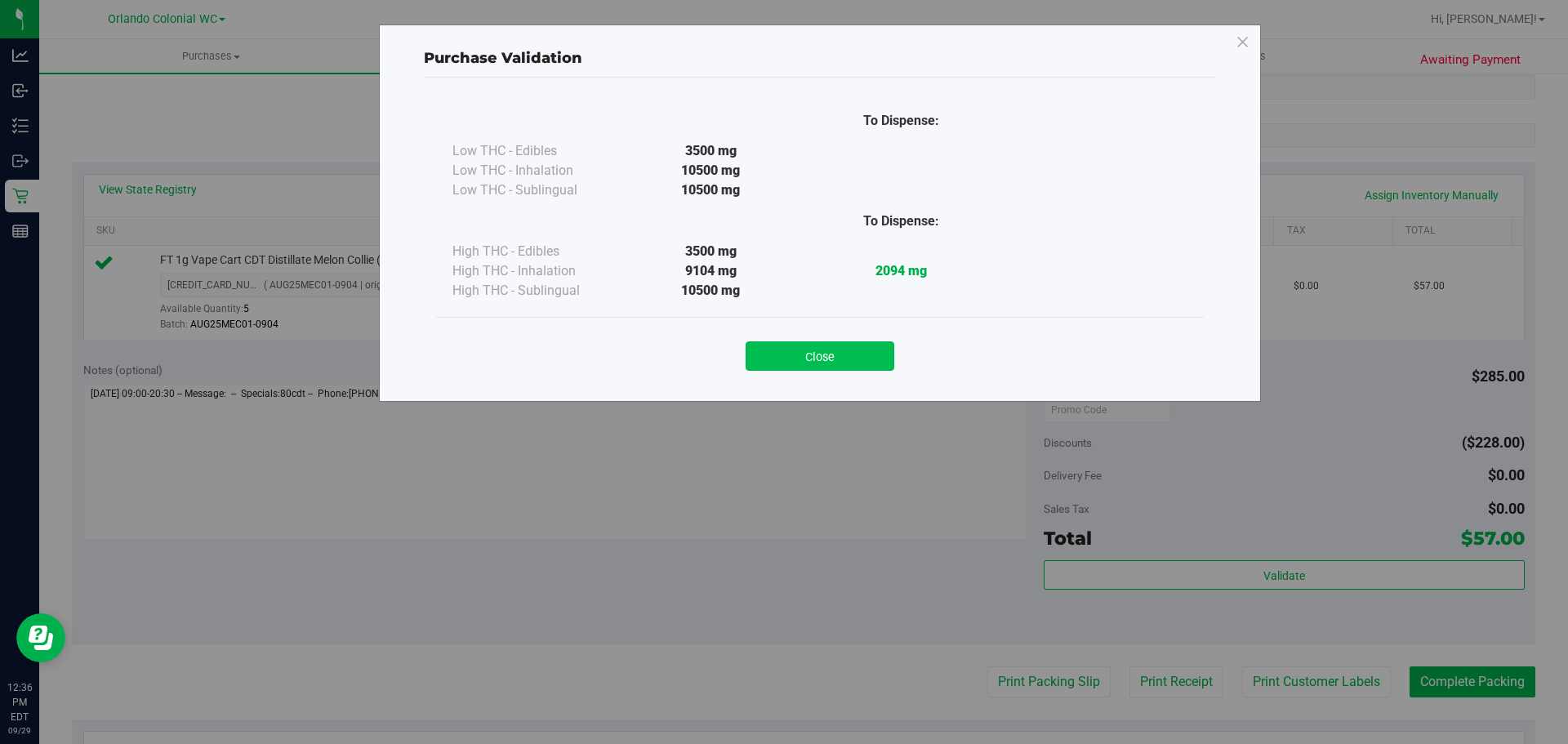
click at [846, 358] on button "Close" at bounding box center [820, 357] width 148 height 30
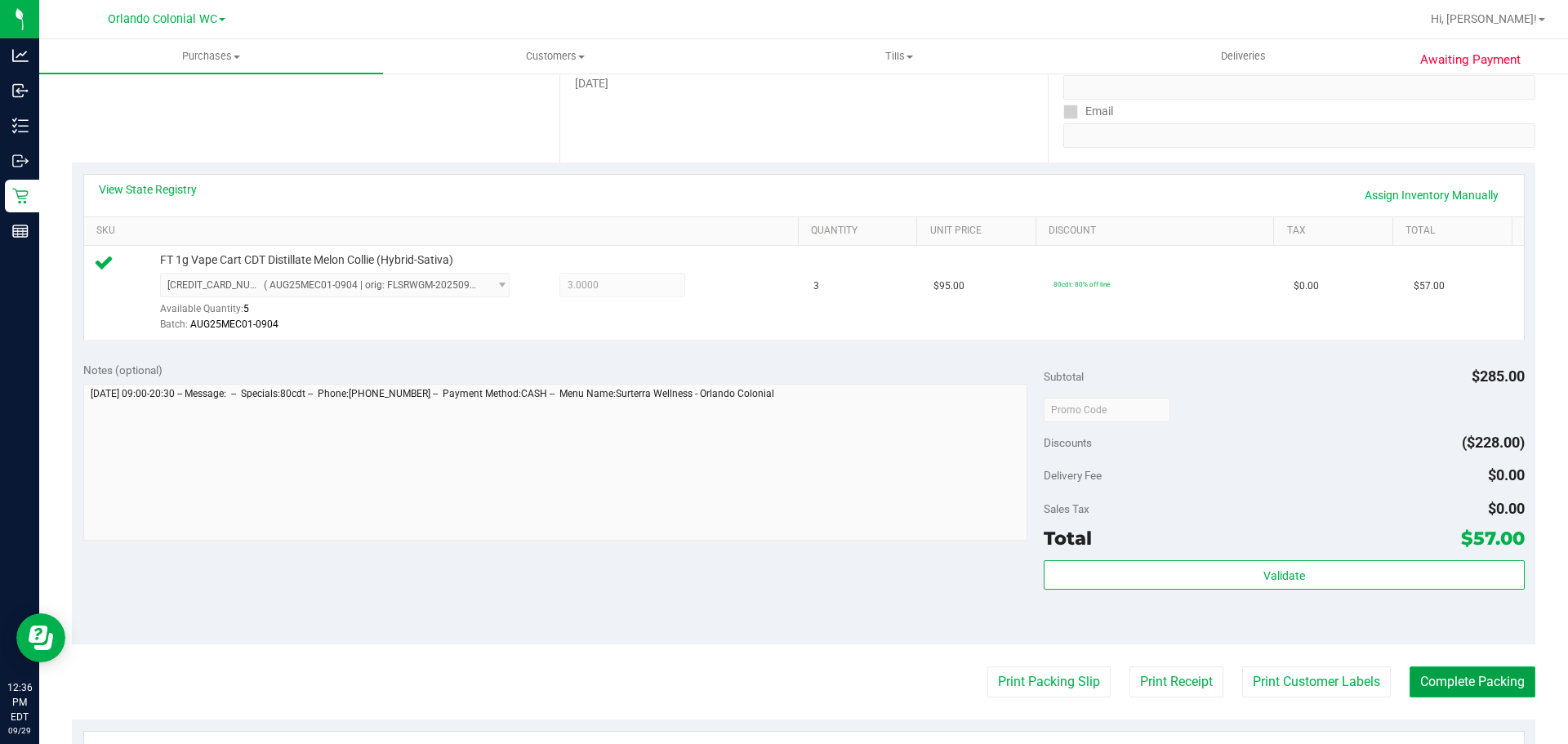
click at [1451, 677] on button "Complete Packing" at bounding box center [1473, 682] width 126 height 31
